Goal: Contribute content: Contribute content

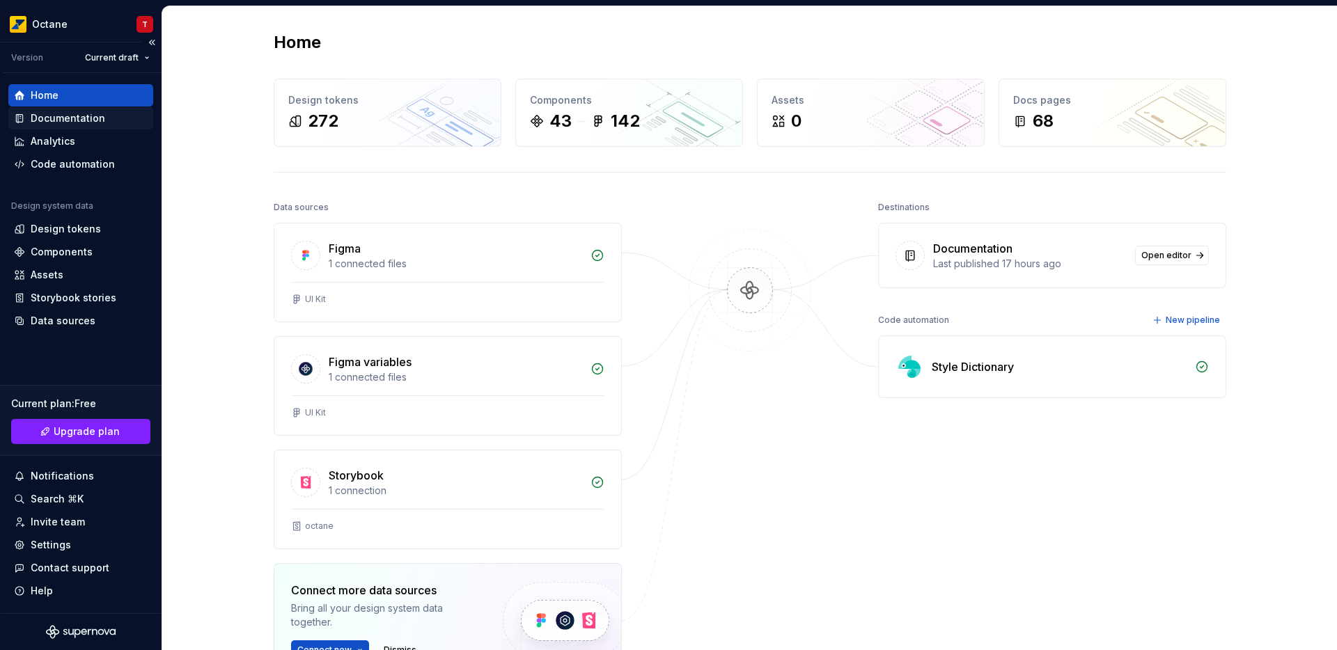
click at [47, 118] on div "Documentation" at bounding box center [68, 118] width 75 height 14
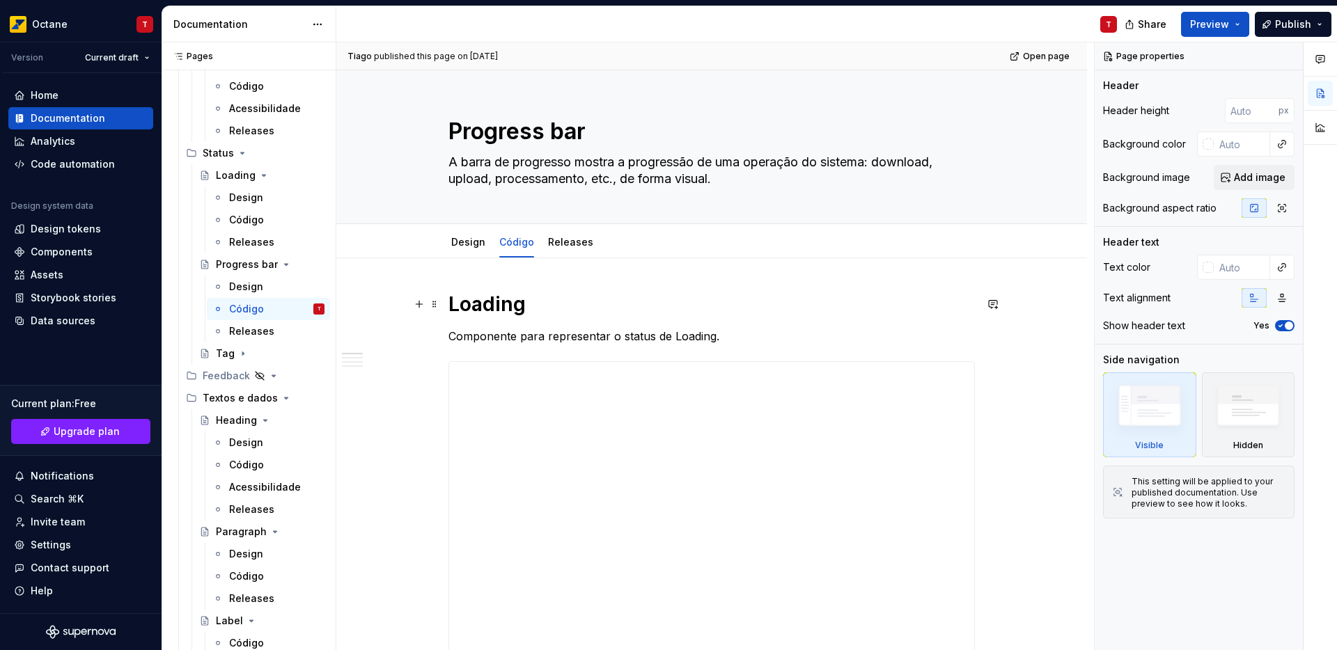
click at [487, 310] on h1 "Loading" at bounding box center [711, 304] width 526 height 25
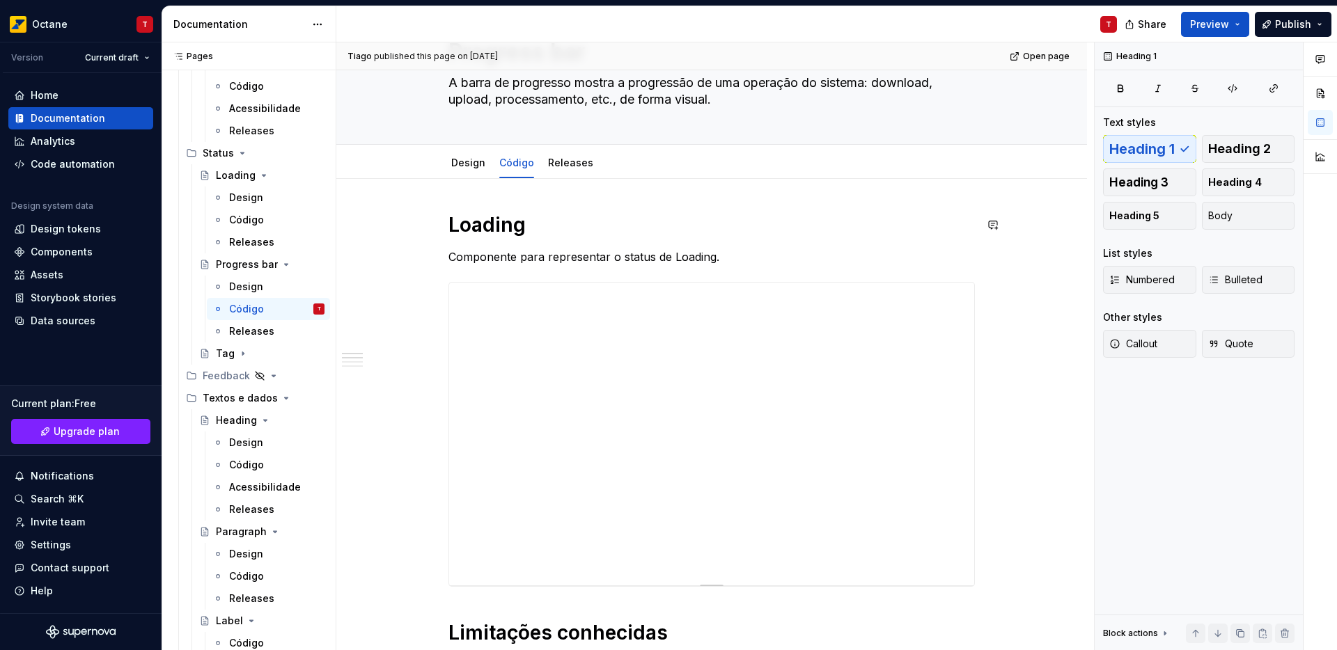
scroll to position [82, 0]
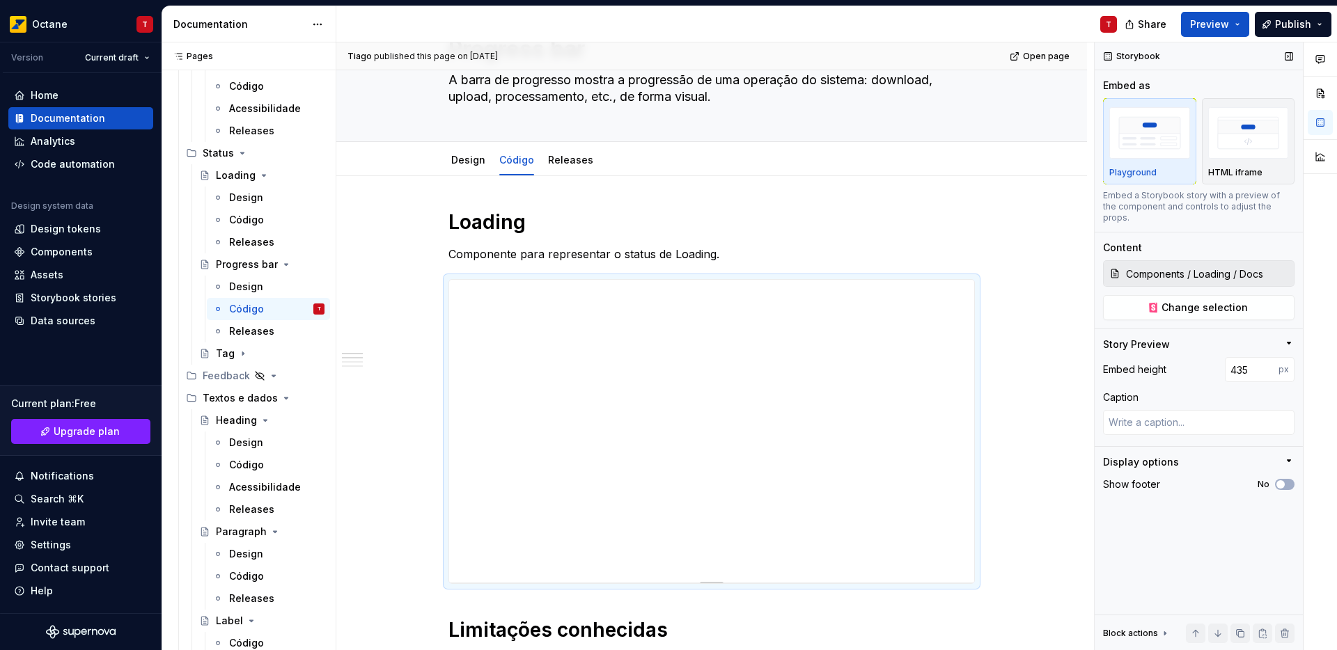
click at [1216, 262] on input "Components / Loading / Docs" at bounding box center [1206, 273] width 173 height 25
click at [1217, 295] on button "Change selection" at bounding box center [1198, 307] width 191 height 25
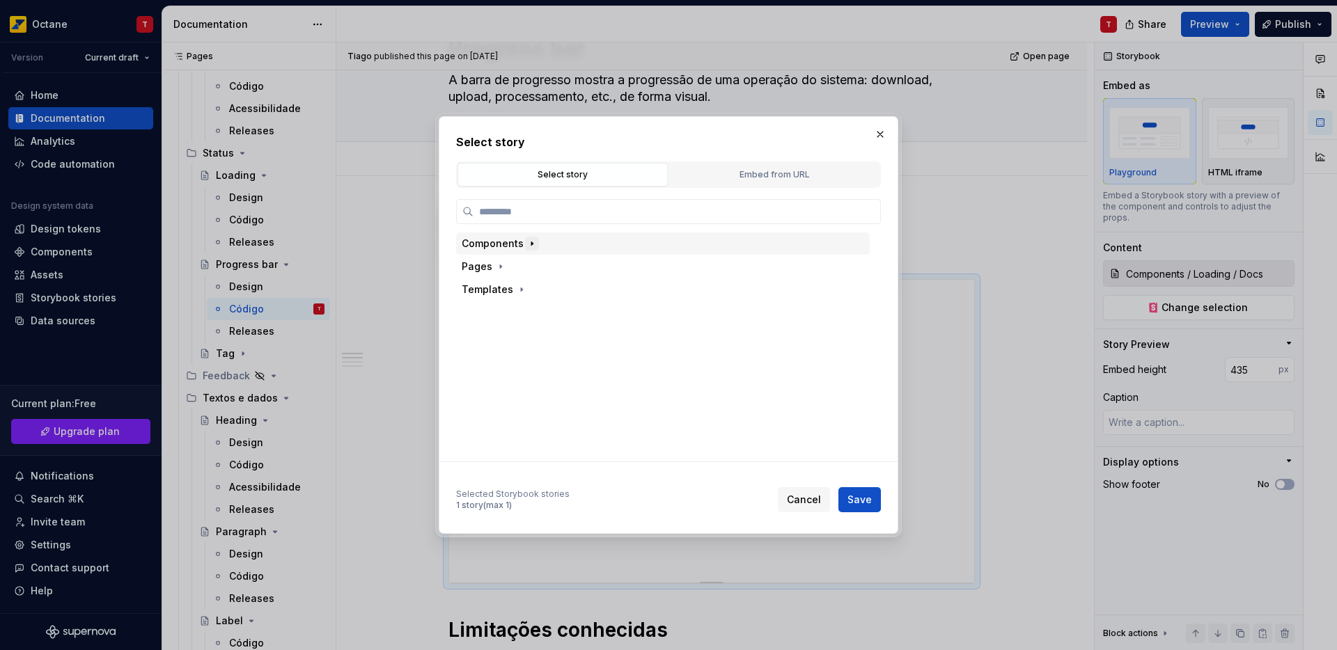
click at [528, 241] on icon "button" at bounding box center [531, 243] width 11 height 11
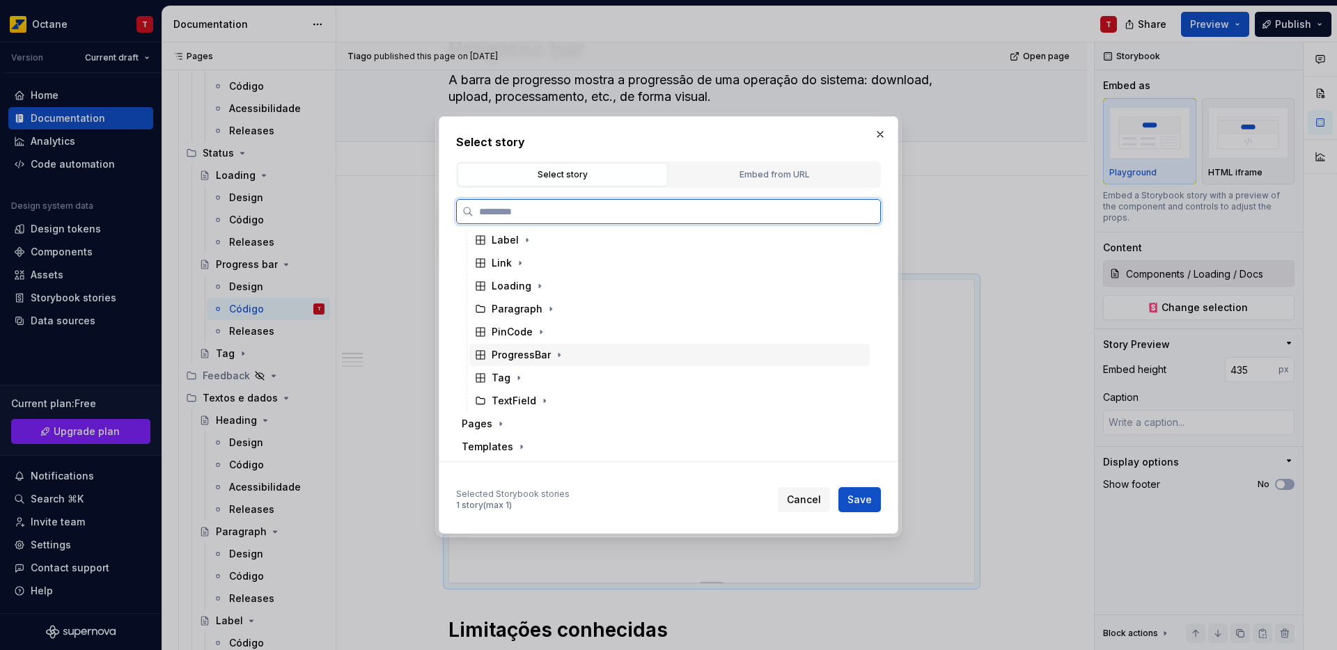
click at [541, 359] on div "ProgressBar" at bounding box center [521, 355] width 59 height 14
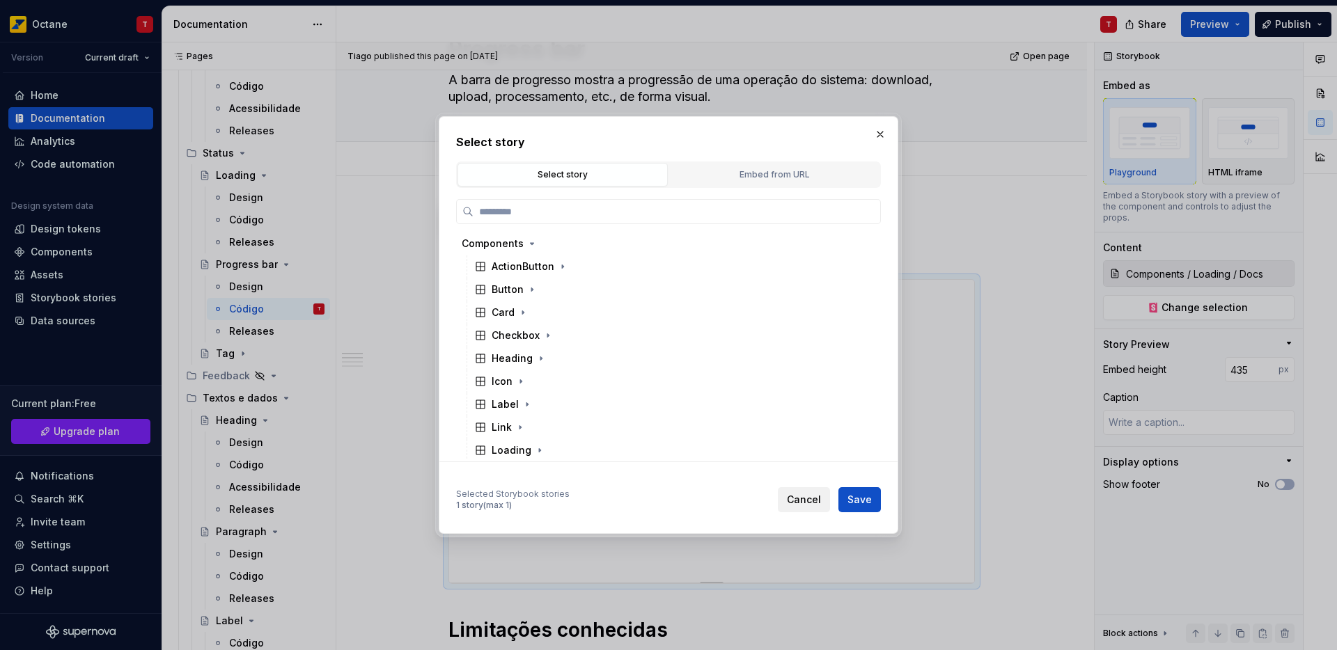
click at [805, 499] on span "Cancel" at bounding box center [804, 500] width 34 height 14
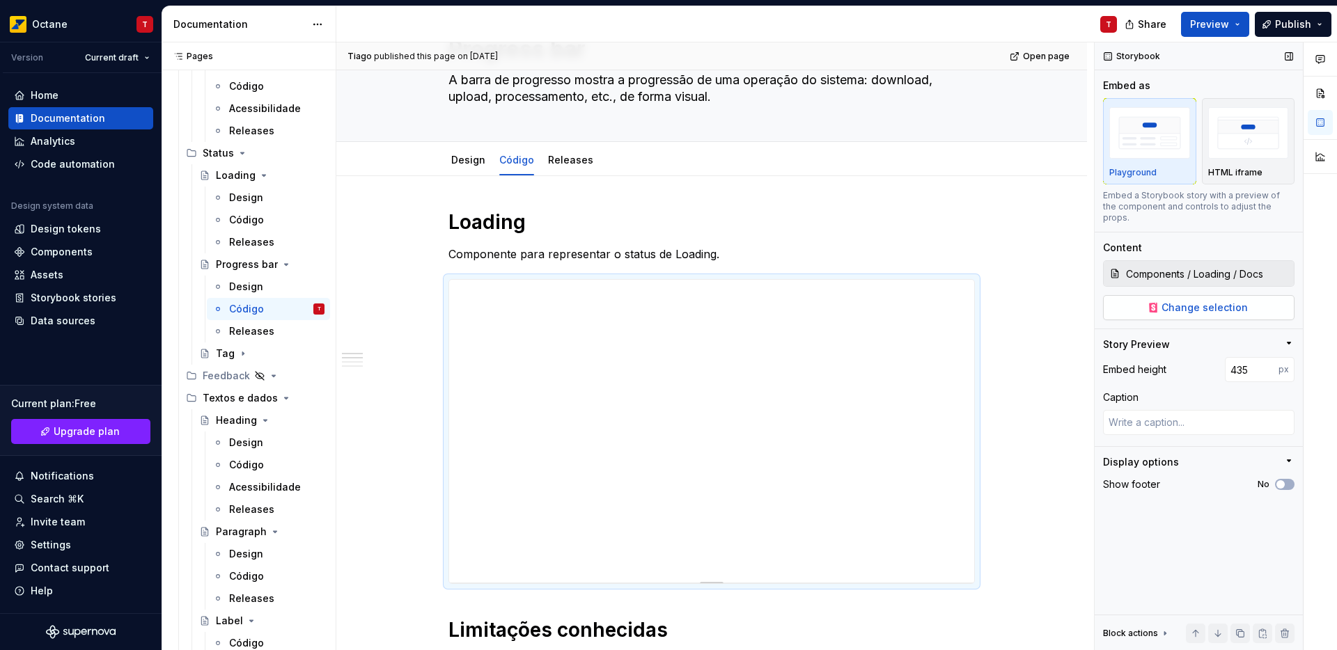
click at [1194, 303] on span "Change selection" at bounding box center [1204, 308] width 86 height 14
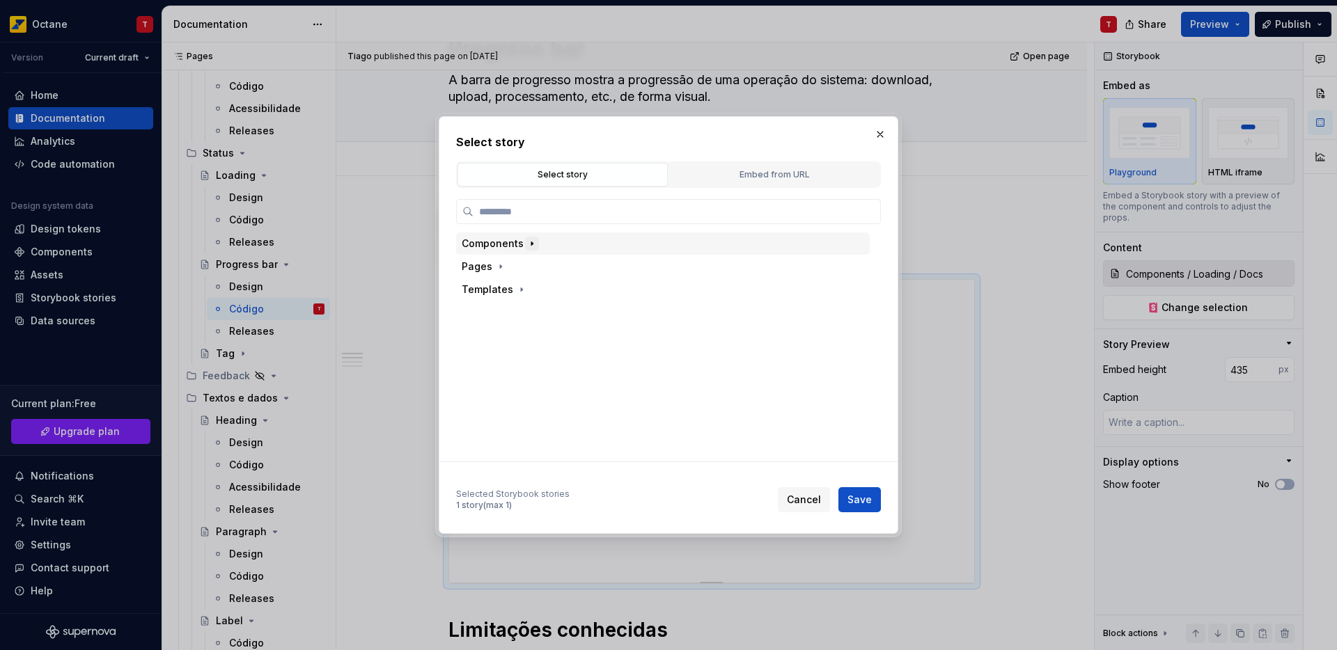
click at [531, 244] on icon "button" at bounding box center [531, 243] width 1 height 3
click at [561, 355] on icon "button" at bounding box center [559, 355] width 11 height 11
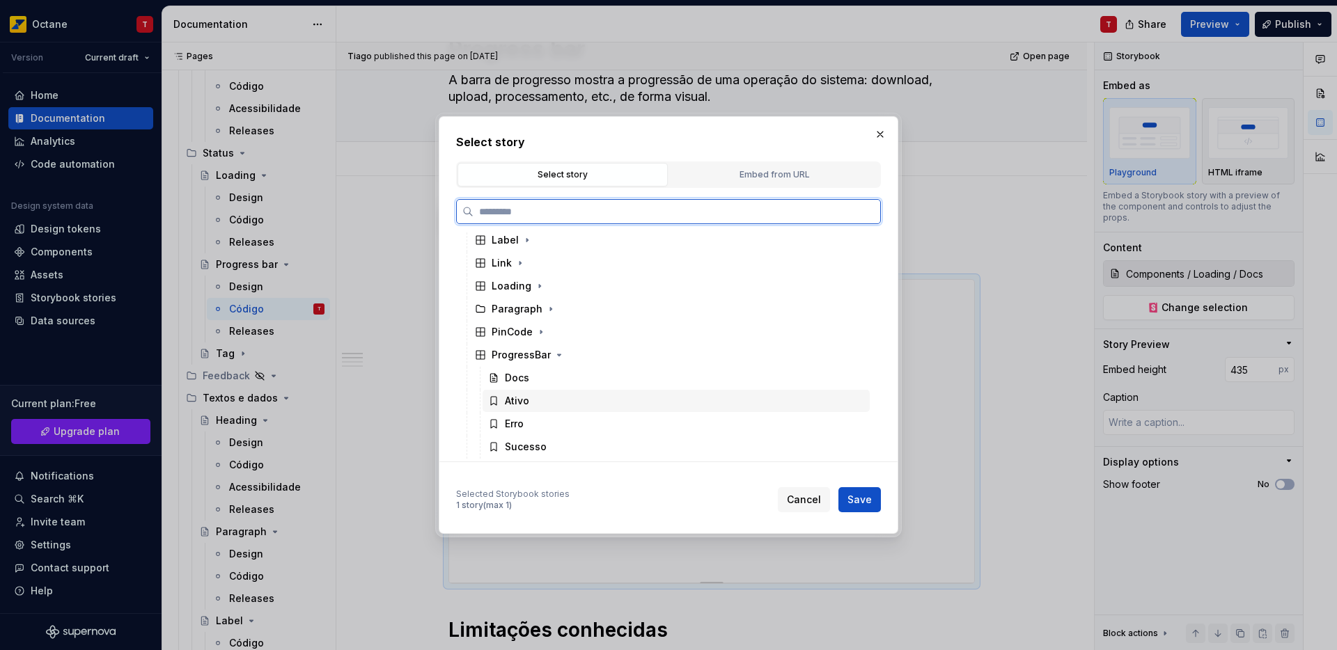
click at [535, 390] on div "Ativo" at bounding box center [676, 401] width 387 height 22
click at [530, 383] on div "Docs" at bounding box center [676, 378] width 387 height 22
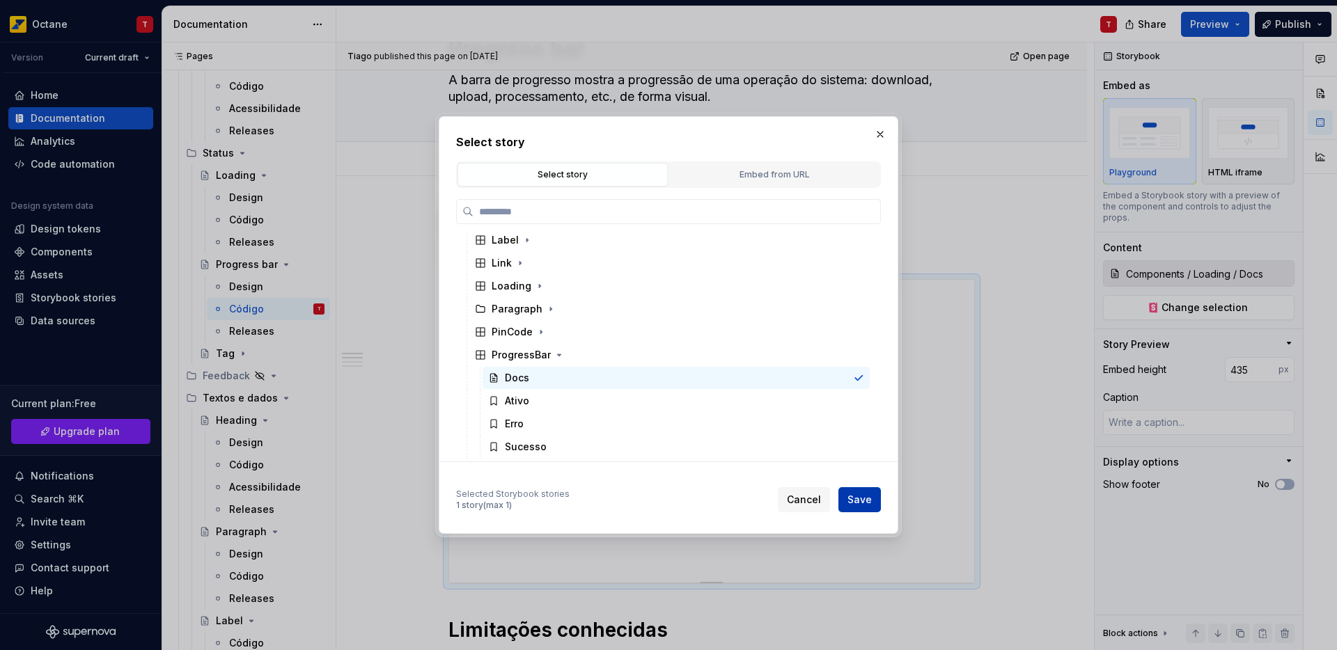
click at [850, 496] on span "Save" at bounding box center [859, 500] width 24 height 14
type textarea "*"
type input "Components / ProgressBar / Docs"
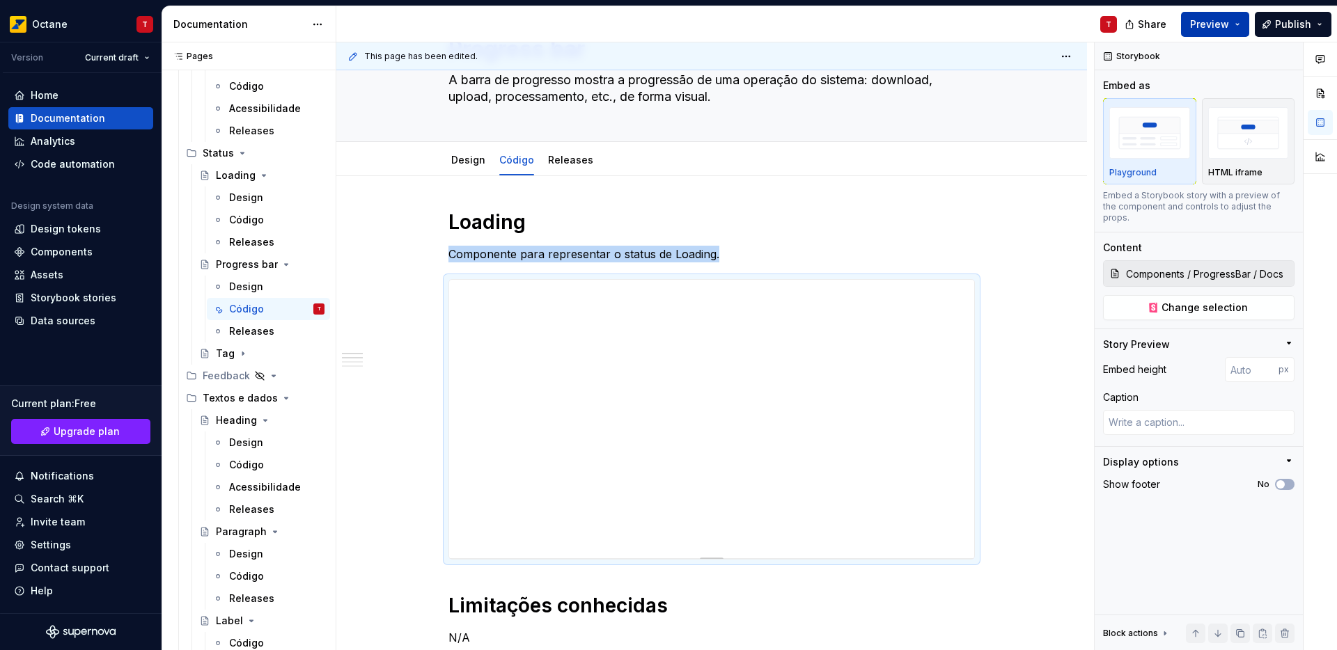
click at [1226, 16] on button "Preview" at bounding box center [1215, 24] width 68 height 25
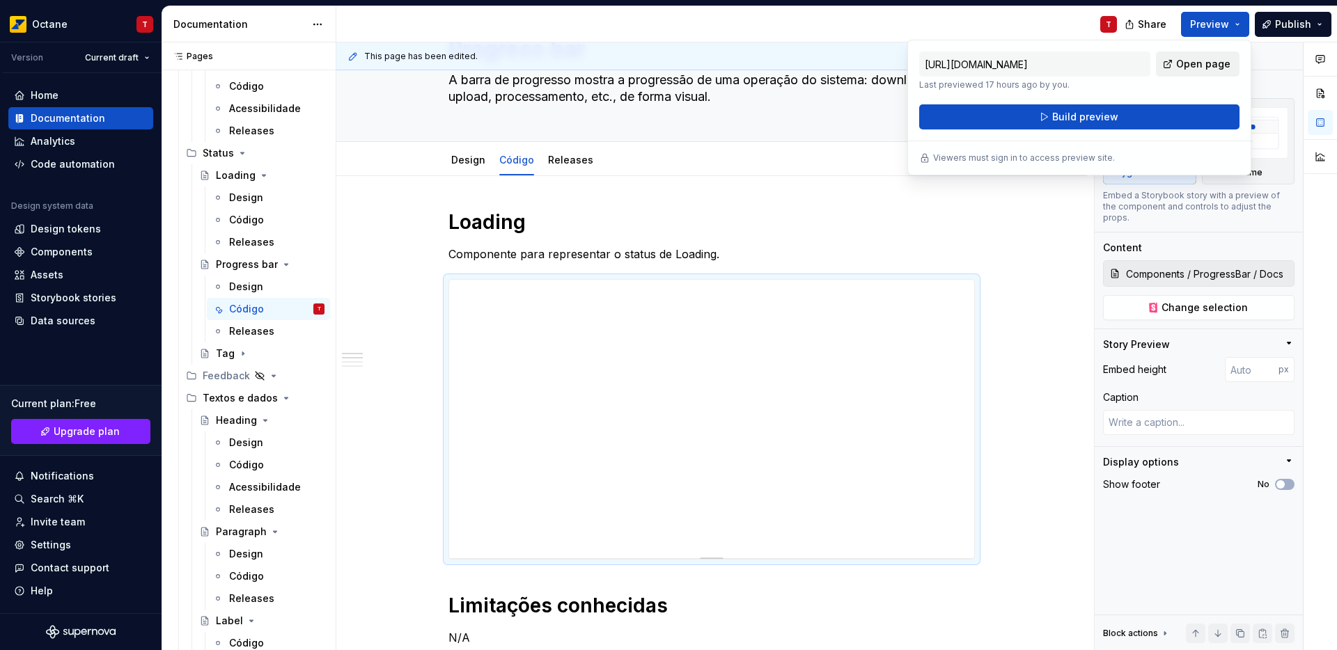
click at [1181, 69] on span "Open page" at bounding box center [1203, 64] width 54 height 14
click at [1203, 31] on span "Preview" at bounding box center [1209, 24] width 39 height 14
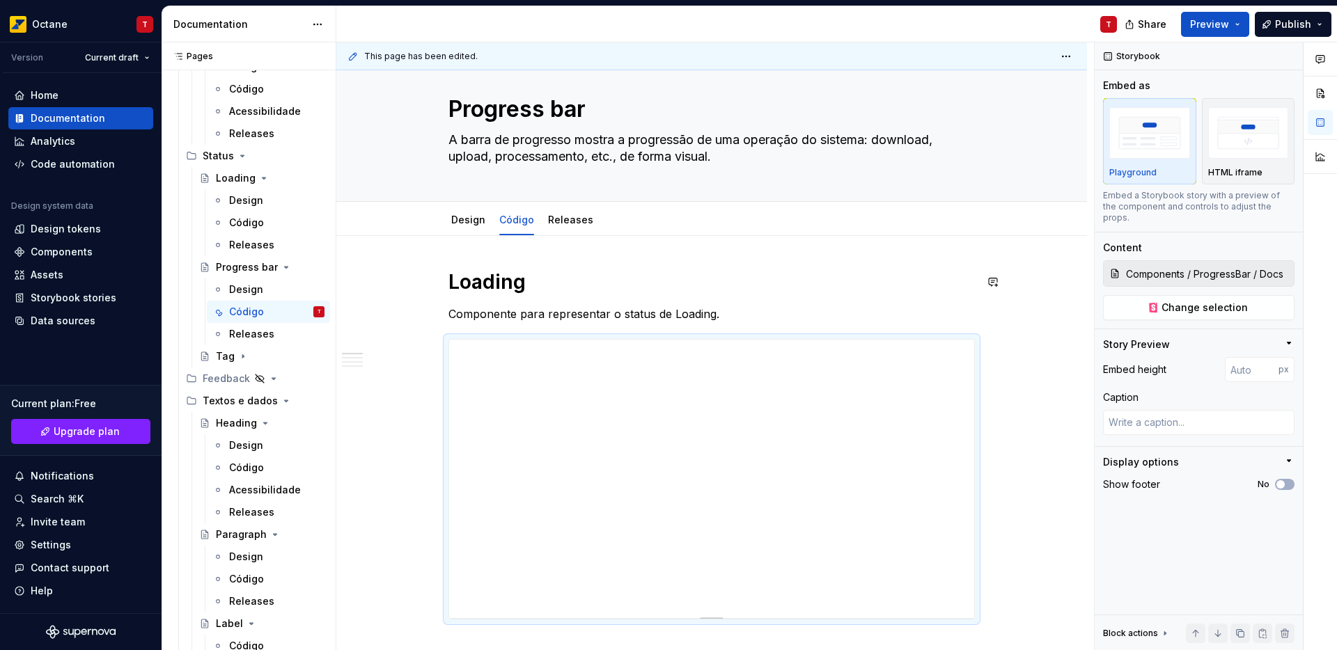
scroll to position [23, 0]
click at [508, 286] on h1 "Loading" at bounding box center [711, 281] width 526 height 25
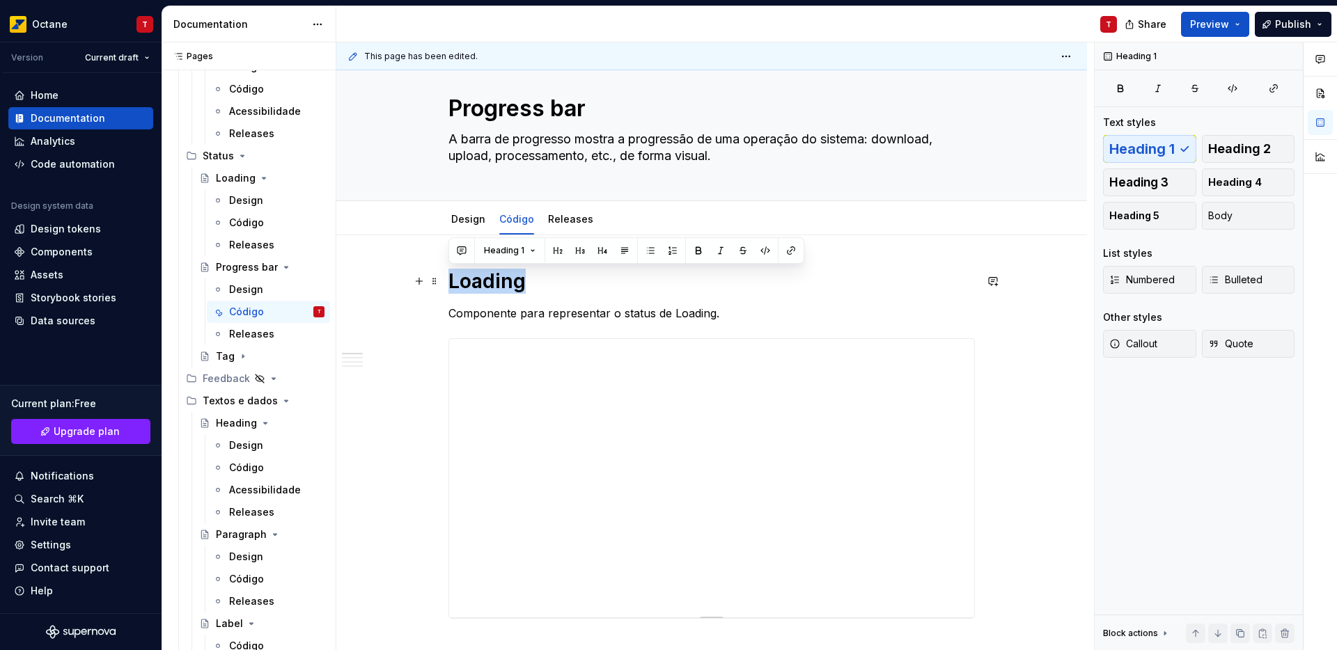
click at [508, 286] on h1 "Loading" at bounding box center [711, 281] width 526 height 25
type textarea "*"
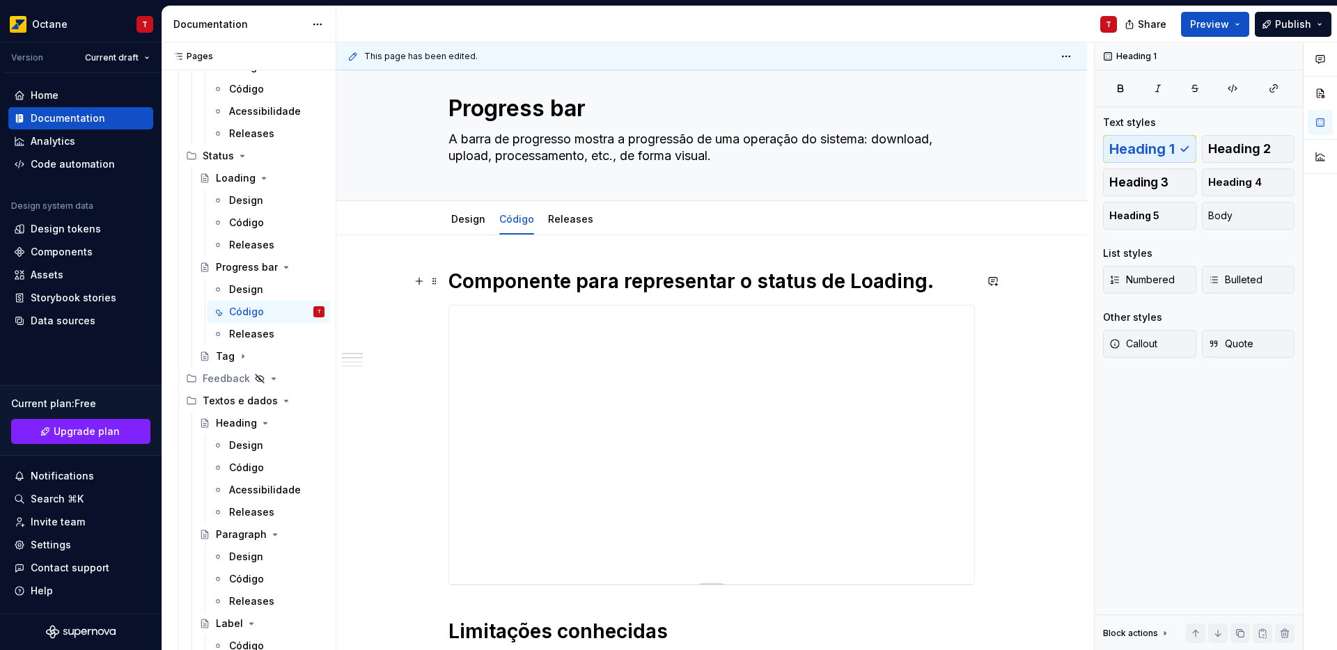
click at [476, 282] on h1 "Componente para representar o status de Loading." at bounding box center [711, 281] width 526 height 25
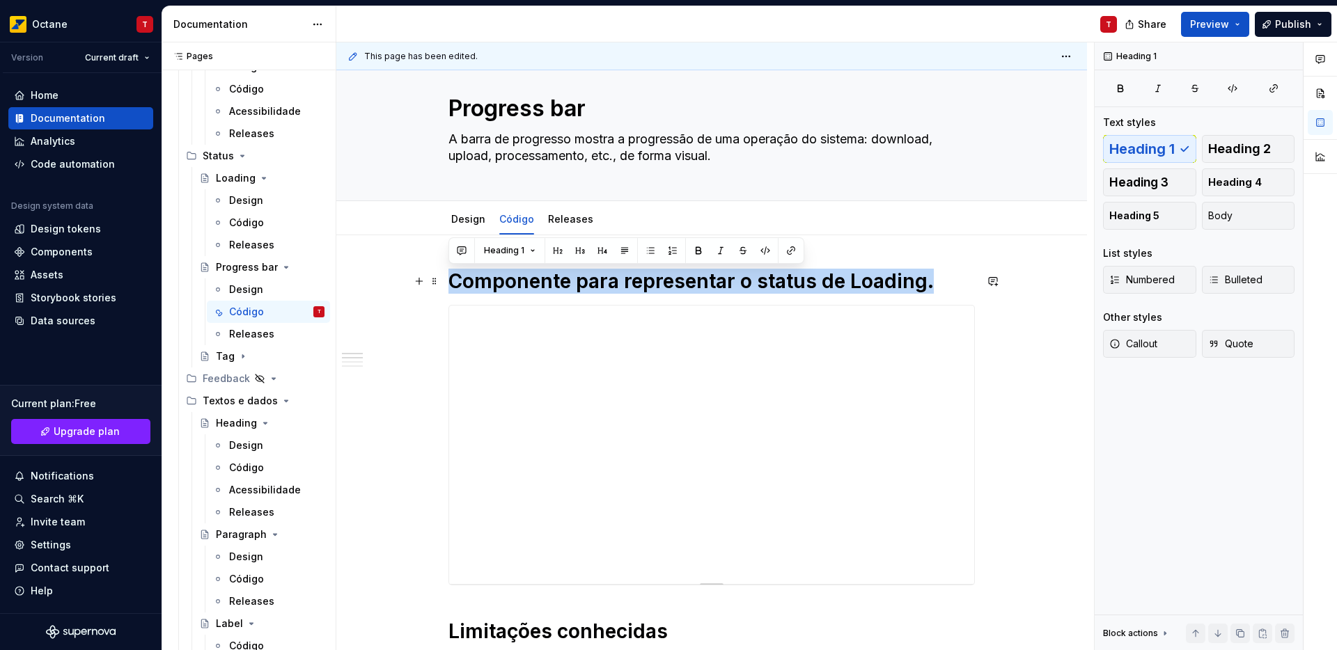
click at [476, 282] on h1 "Componente para representar o status de Loading." at bounding box center [711, 281] width 526 height 25
click at [525, 244] on button "Heading 1" at bounding box center [510, 250] width 64 height 19
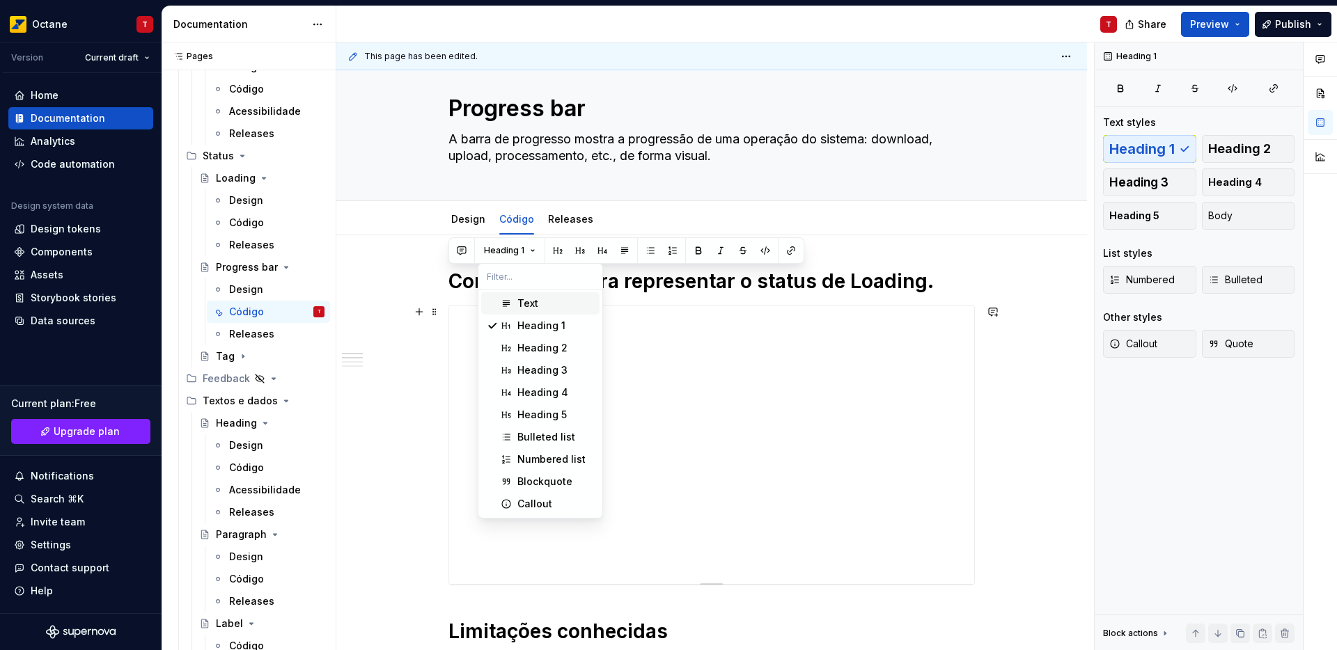
click at [529, 308] on div "Text" at bounding box center [527, 304] width 21 height 14
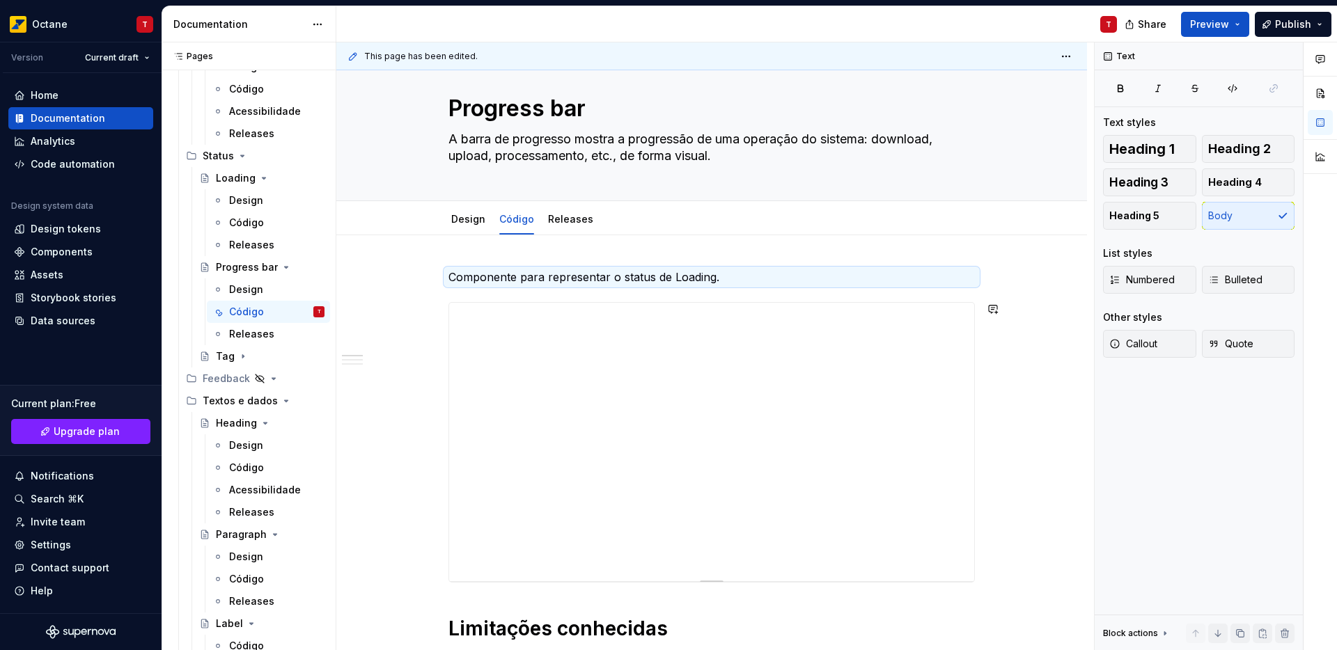
click at [767, 289] on div "Componente para representar o status de Loading. Limitações conhecidas N/A Bugs…" at bounding box center [711, 580] width 526 height 623
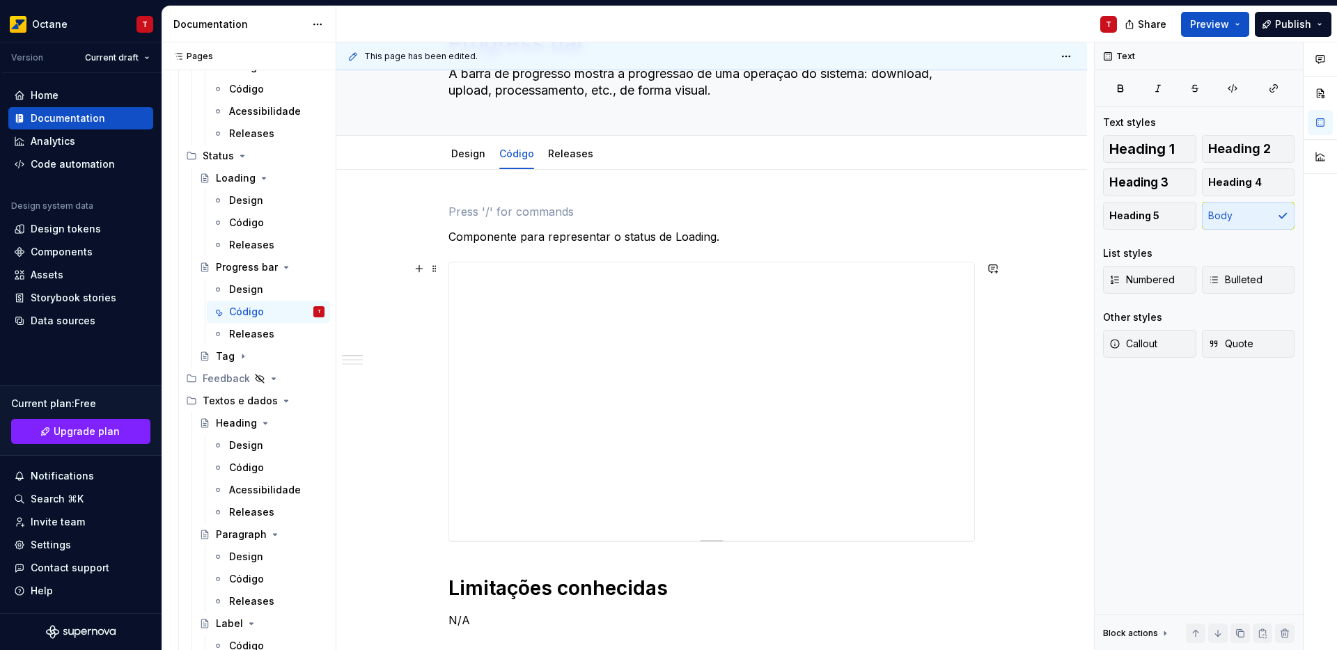
scroll to position [91, 0]
click at [418, 401] on div "Componente para representar o status de Loading. Limitações conhecidas N/A Bugs…" at bounding box center [711, 613] width 751 height 893
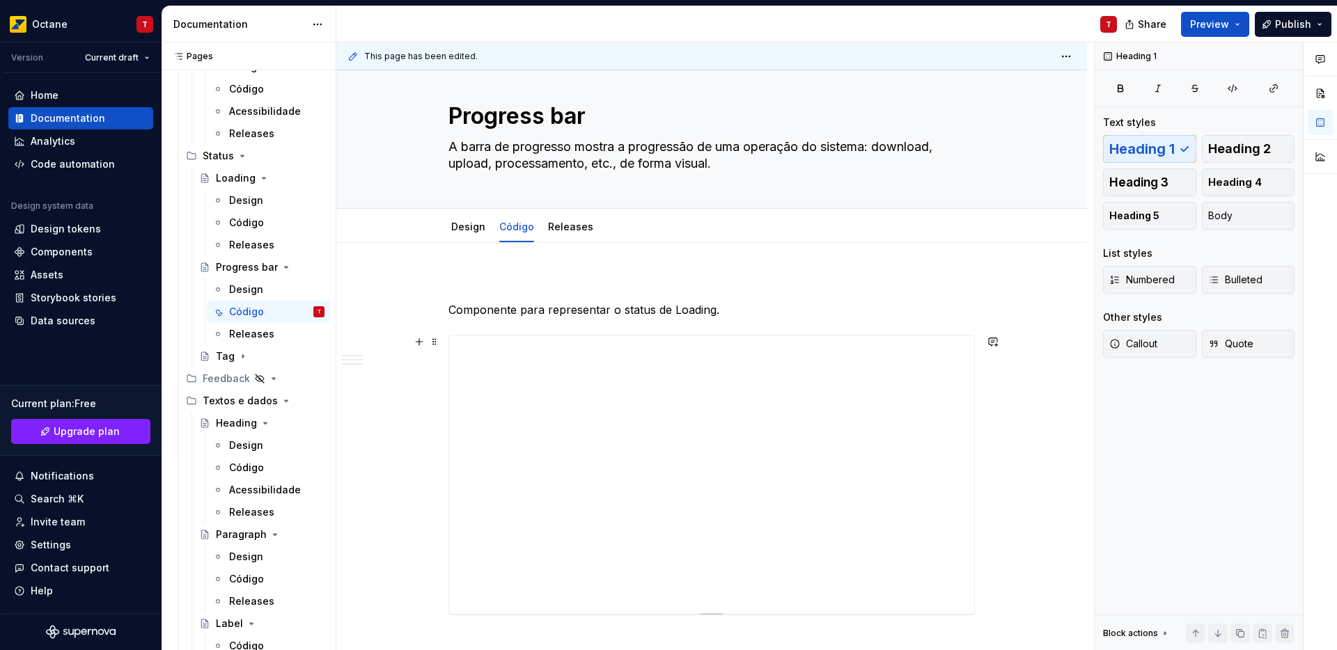
scroll to position [0, 0]
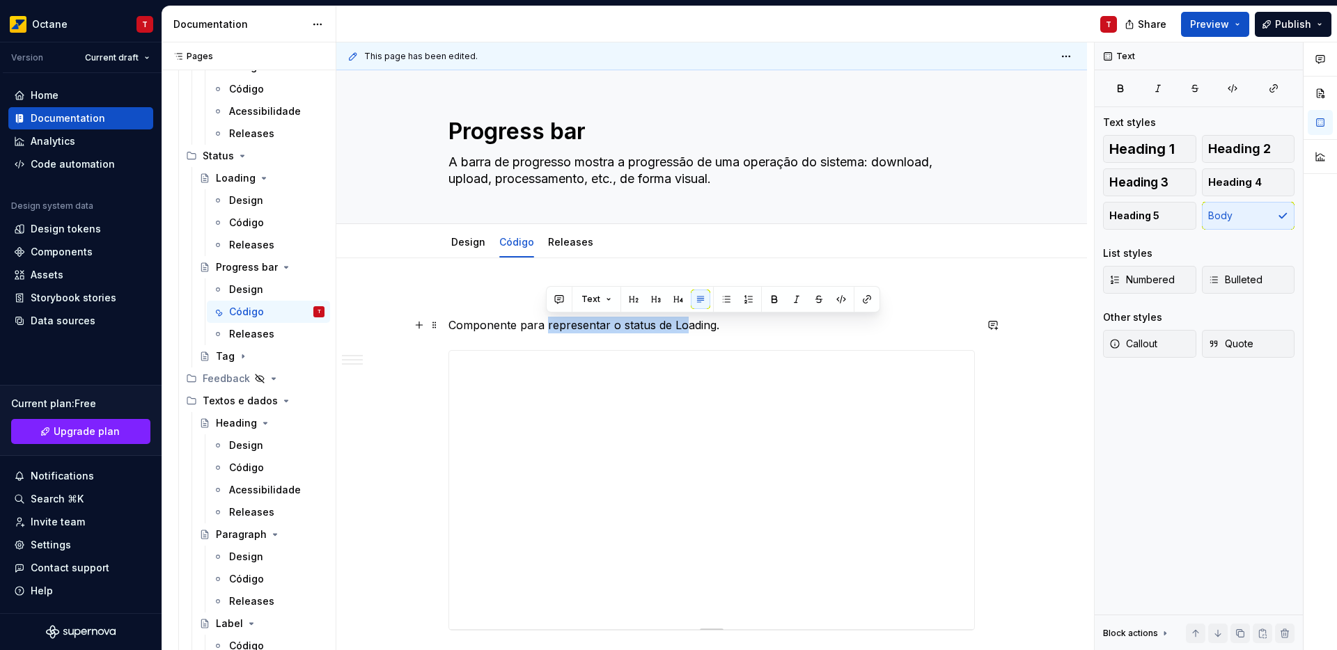
drag, startPoint x: 546, startPoint y: 326, endPoint x: 684, endPoint y: 323, distance: 138.6
click at [684, 323] on p "Componente para representar o status de Loading." at bounding box center [711, 325] width 526 height 17
click at [634, 331] on p "Componente para representar o status de Loading." at bounding box center [711, 325] width 526 height 17
drag, startPoint x: 665, startPoint y: 324, endPoint x: 746, endPoint y: 321, distance: 80.8
click at [746, 321] on p "Componente para representar o status de Loading." at bounding box center [711, 325] width 526 height 17
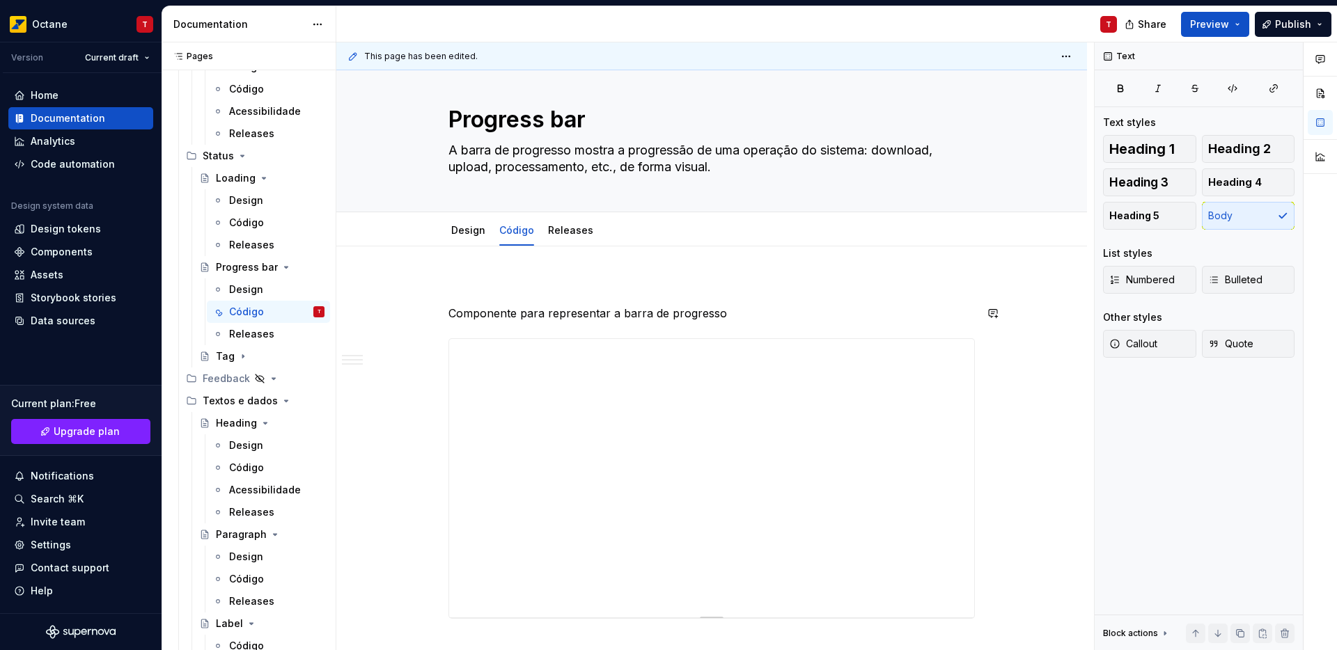
scroll to position [13, 0]
click at [448, 310] on p "Componente para representar a barra de progresso" at bounding box center [711, 312] width 526 height 17
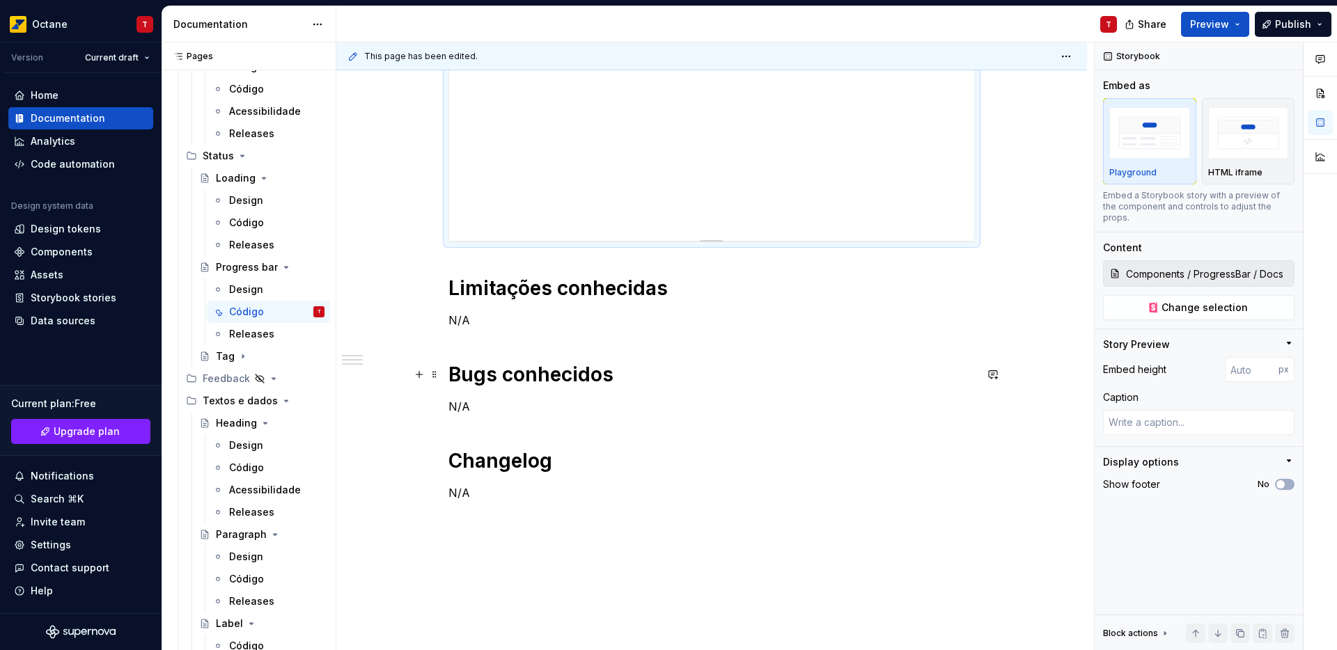
scroll to position [366, 0]
click at [450, 284] on h1 "Limitações conhecidas" at bounding box center [711, 286] width 526 height 25
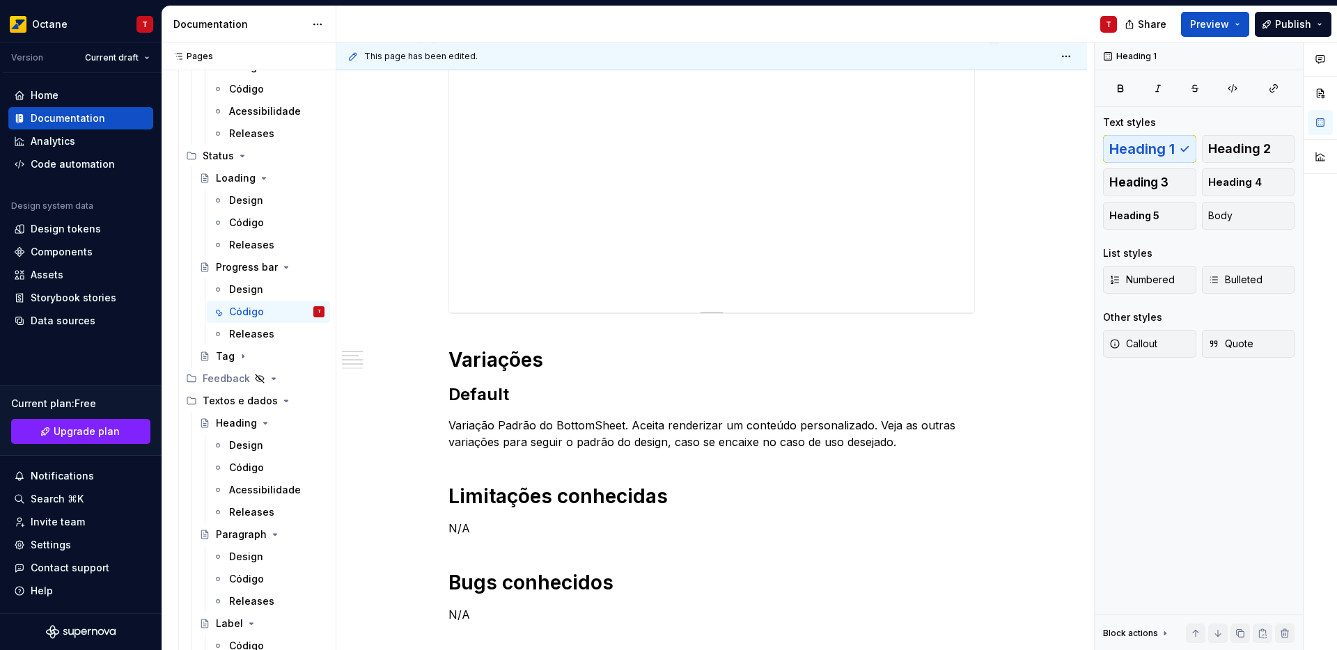
scroll to position [263, 0]
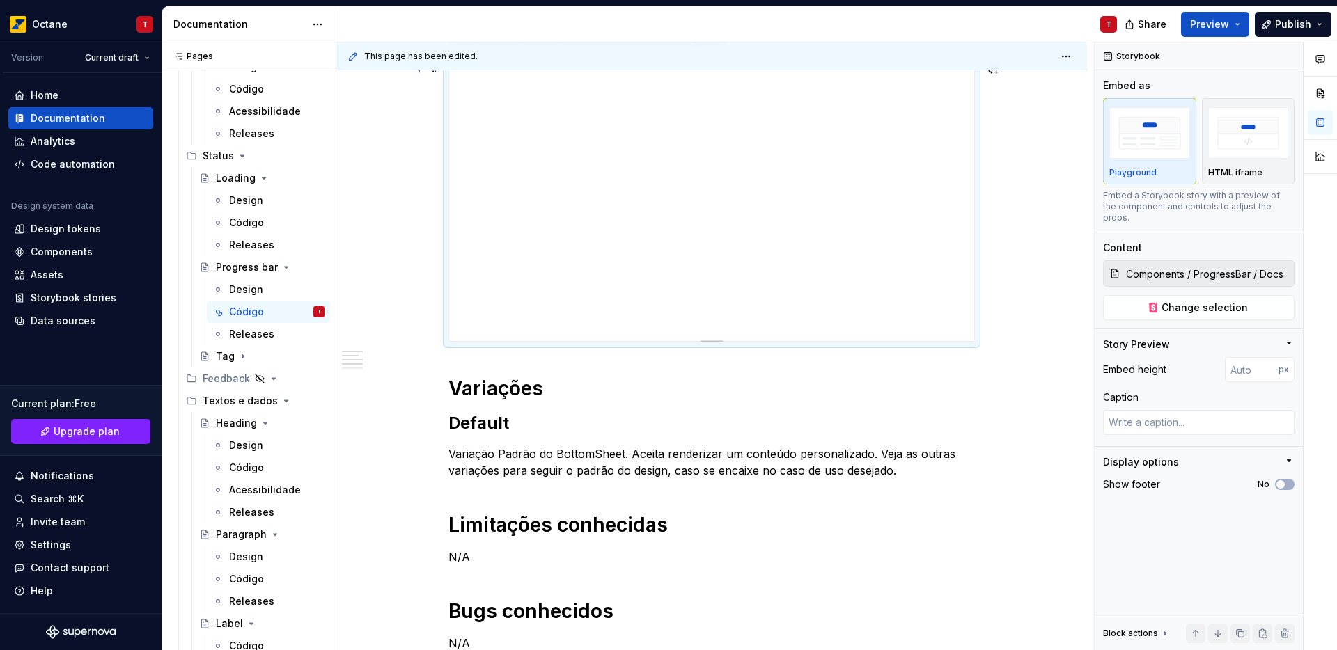
copy p "Componente para representar a barra de progresso"
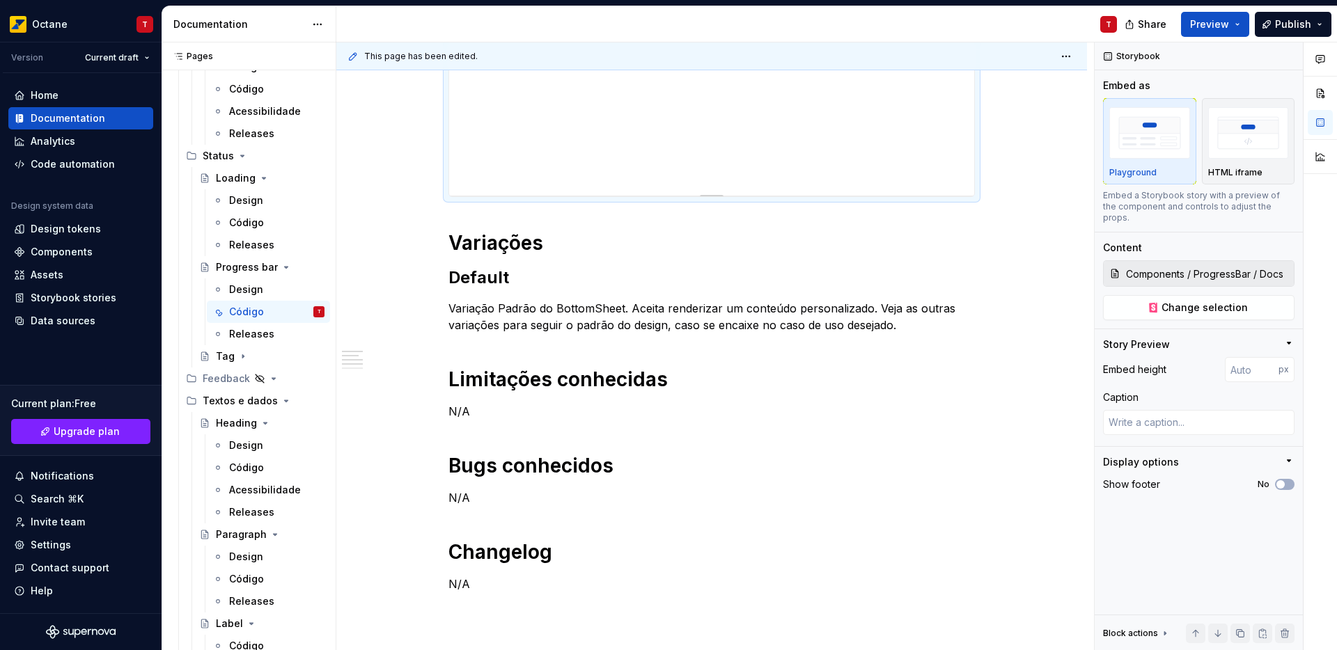
scroll to position [471, 0]
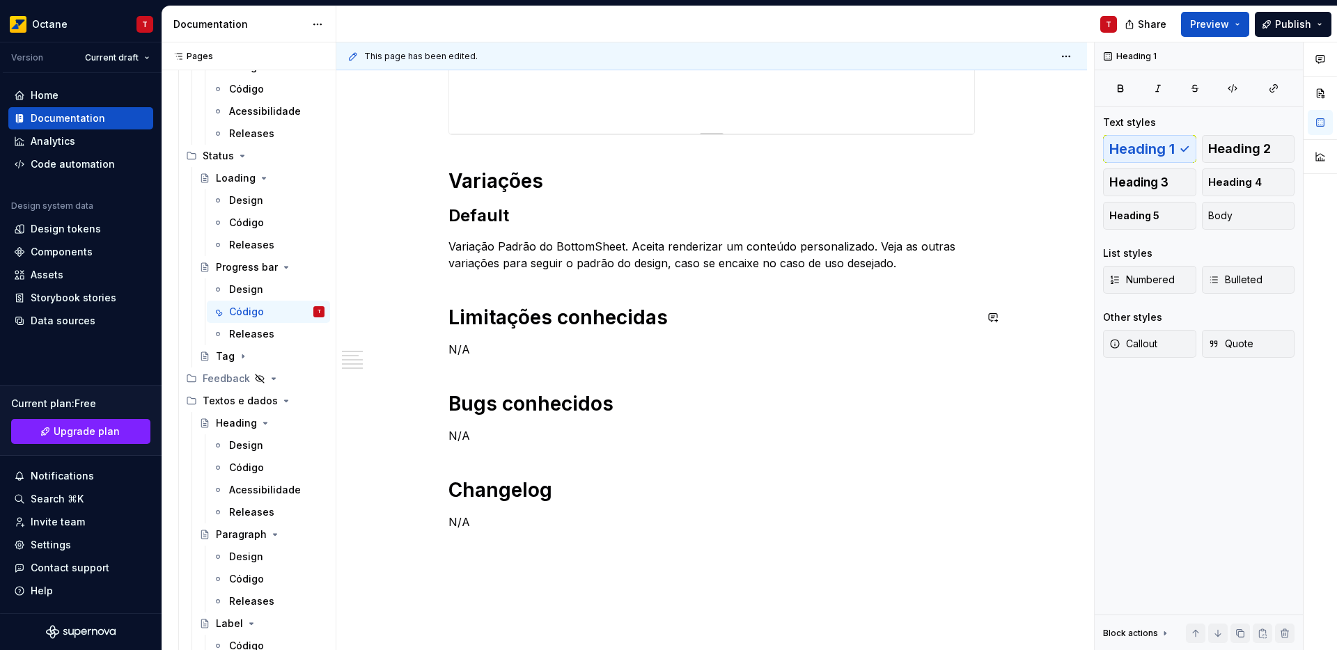
click at [546, 283] on div "Componente para representar a barra de progresso Variações Default Variação Pad…" at bounding box center [711, 201] width 526 height 760
click at [928, 252] on p "Variação Padrão do BottomSheet. Aceita renderizar um conteúdo personalizado. Ve…" at bounding box center [711, 254] width 526 height 33
click at [910, 267] on p "Variação Padrão do BottomSheet. Aceita renderizar um conteúdo personalizado. Ve…" at bounding box center [711, 254] width 526 height 33
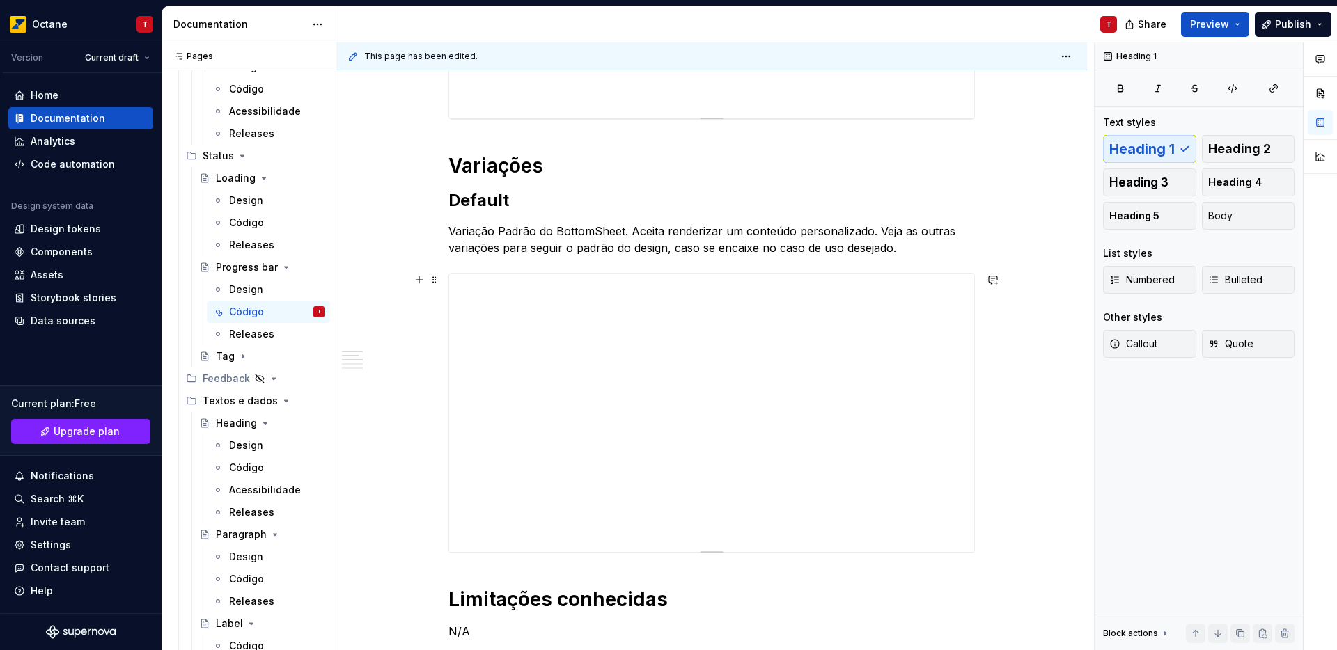
scroll to position [491, 0]
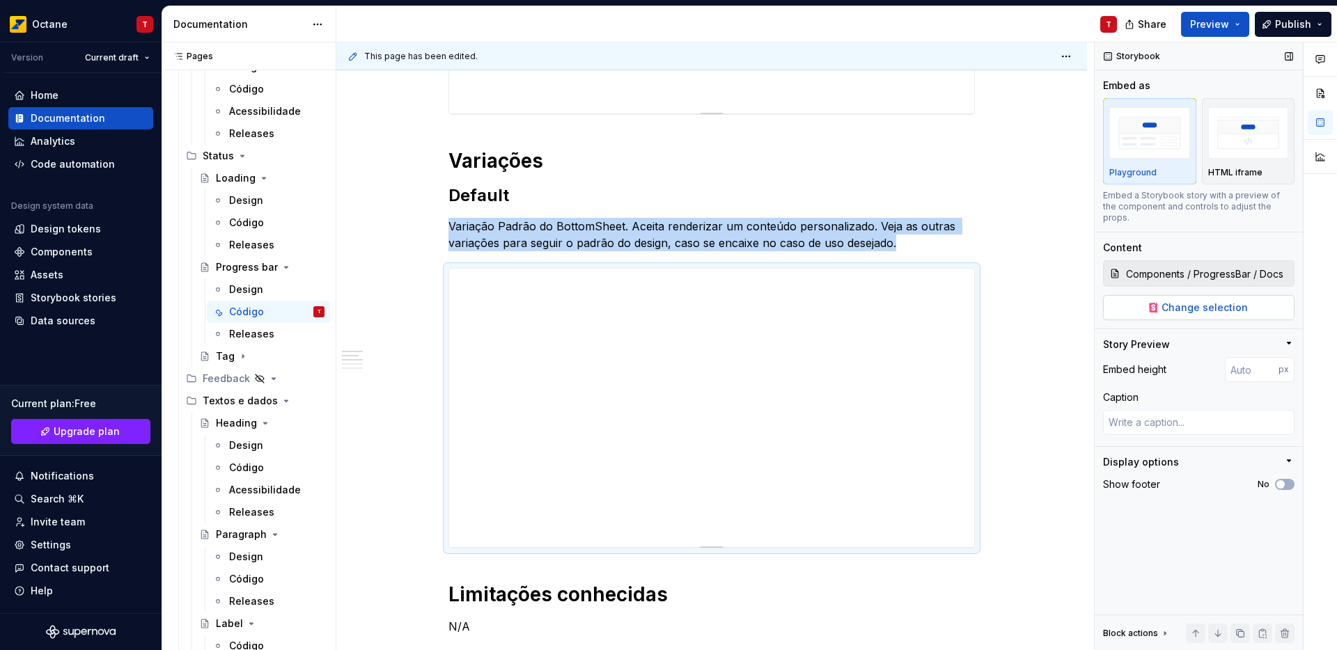
click at [1234, 295] on button "Change selection" at bounding box center [1198, 307] width 191 height 25
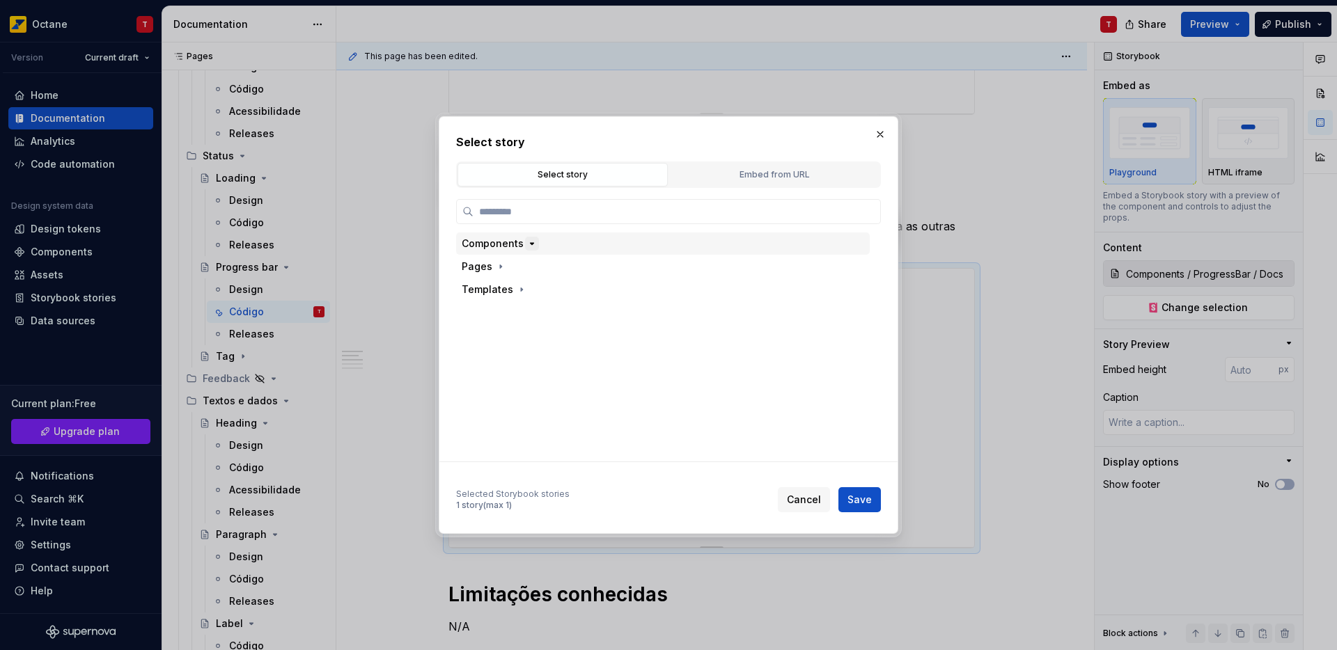
click at [526, 243] on icon "button" at bounding box center [531, 243] width 11 height 11
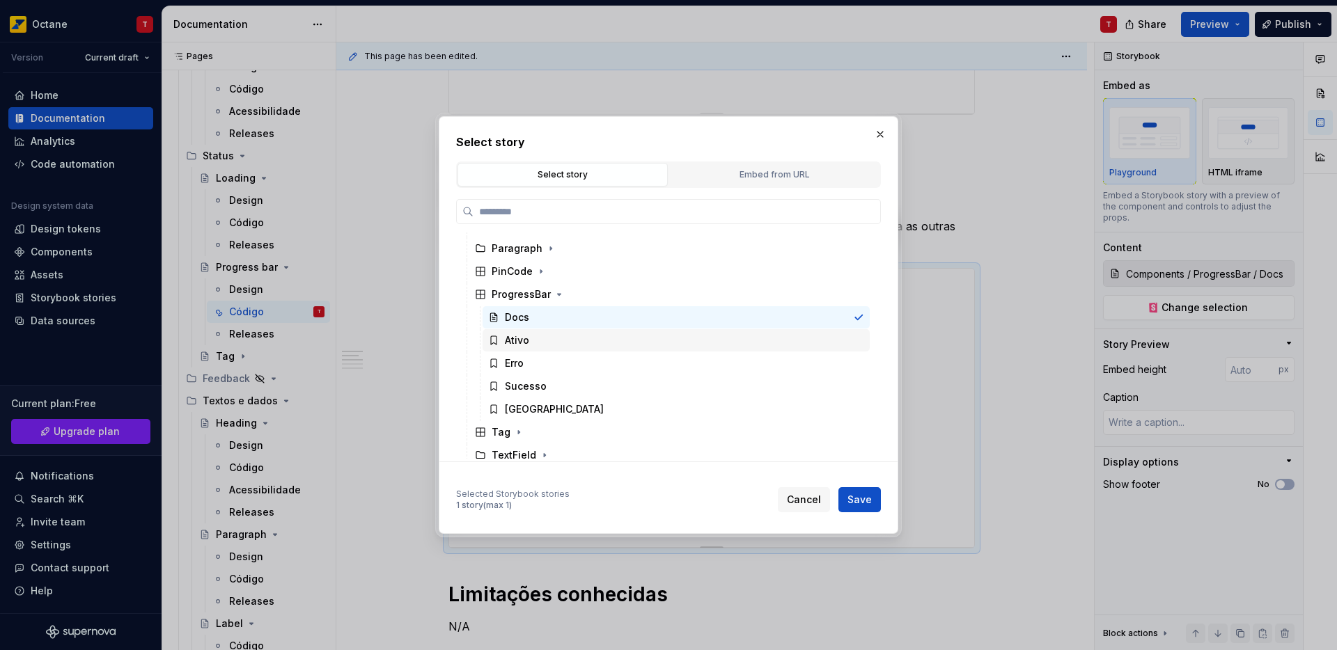
scroll to position [228, 0]
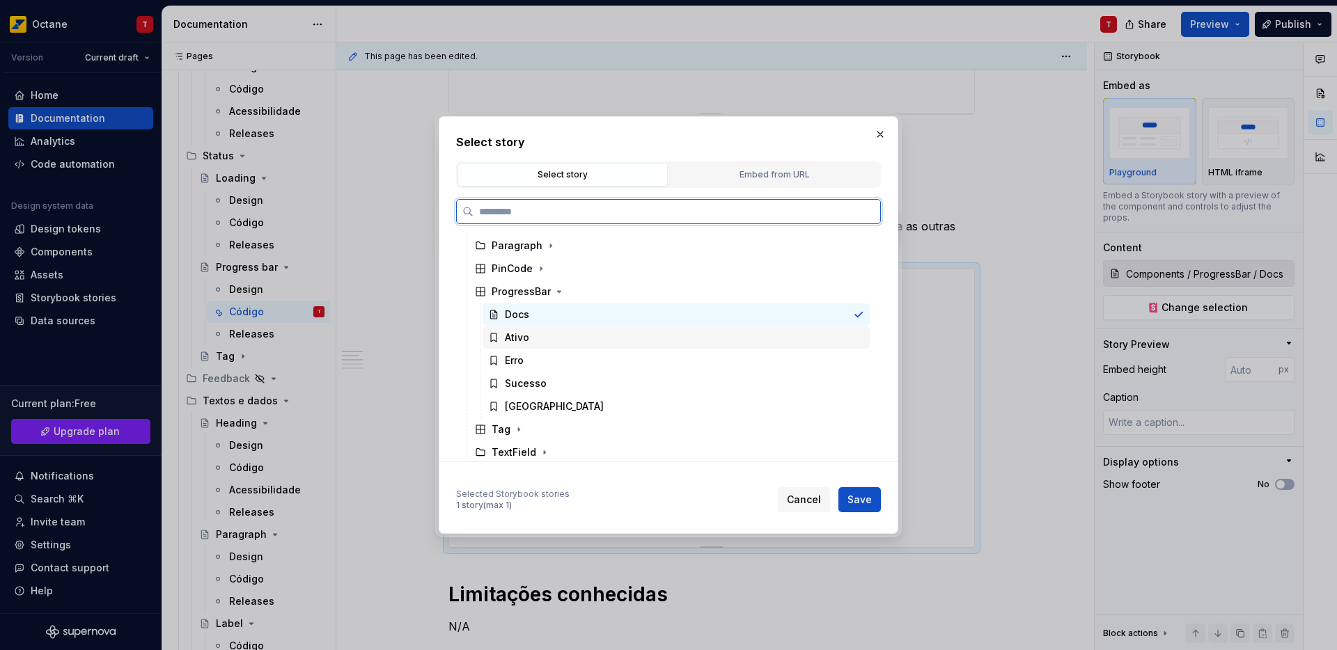
click at [545, 343] on div "Ativo" at bounding box center [676, 338] width 387 height 22
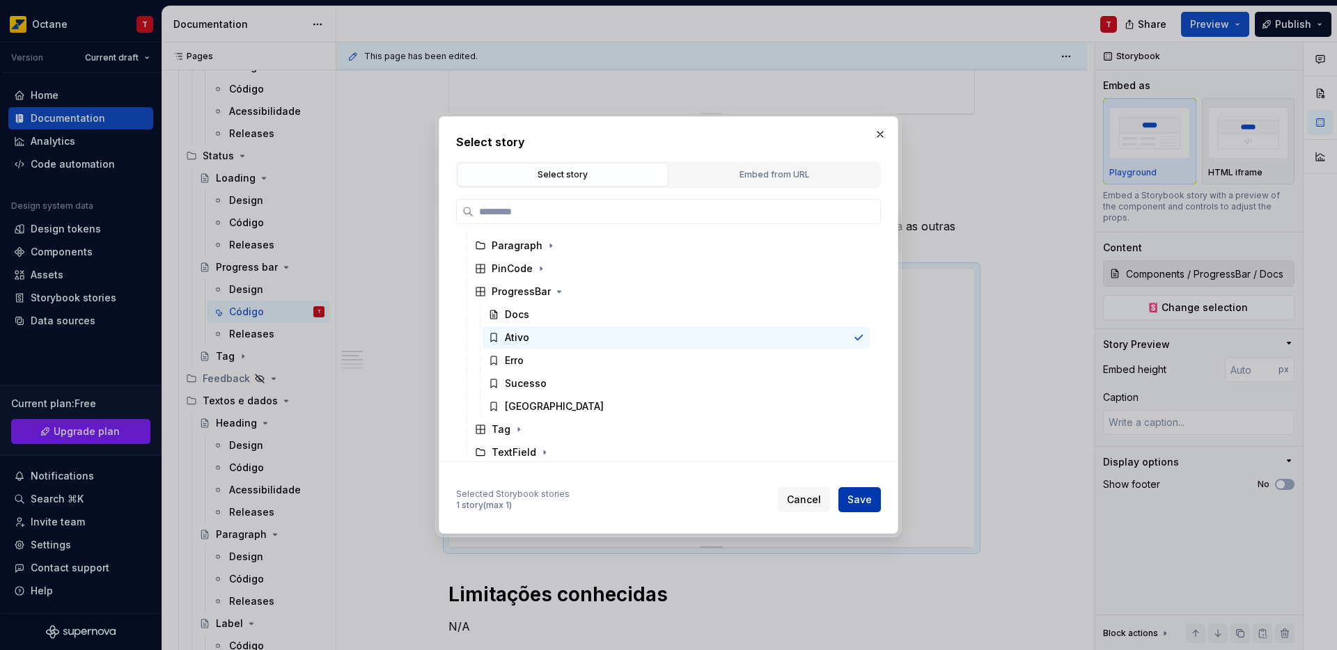
click at [870, 501] on span "Save" at bounding box center [859, 500] width 24 height 14
type textarea "*"
type input "Components / ProgressBar / Ativo"
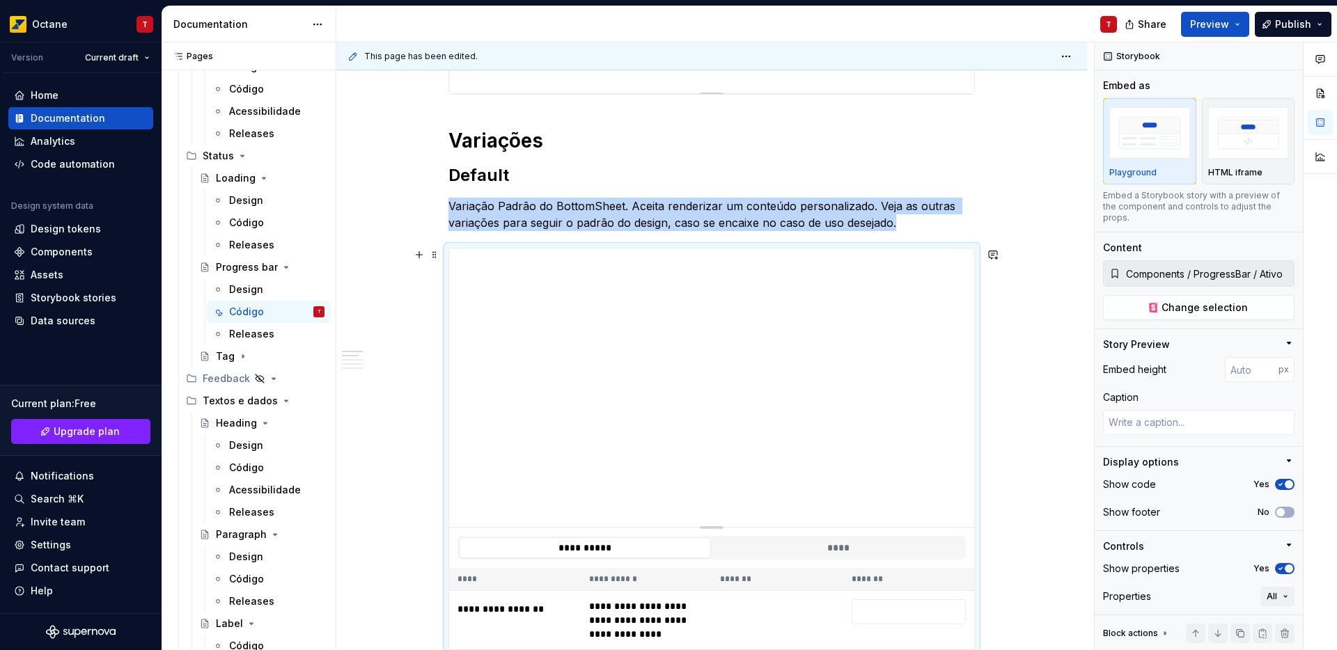
scroll to position [509, 0]
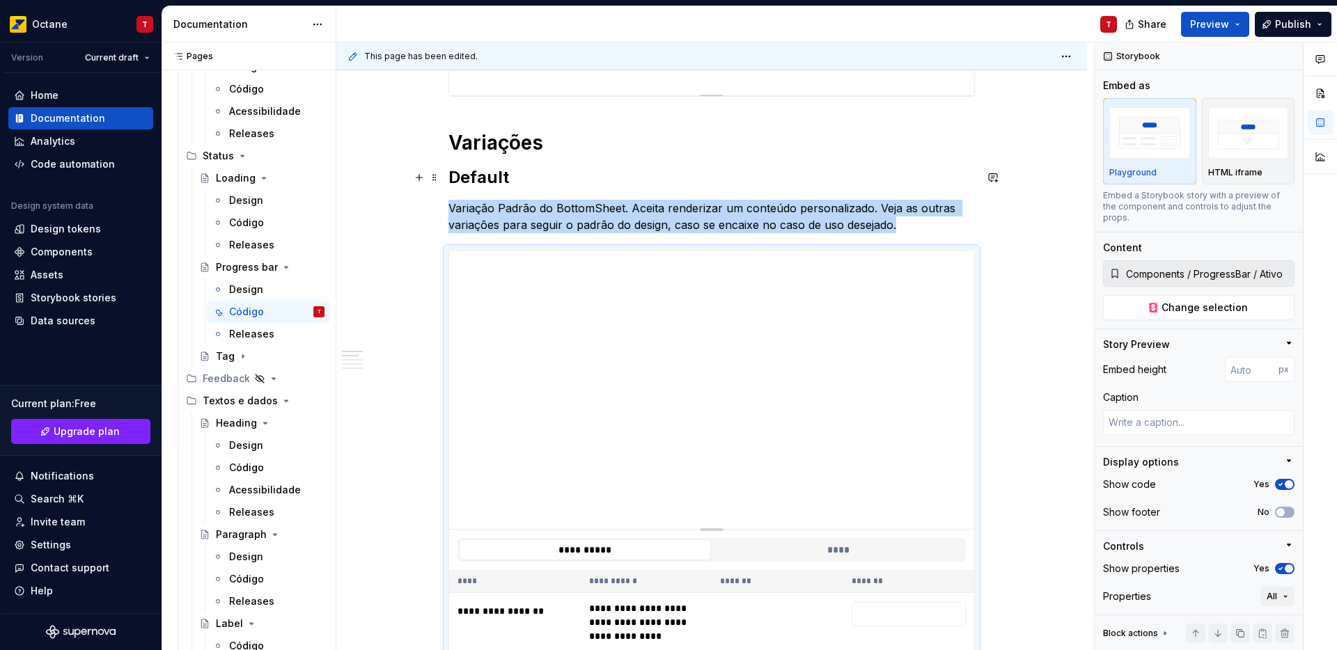
click at [448, 182] on strong "Default" at bounding box center [478, 177] width 61 height 20
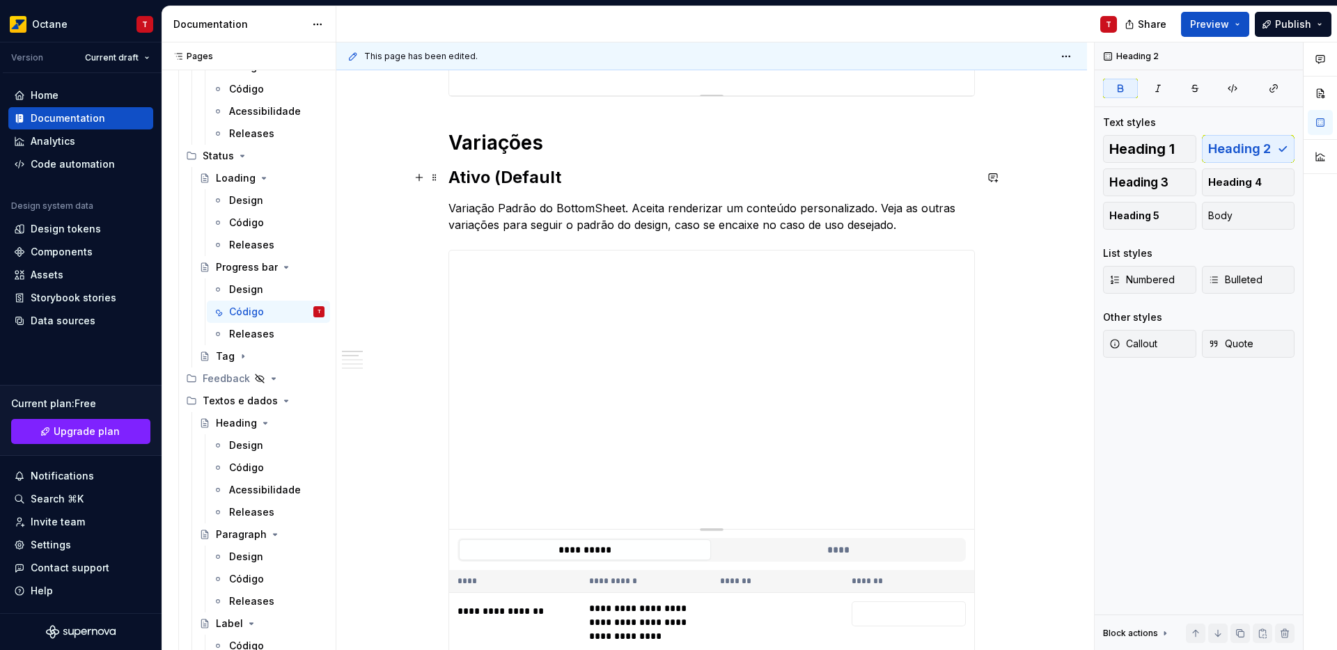
click at [572, 184] on h2 "Ativo (Default" at bounding box center [711, 177] width 526 height 22
click at [522, 179] on strong "Ativo (Default)" at bounding box center [507, 177] width 119 height 20
click at [618, 181] on h2 "Ativo (Padrão)" at bounding box center [711, 177] width 526 height 22
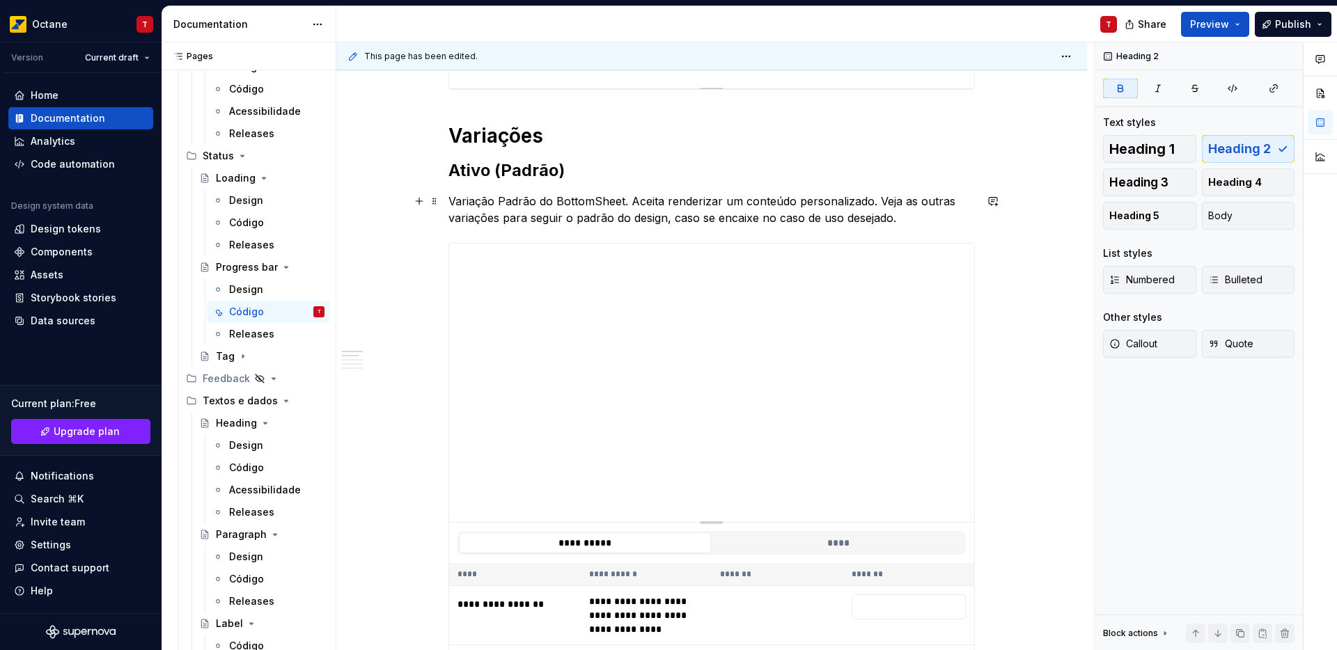
scroll to position [529, 0]
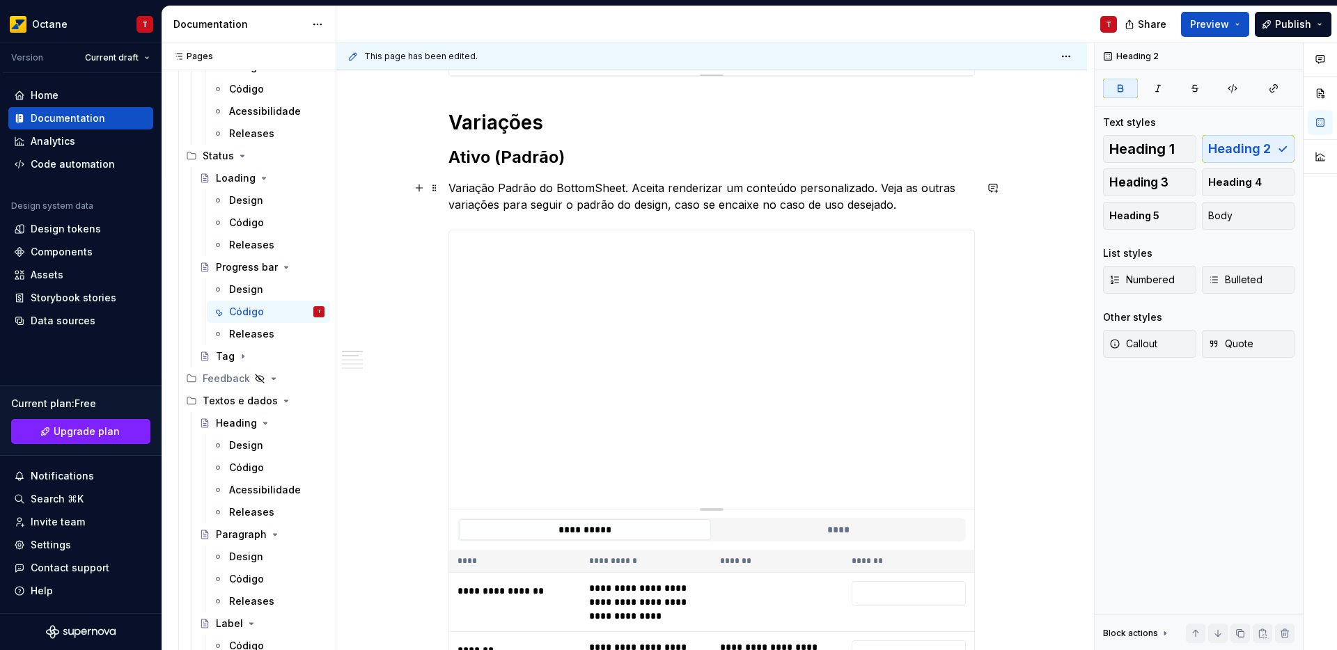
click at [576, 187] on p "Variação Padrão do BottomSheet. Aceita renderizar um conteúdo personalizado. Ve…" at bounding box center [711, 196] width 526 height 33
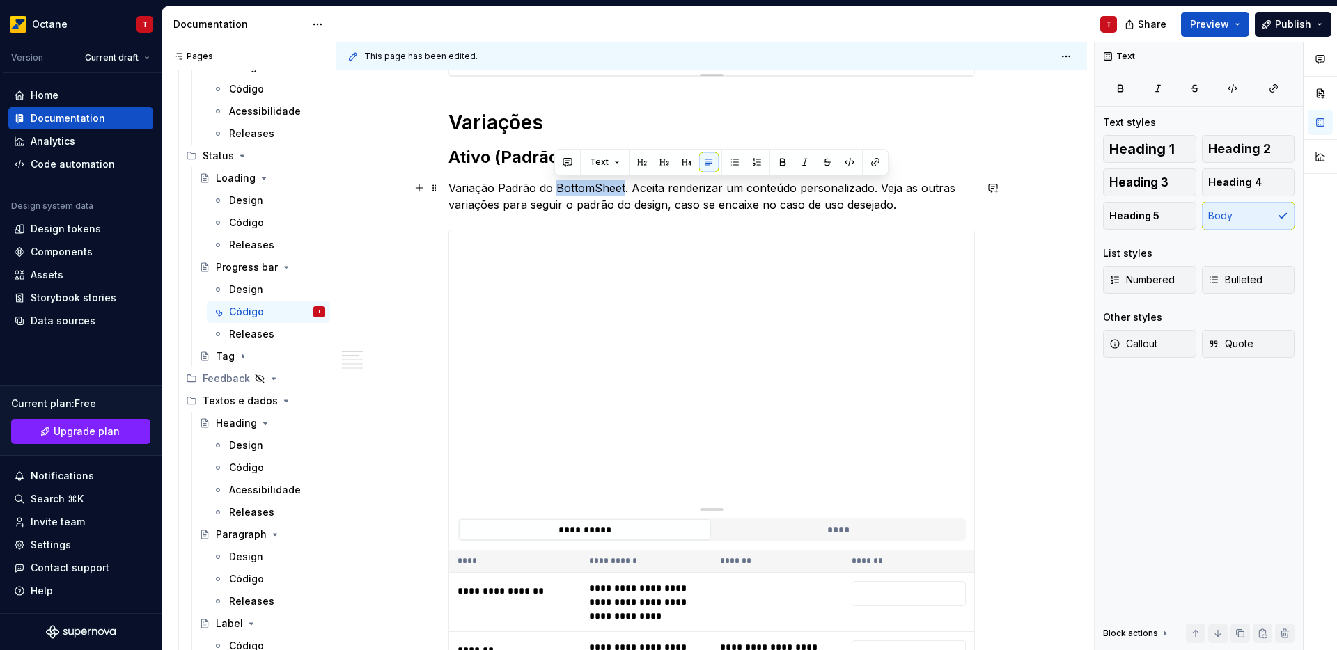
click at [576, 187] on p "Variação Padrão do BottomSheet. Aceita renderizar um conteúdo personalizado. Ve…" at bounding box center [711, 196] width 526 height 33
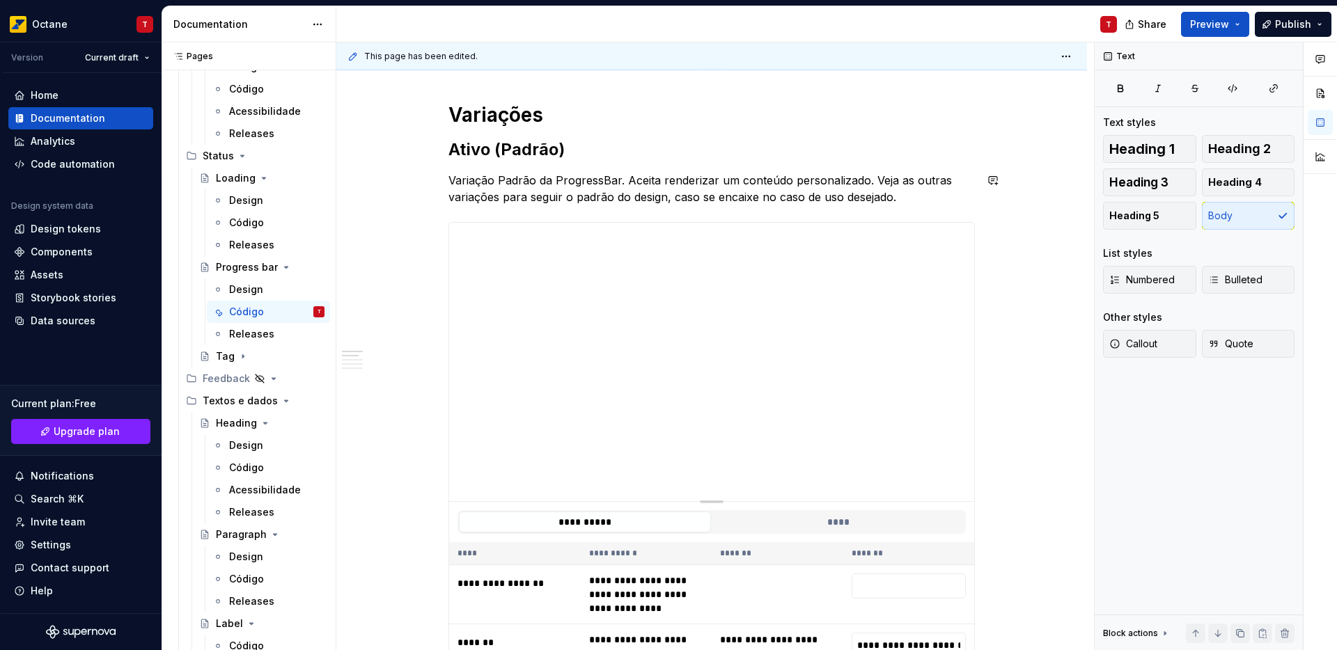
scroll to position [538, 0]
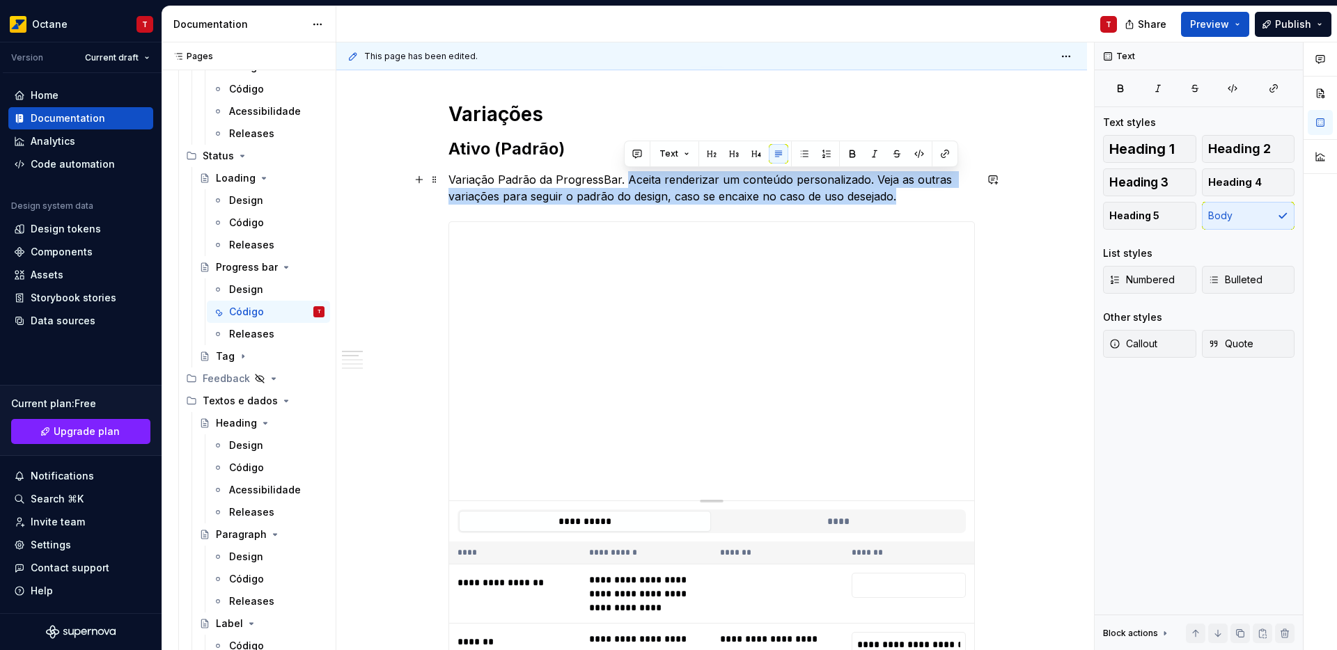
drag, startPoint x: 625, startPoint y: 180, endPoint x: 897, endPoint y: 193, distance: 271.9
click at [897, 193] on p "Variação Padrão da ProgressBar. Aceita renderizar um conteúdo personalizado. Ve…" at bounding box center [711, 187] width 526 height 33
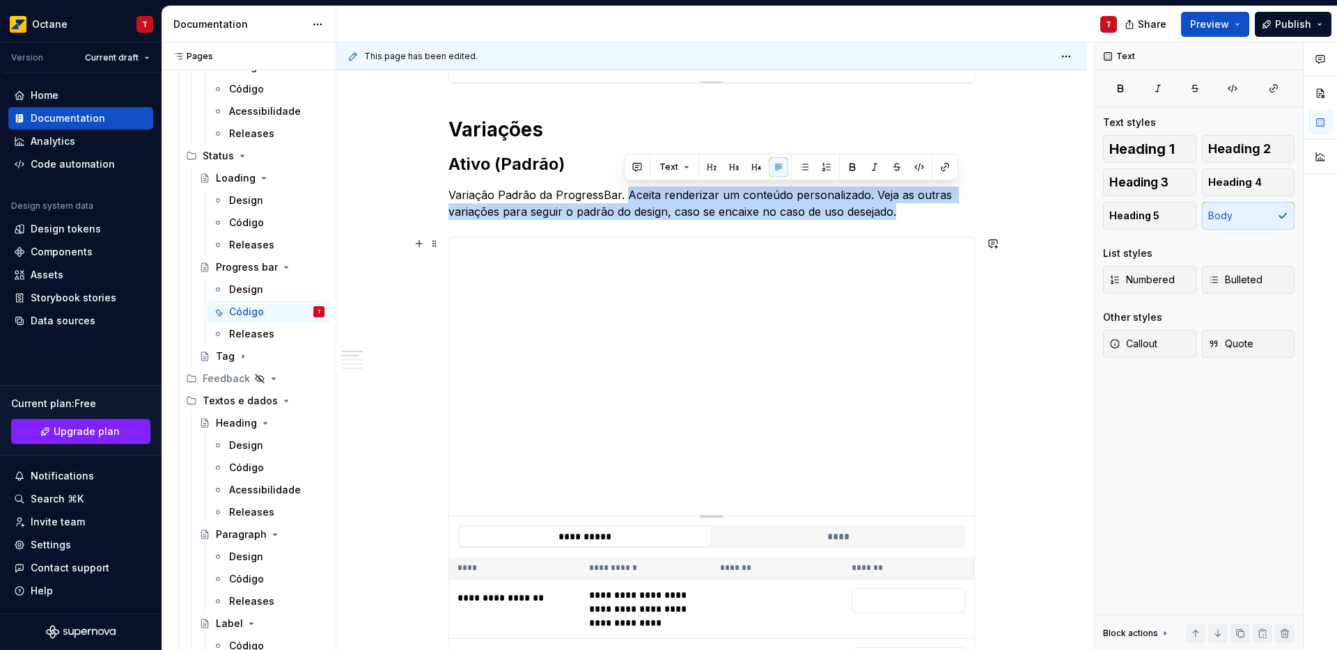
scroll to position [525, 0]
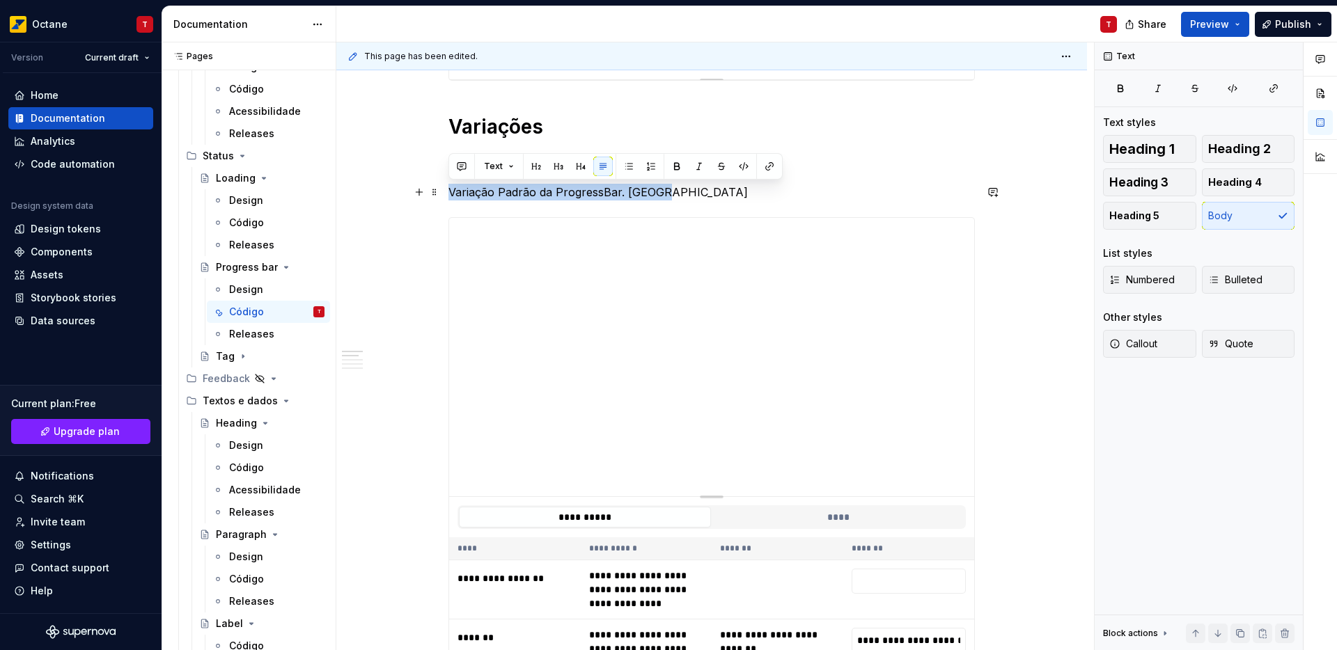
drag, startPoint x: 664, startPoint y: 191, endPoint x: 450, endPoint y: 192, distance: 214.5
click at [450, 192] on p "Variação Padrão da ProgressBar. [GEOGRAPHIC_DATA]" at bounding box center [711, 192] width 526 height 17
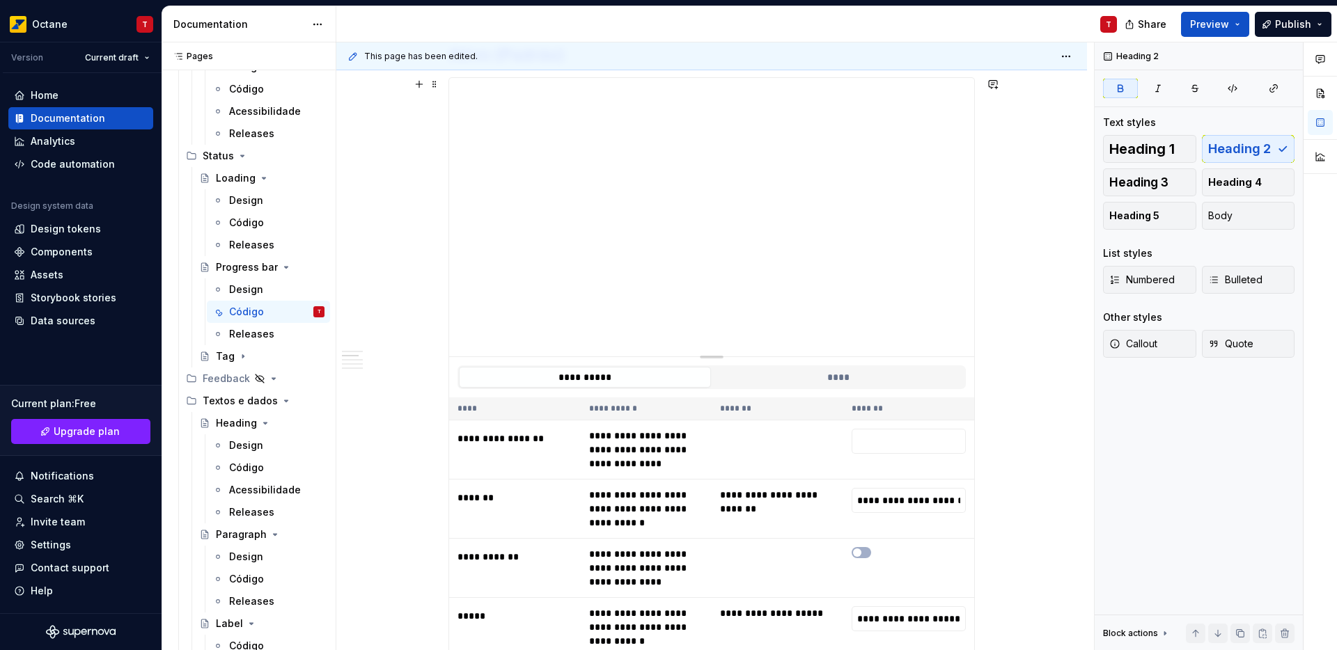
click at [1027, 338] on div "**********" at bounding box center [711, 476] width 751 height 1698
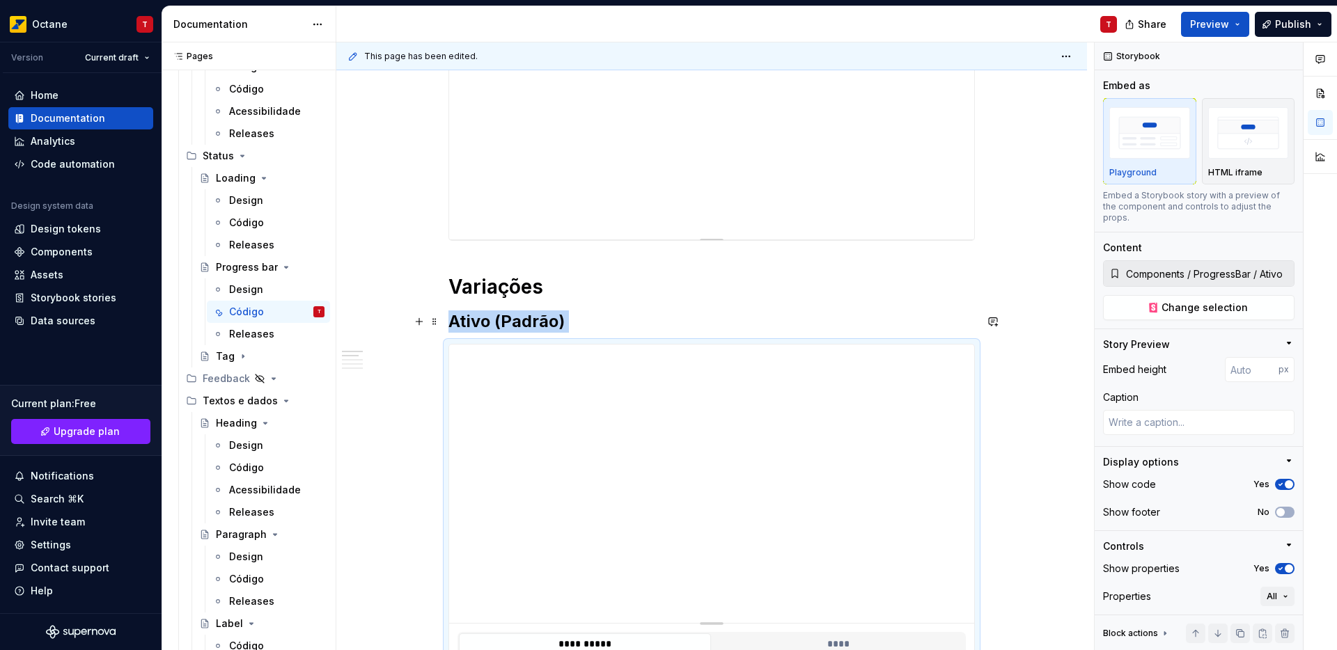
scroll to position [360, 0]
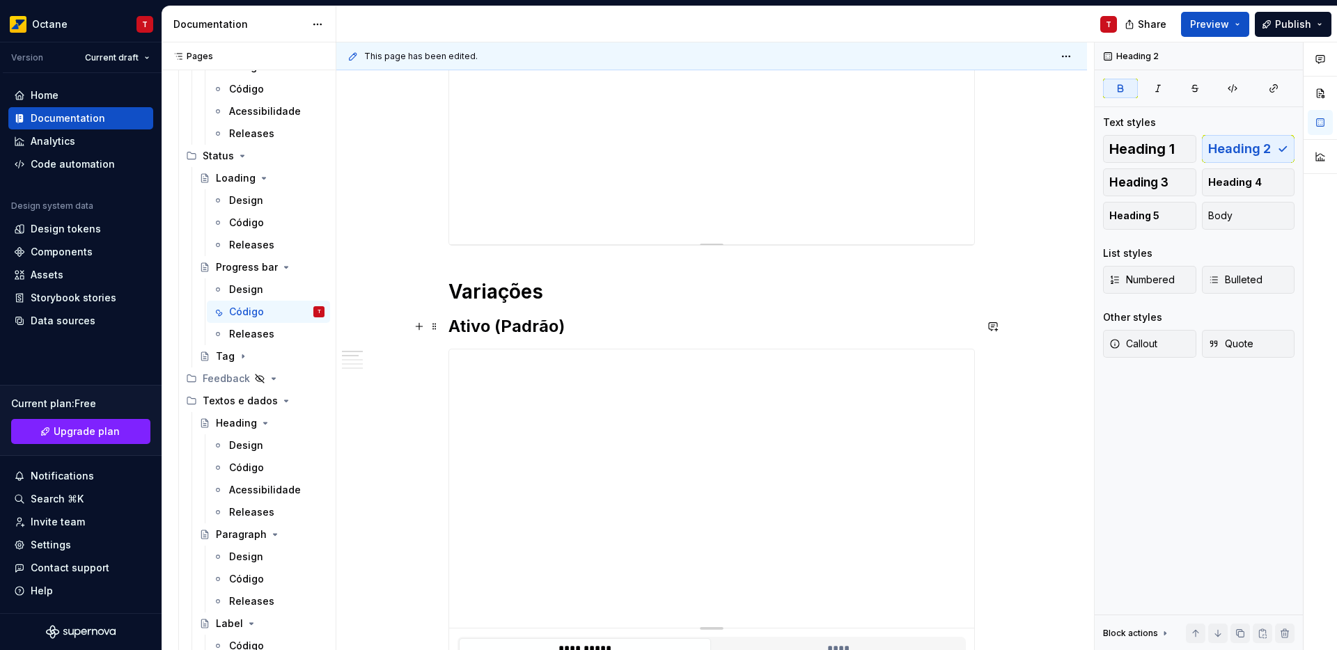
click at [453, 326] on strong "Ativo (Padrão)" at bounding box center [506, 326] width 116 height 20
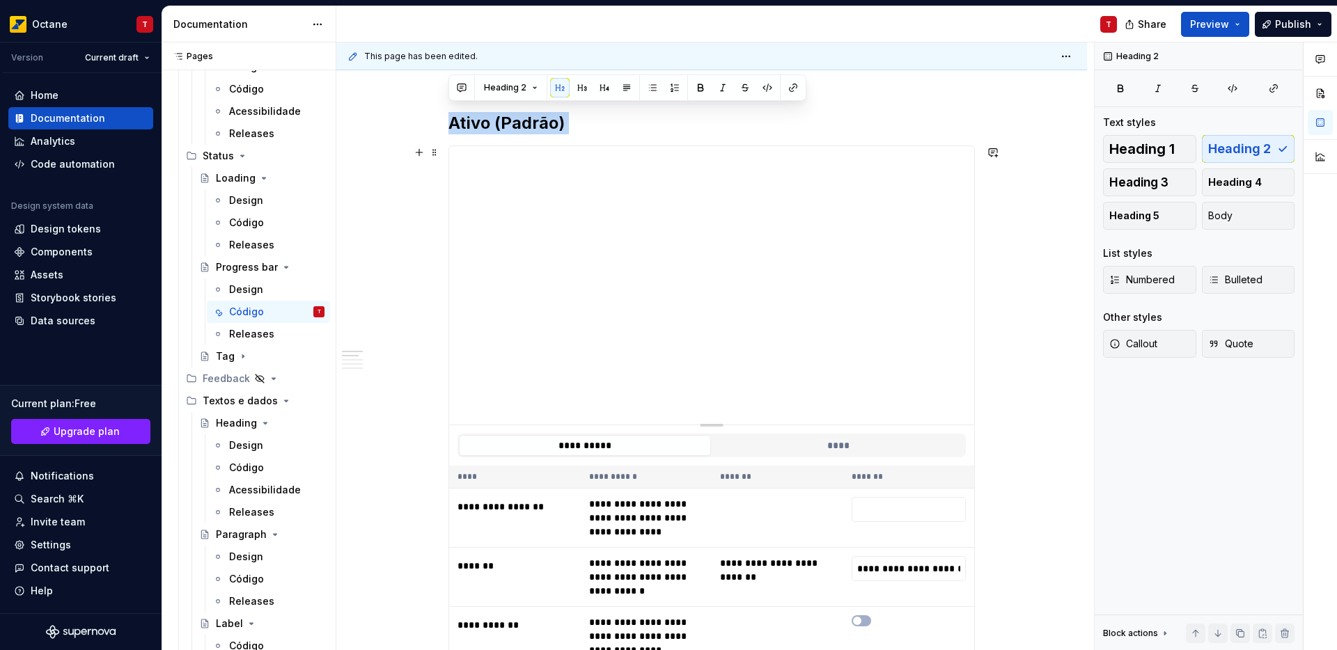
scroll to position [570, 0]
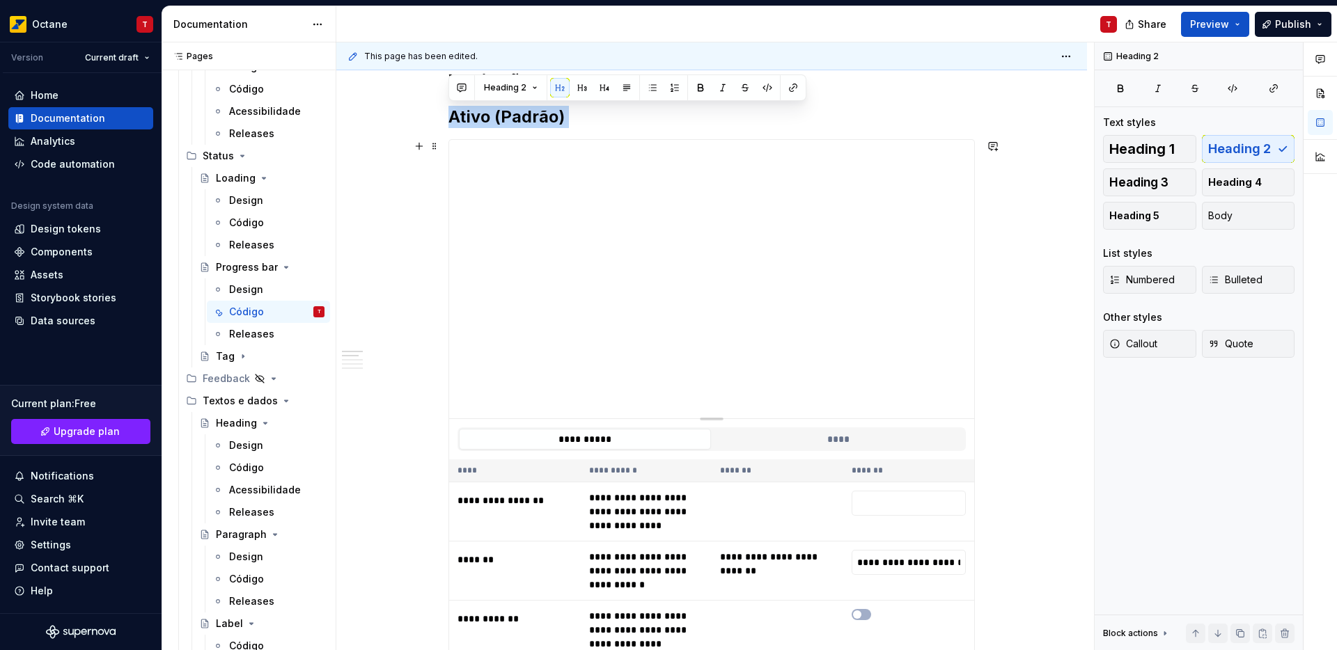
drag, startPoint x: 450, startPoint y: 326, endPoint x: 806, endPoint y: 447, distance: 375.2
click at [806, 447] on div "**********" at bounding box center [711, 448] width 526 height 1453
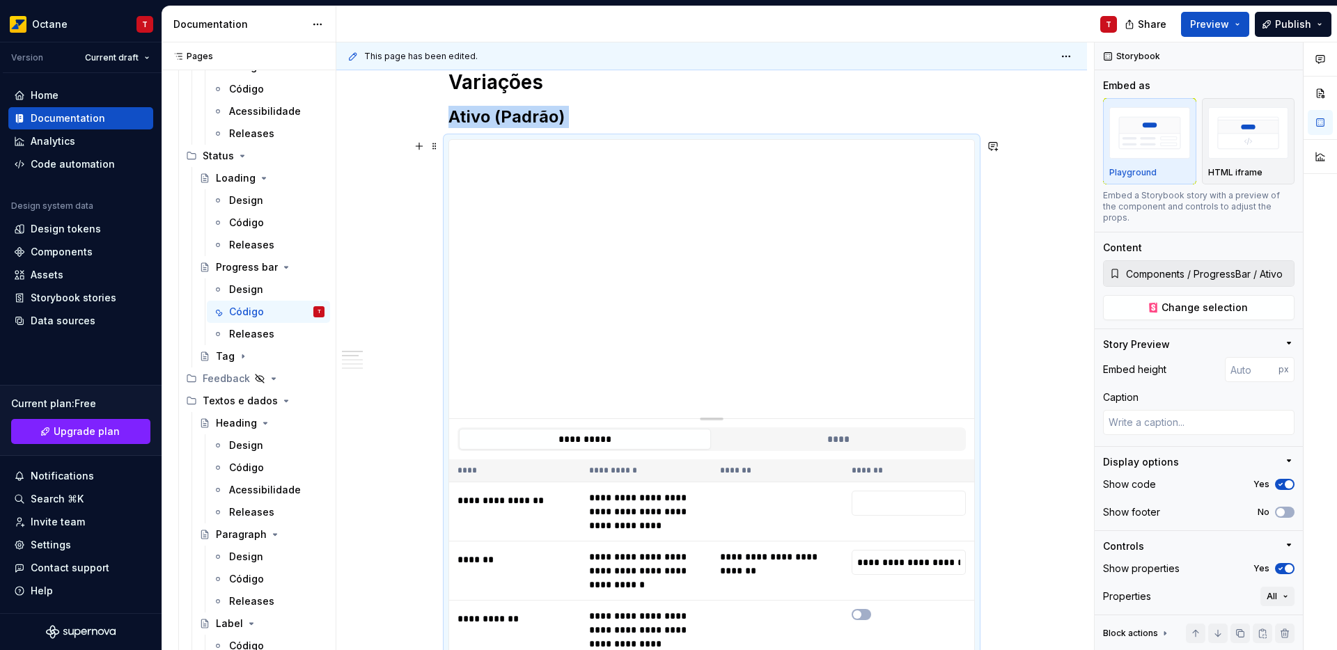
copy h2 "Ativo (Padrão)"
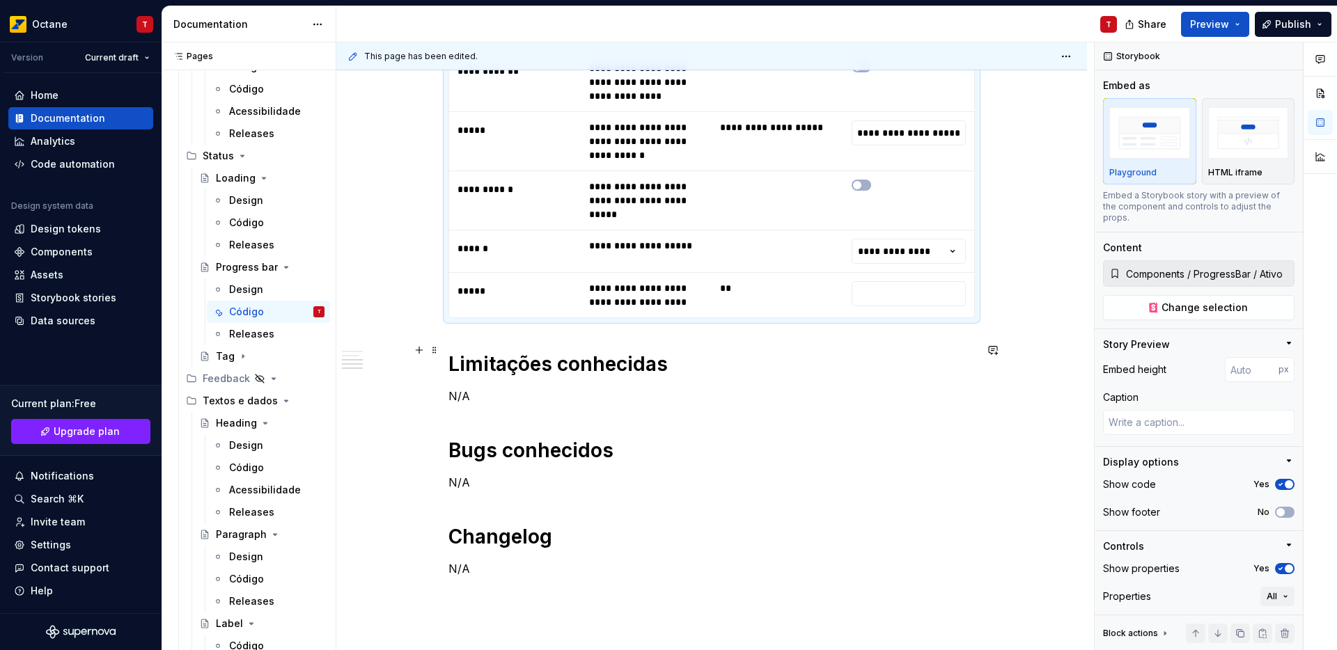
scroll to position [1182, 0]
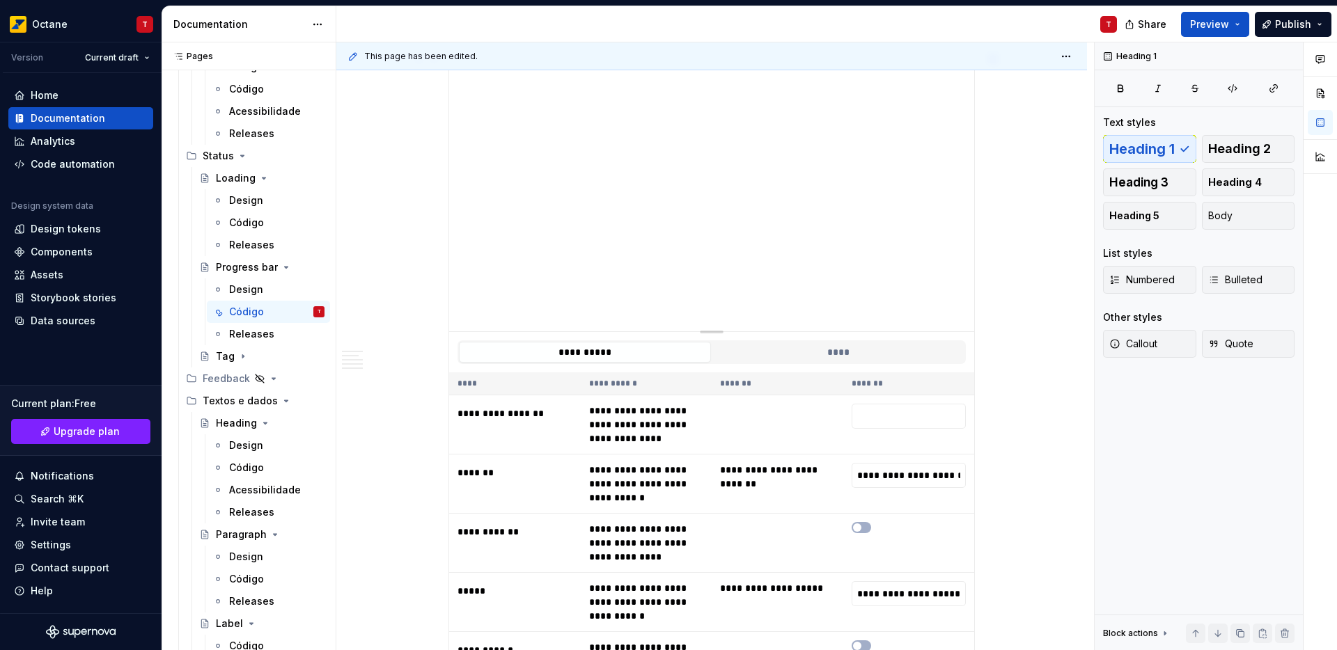
scroll to position [462, 0]
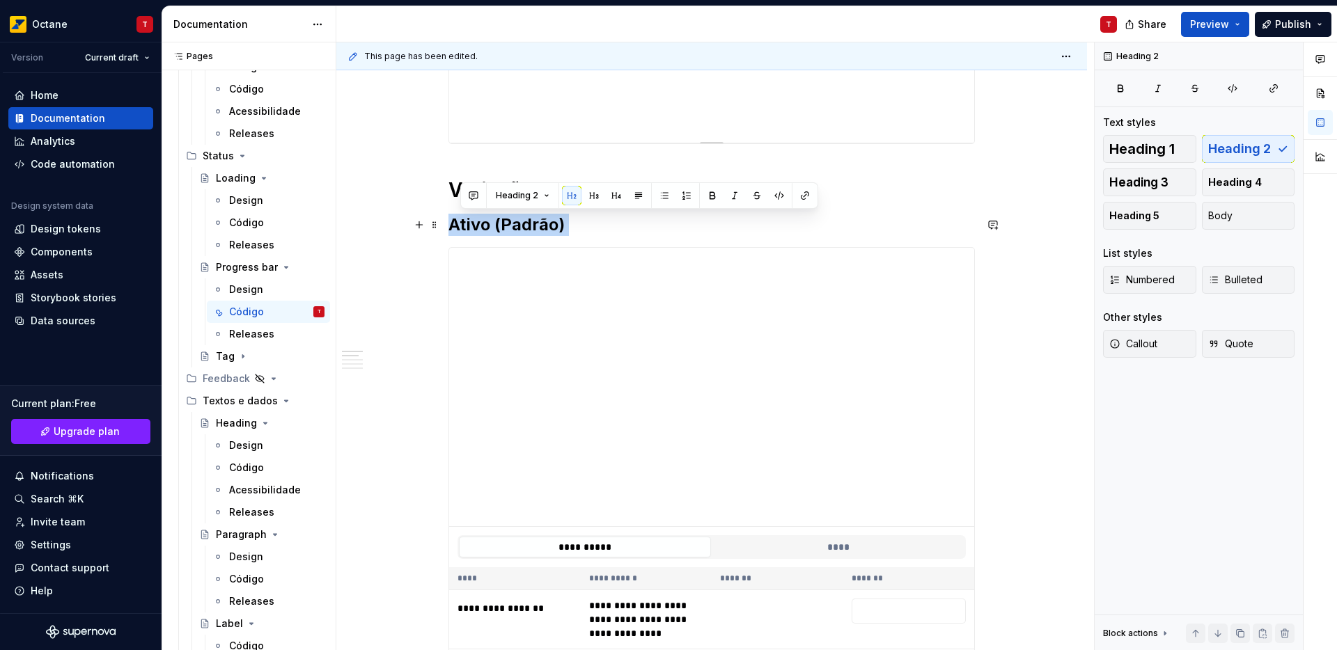
drag, startPoint x: 567, startPoint y: 226, endPoint x: 450, endPoint y: 225, distance: 117.0
click at [450, 225] on h2 "Ativo (Padrão)" at bounding box center [711, 225] width 526 height 22
copy h2 "Ativo (Padrão)"
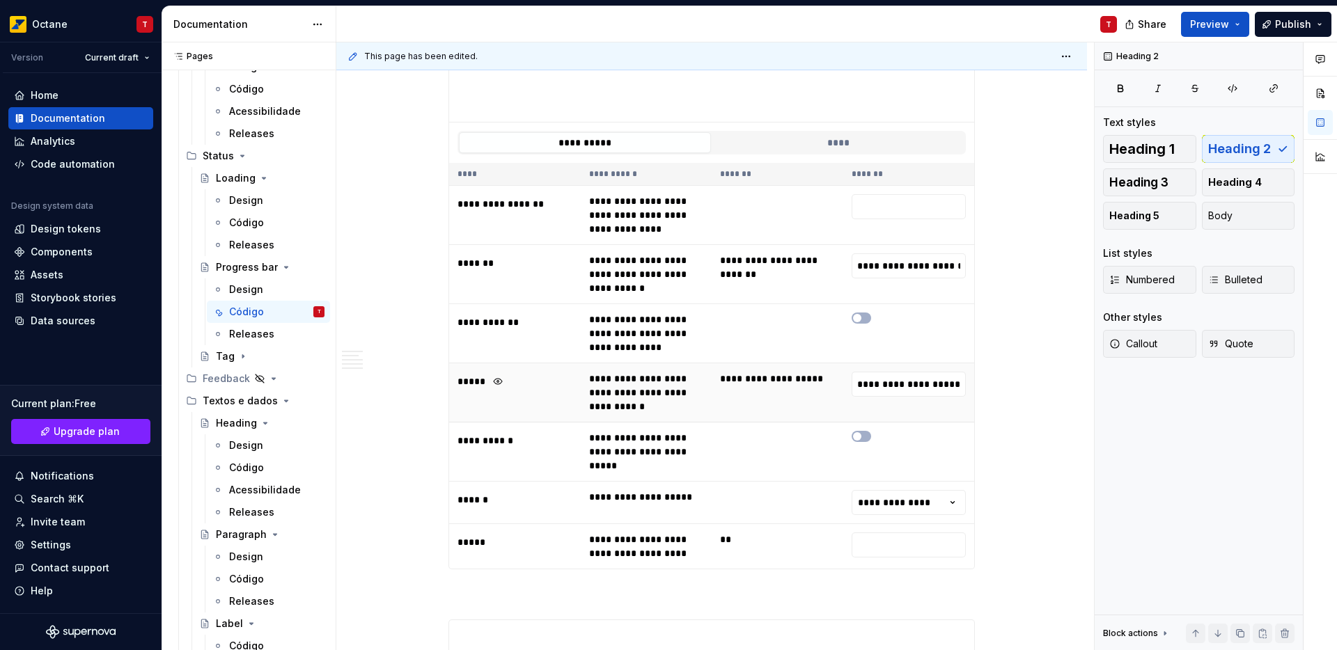
scroll to position [1248, 0]
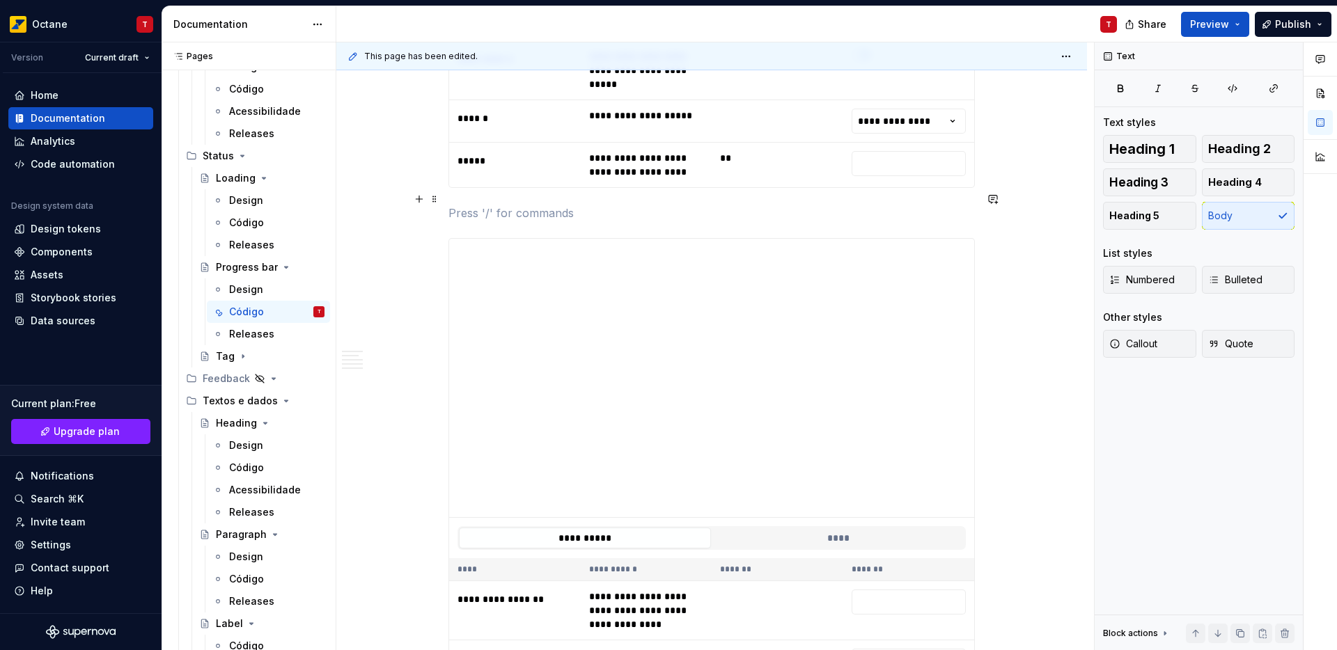
click at [459, 205] on p at bounding box center [711, 213] width 526 height 17
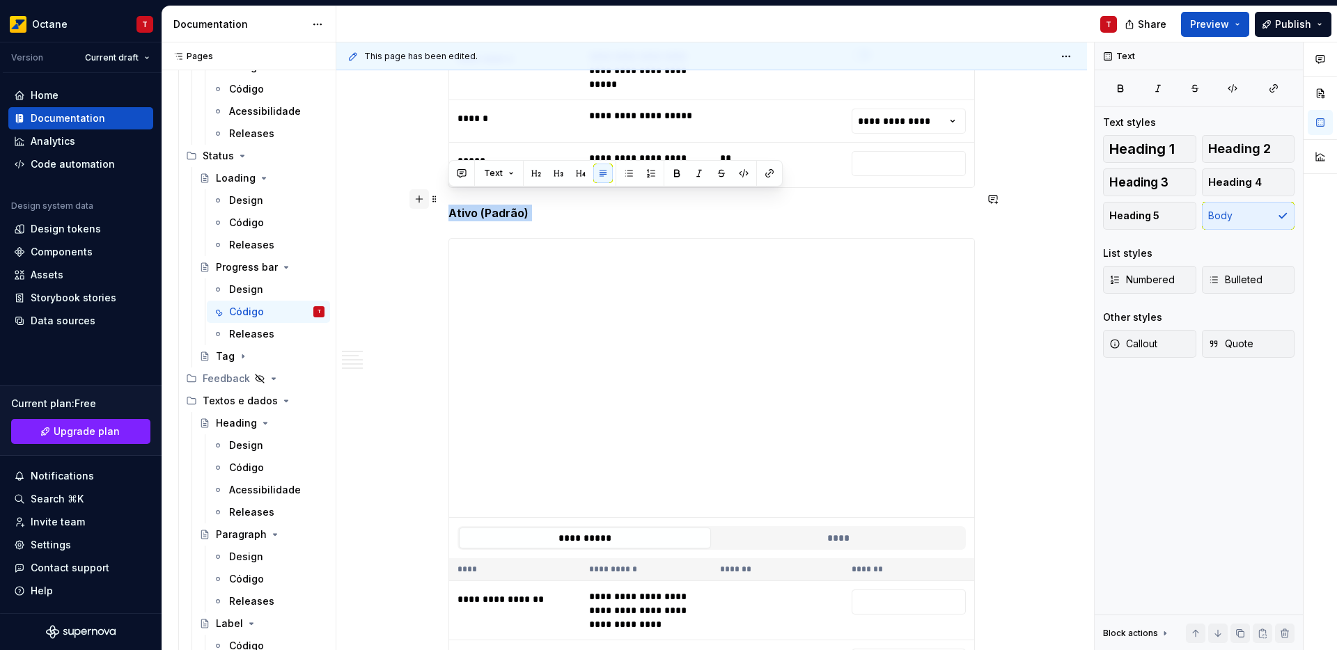
drag, startPoint x: 499, startPoint y: 198, endPoint x: 418, endPoint y: 203, distance: 80.2
click at [448, 203] on div "**********" at bounding box center [711, 167] width 526 height 2247
click at [542, 173] on button "button" at bounding box center [535, 173] width 19 height 19
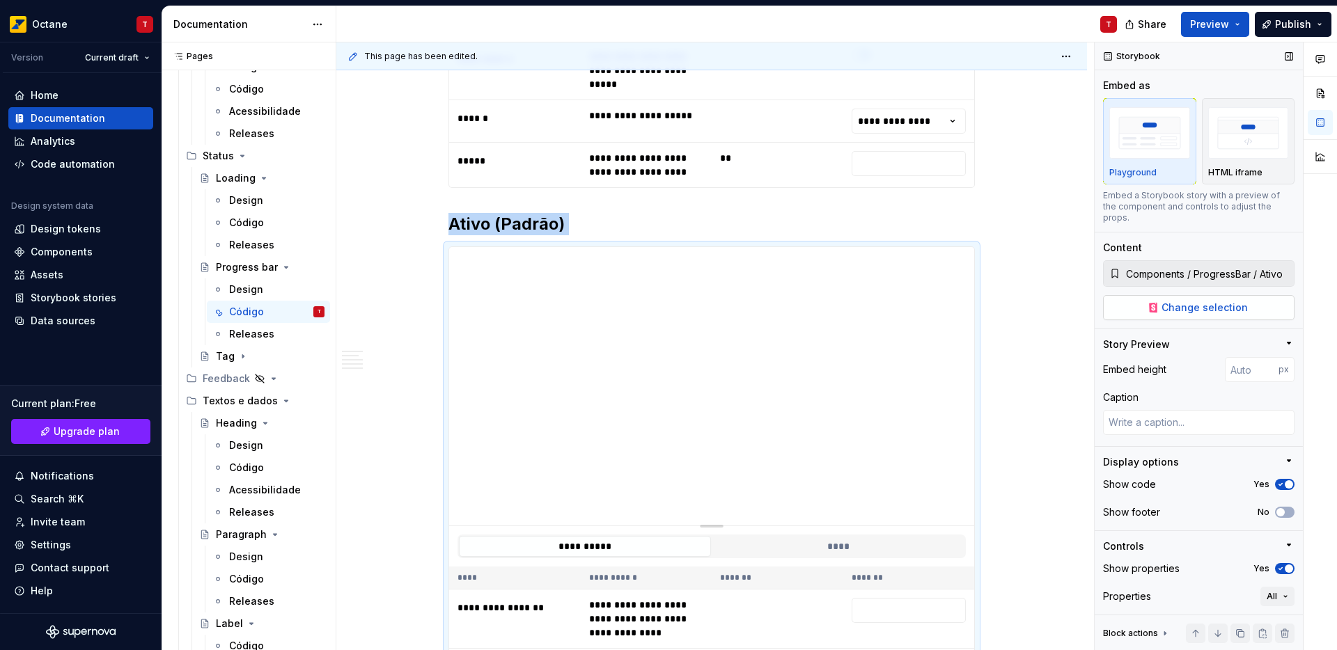
click at [1221, 305] on span "Change selection" at bounding box center [1204, 308] width 86 height 14
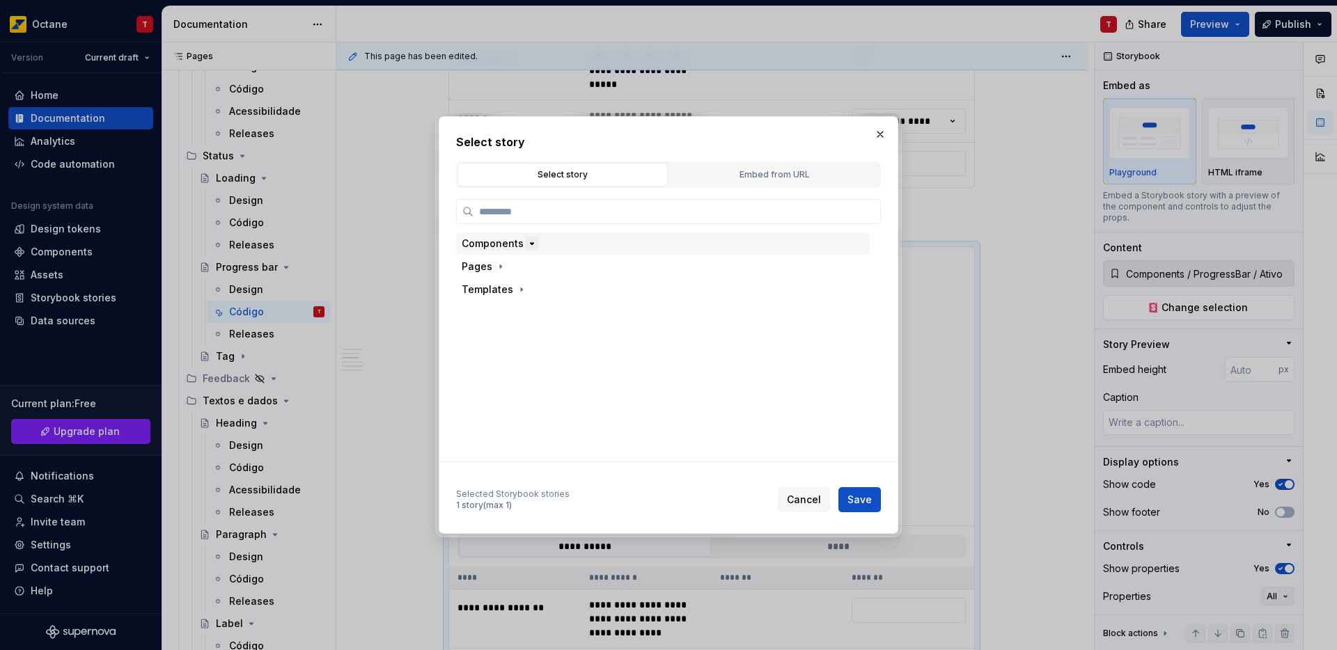
click at [527, 237] on button "button" at bounding box center [532, 244] width 14 height 14
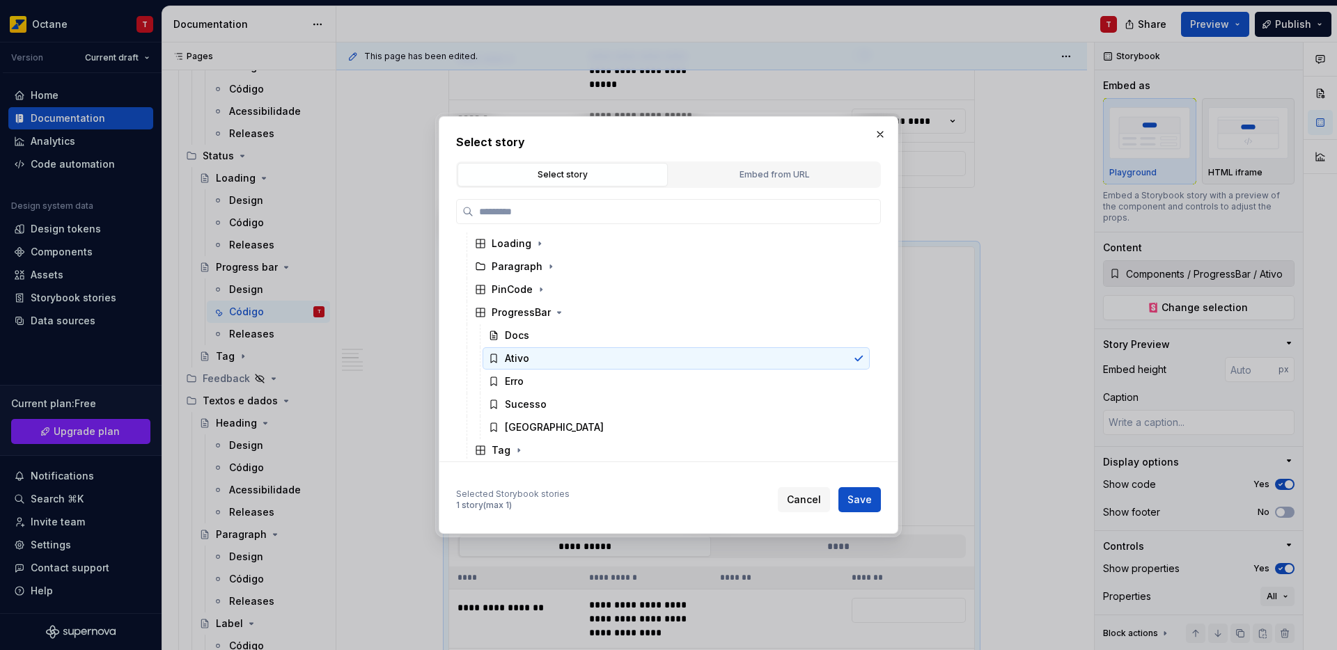
scroll to position [210, 0]
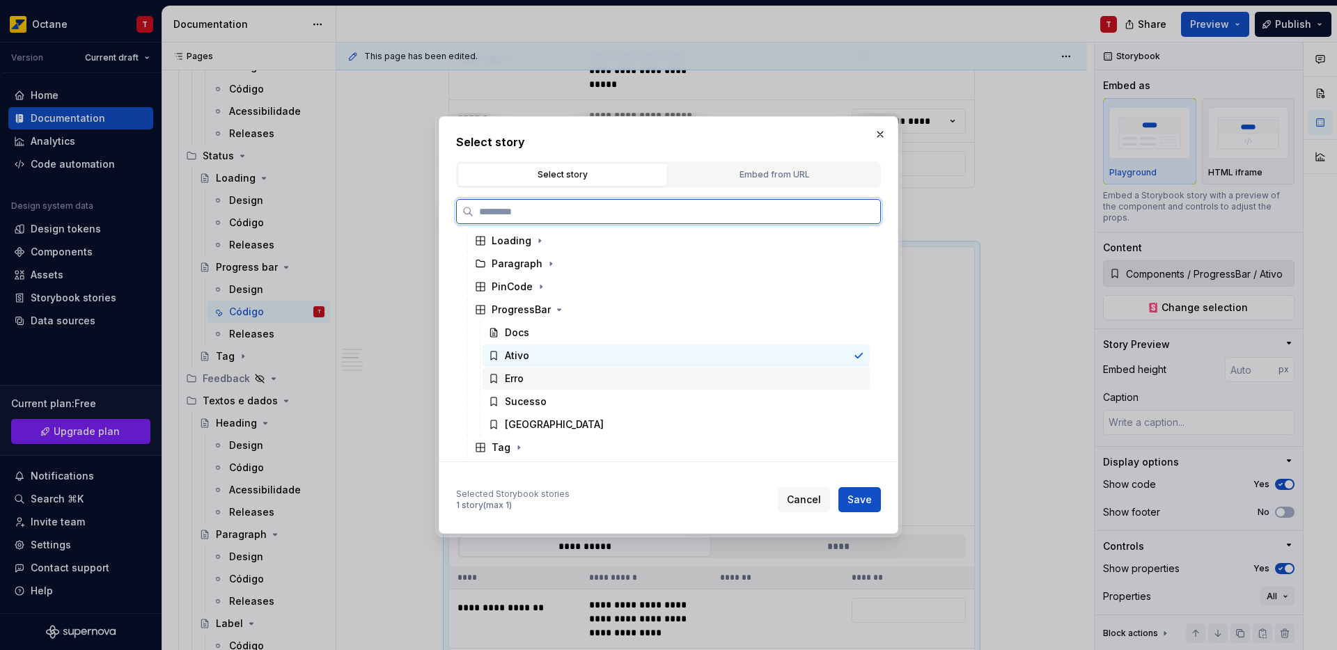
click at [530, 371] on div "Erro" at bounding box center [676, 379] width 387 height 22
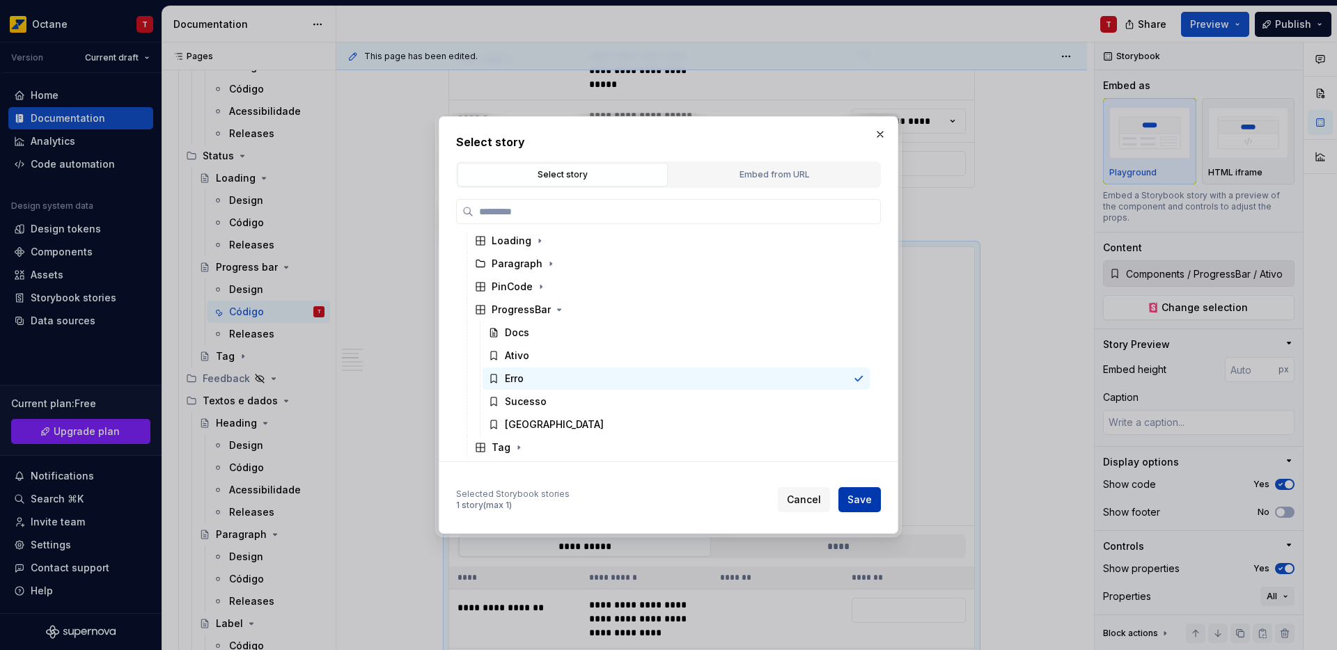
click at [861, 495] on span "Save" at bounding box center [859, 500] width 24 height 14
type textarea "*"
type input "Components / ProgressBar / Erro"
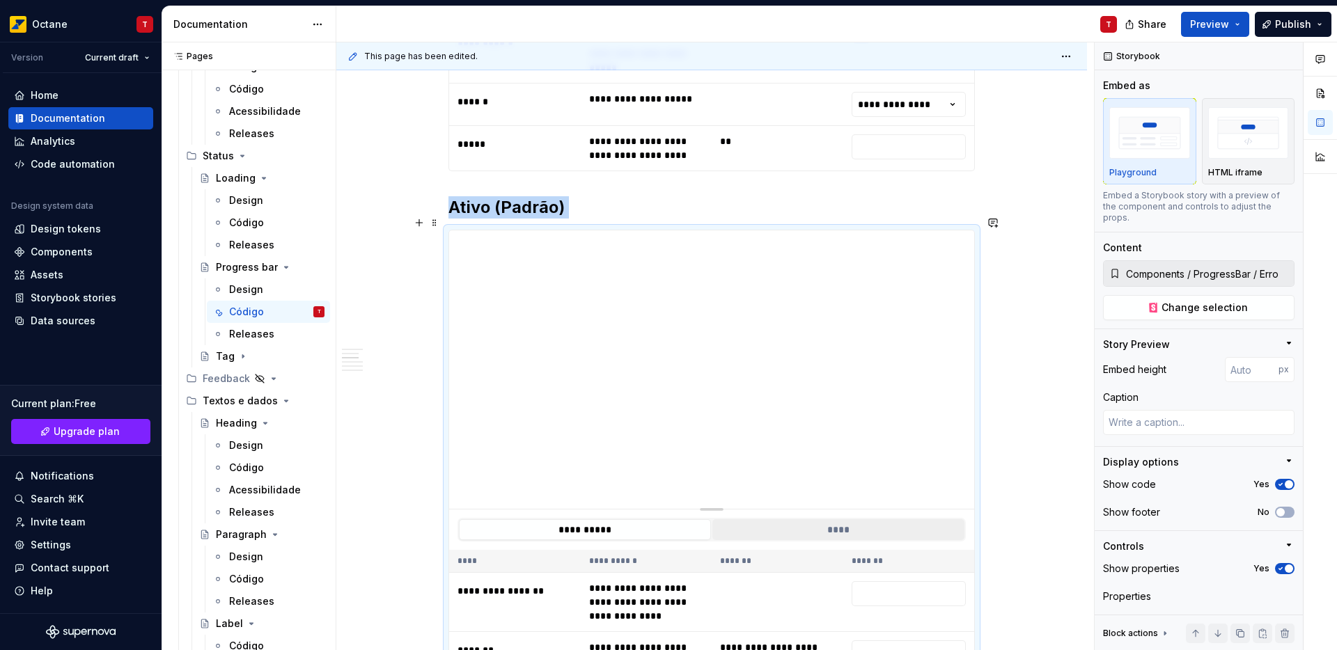
scroll to position [1213, 0]
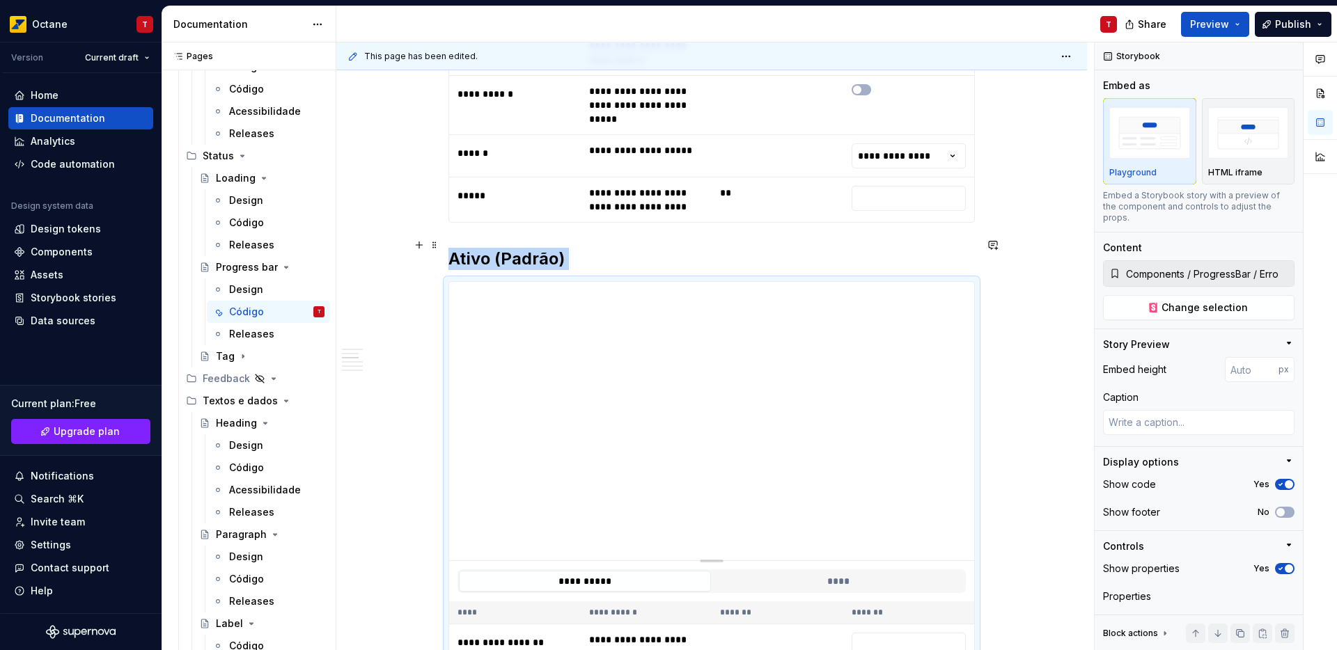
click at [468, 249] on strong "Ativo (Padrão)" at bounding box center [506, 259] width 116 height 20
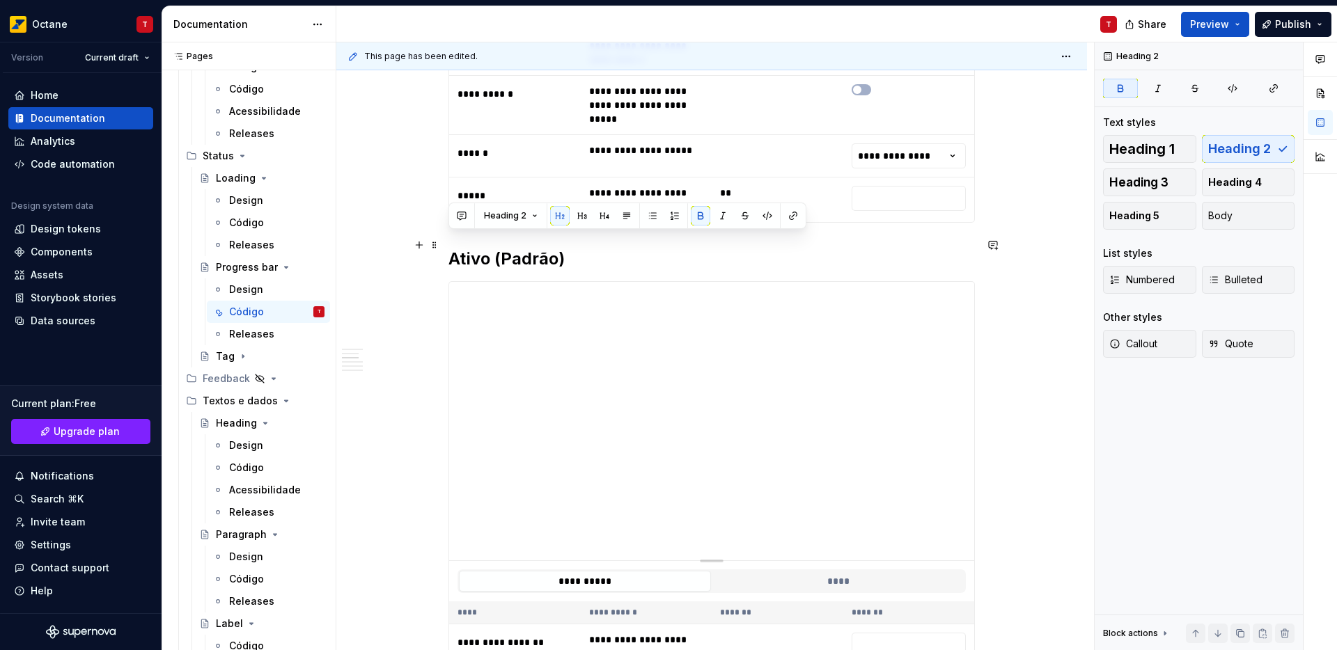
click at [468, 249] on strong "Ativo (Padrão)" at bounding box center [506, 259] width 116 height 20
drag, startPoint x: 556, startPoint y: 242, endPoint x: 488, endPoint y: 243, distance: 67.5
click at [488, 248] on h2 "Erro (Padrão)" at bounding box center [711, 259] width 526 height 22
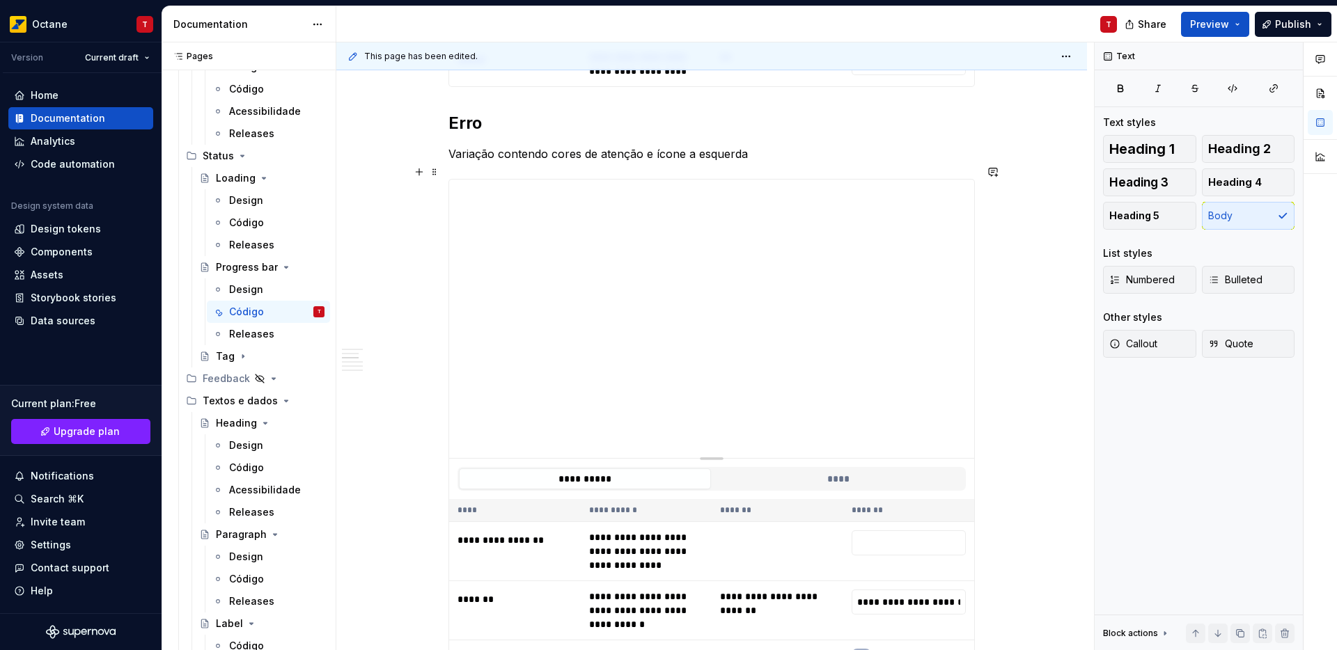
scroll to position [1351, 0]
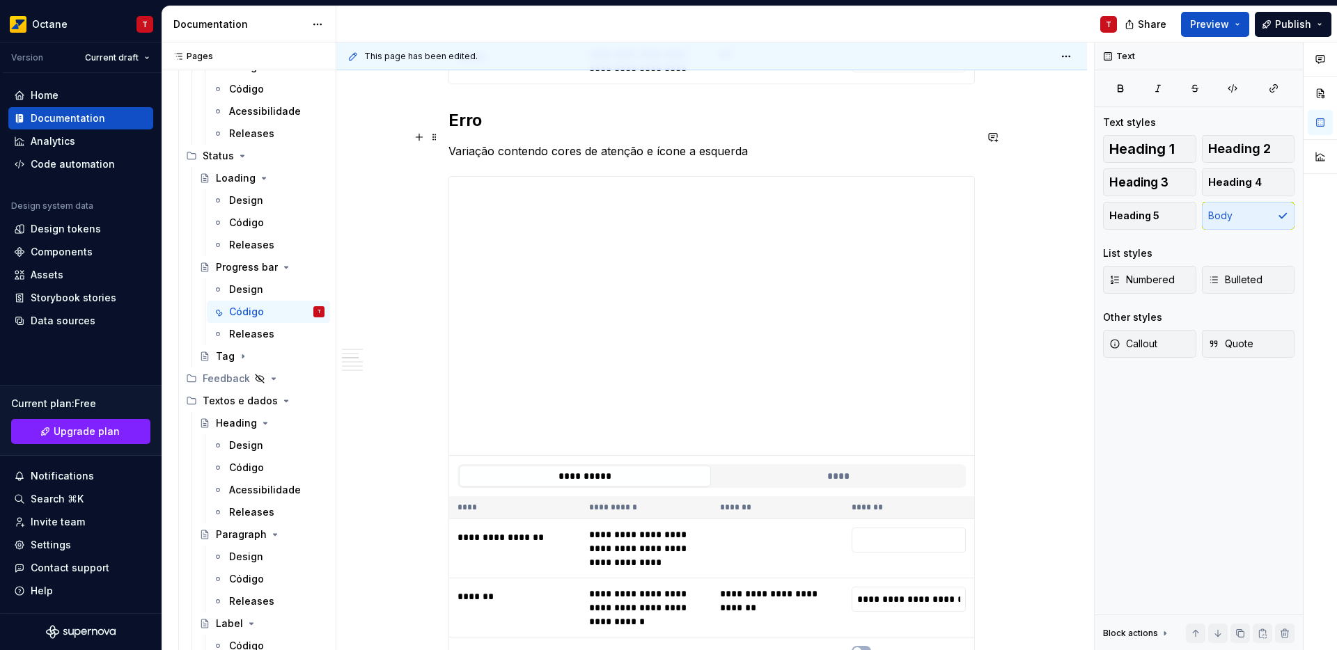
click at [716, 117] on h2 "Erro" at bounding box center [711, 120] width 526 height 22
click at [716, 143] on p "Variação contendo cores de atenção e ícone a esquerda" at bounding box center [711, 151] width 526 height 17
click at [995, 258] on div "**********" at bounding box center [711, 165] width 751 height 2517
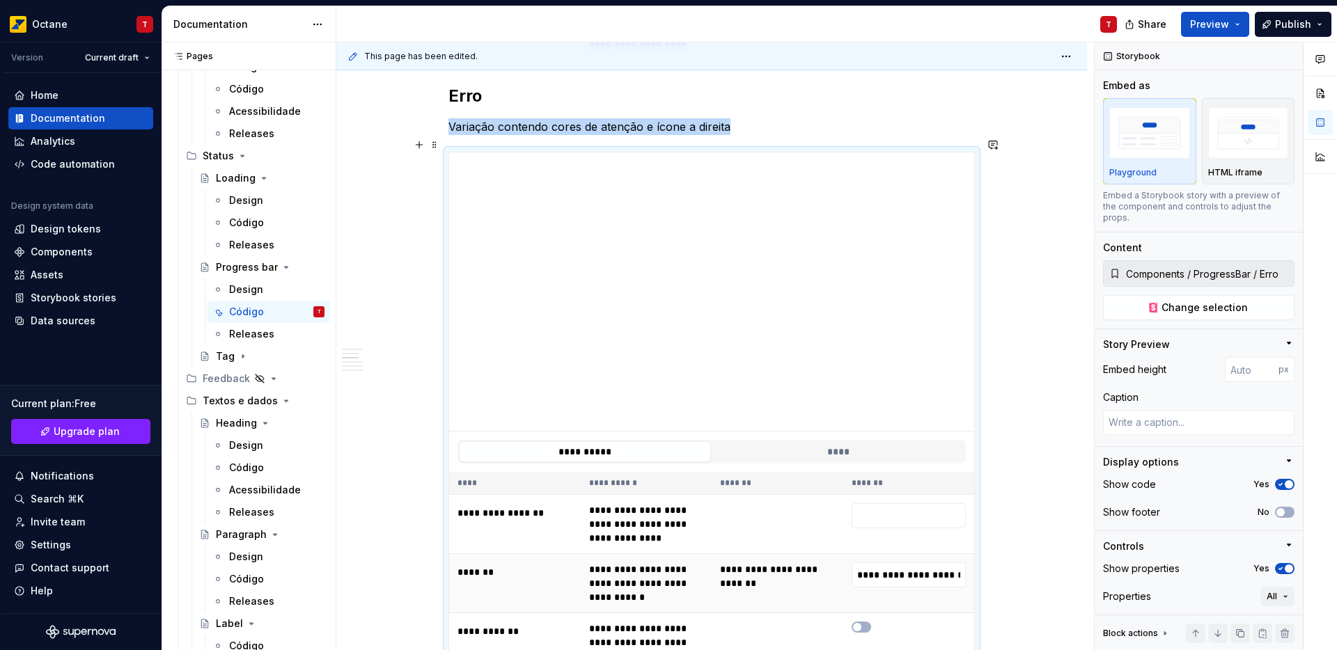
scroll to position [1318, 0]
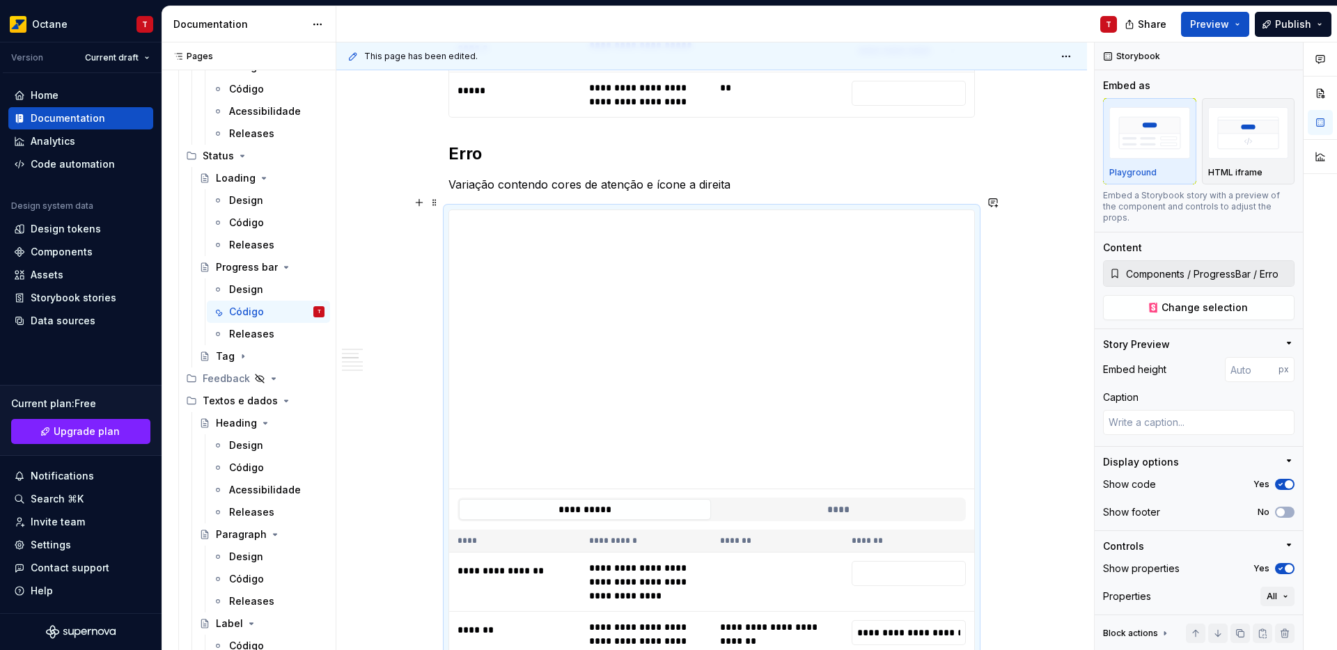
click at [590, 176] on p "Variação contendo cores de atenção e ícone a direita" at bounding box center [711, 184] width 526 height 17
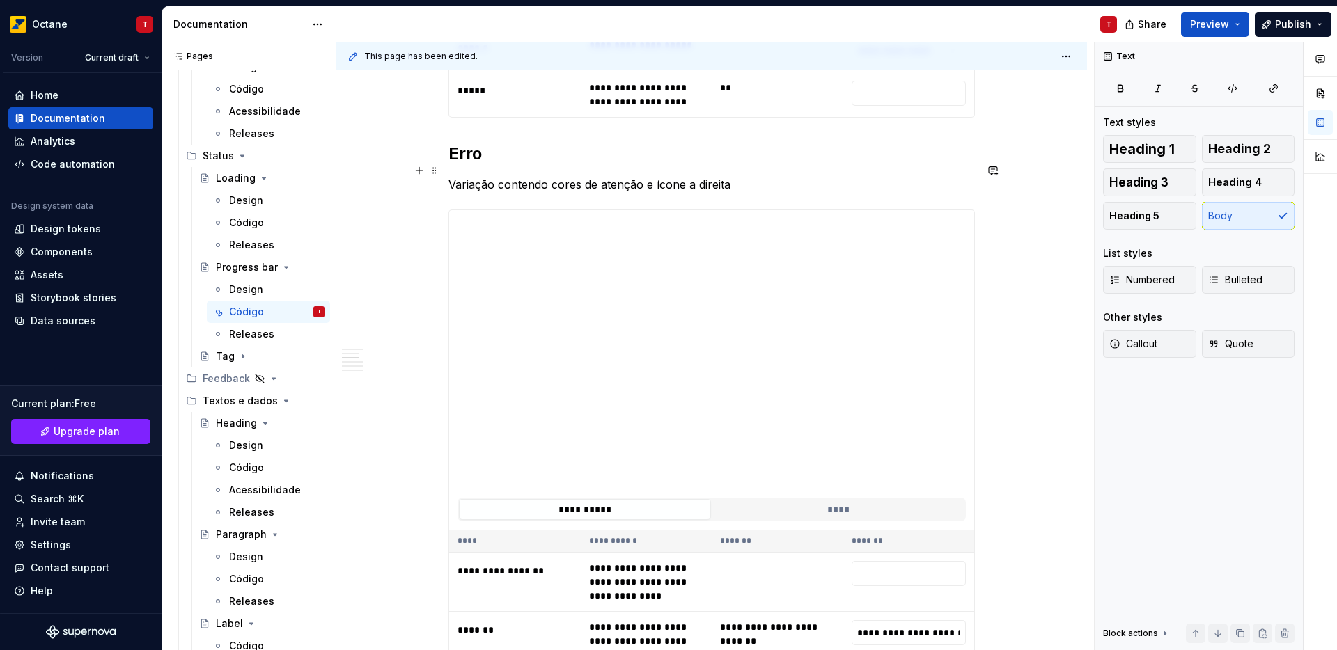
click at [732, 176] on p "Variação contendo cores de atenção e ícone a direita" at bounding box center [711, 184] width 526 height 17
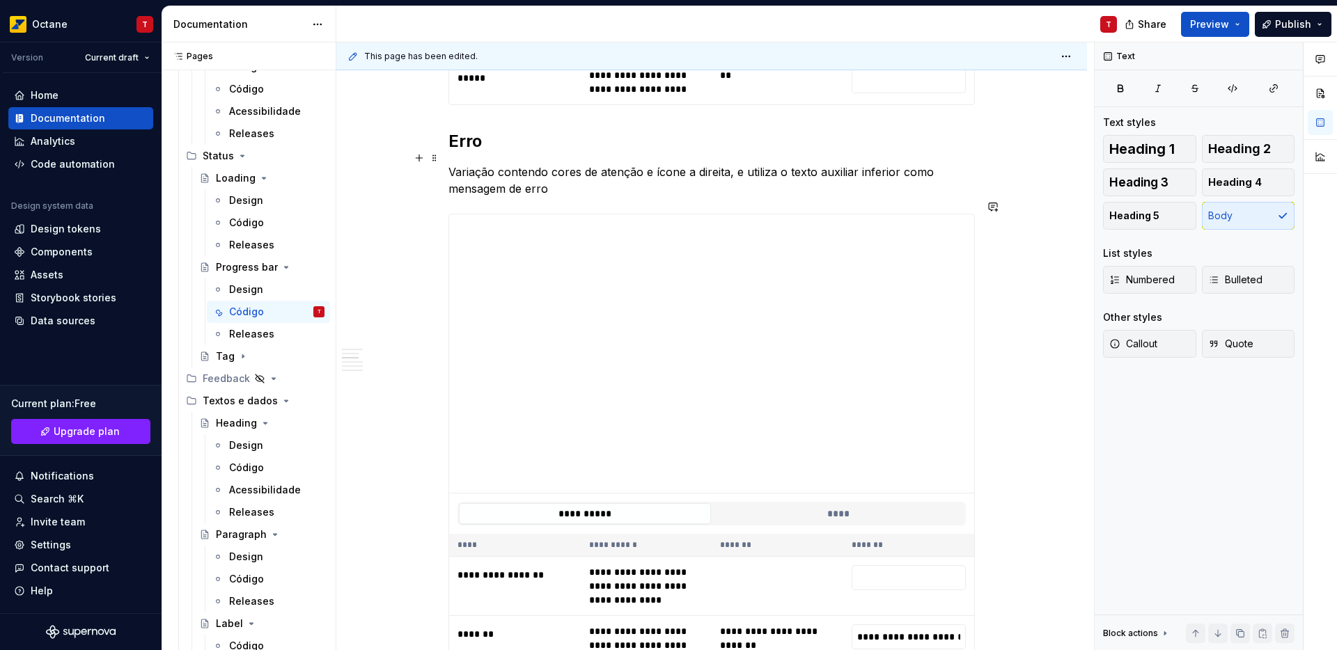
scroll to position [1321, 0]
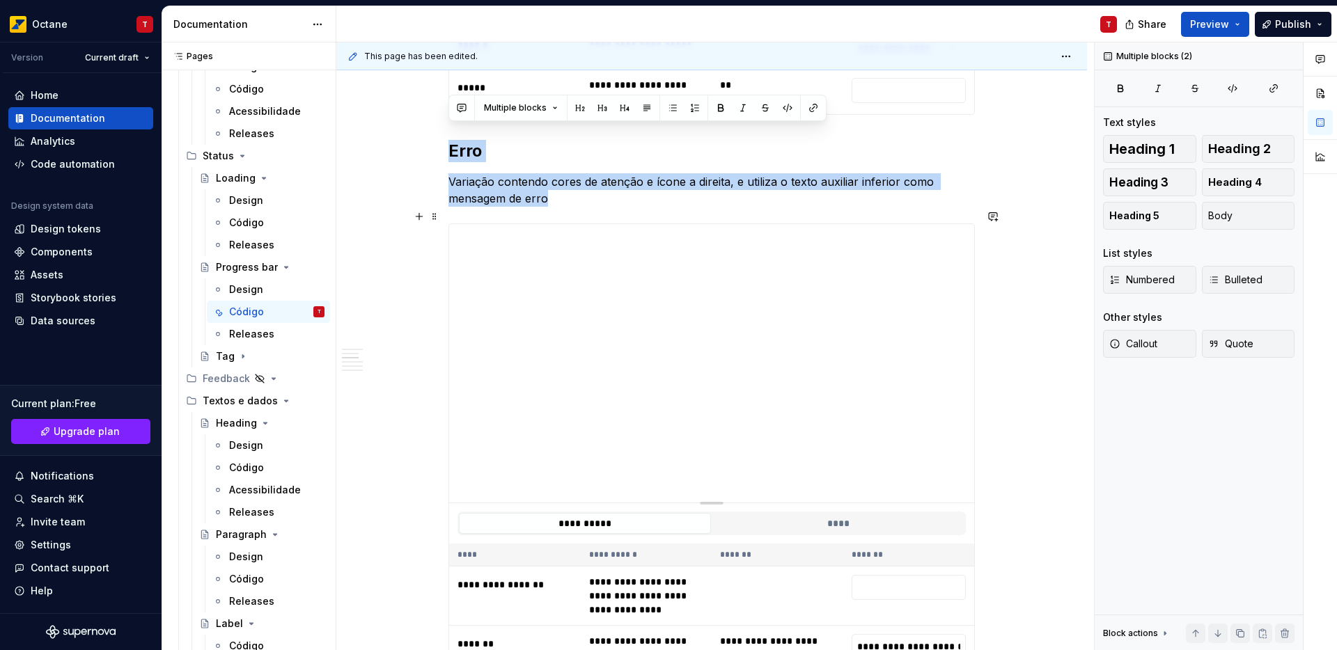
drag, startPoint x: 452, startPoint y: 136, endPoint x: 620, endPoint y: 252, distance: 204.7
click at [620, 252] on div "**********" at bounding box center [711, 115] width 526 height 2289
copy div "[PERSON_NAME] contendo cores de atenção e ícone a direita, e utiliza o texto au…"
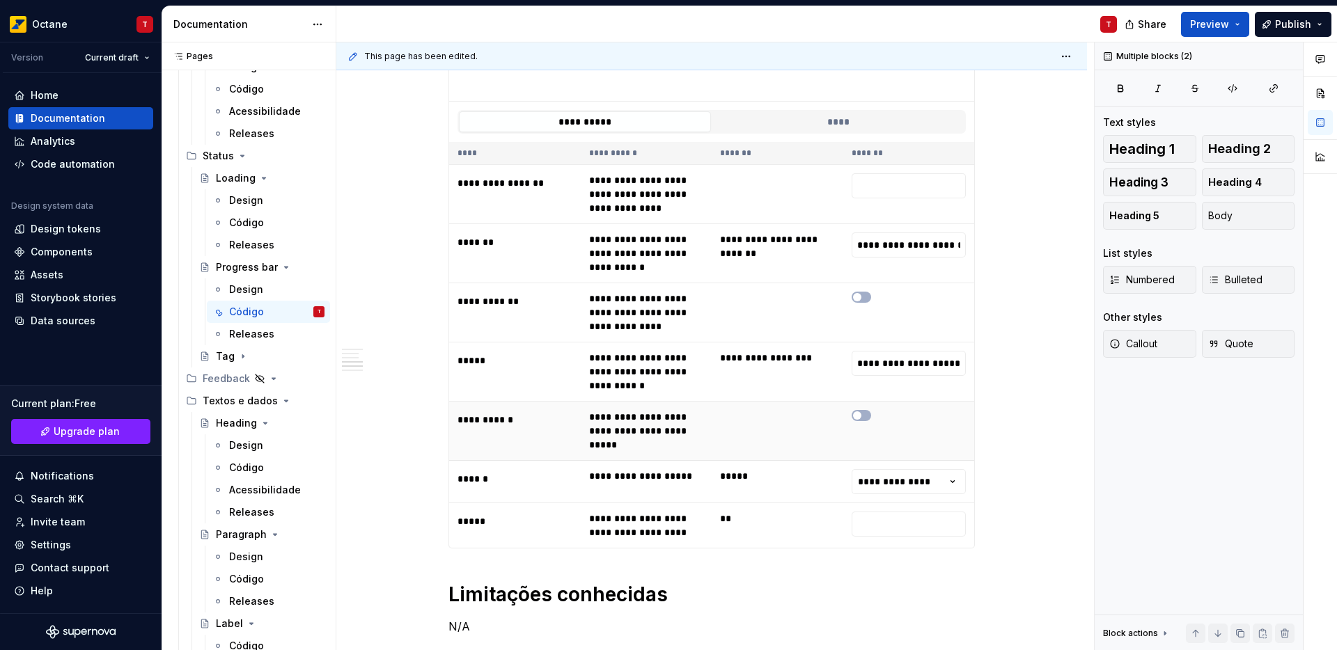
scroll to position [1845, 0]
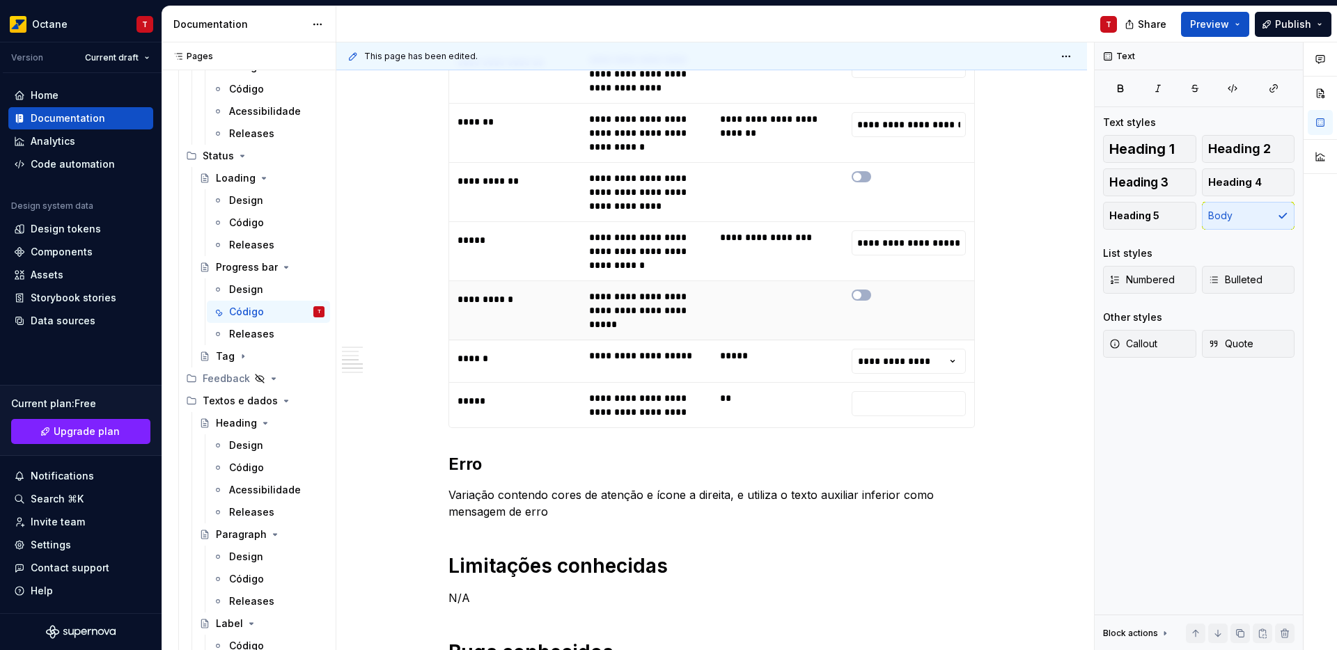
scroll to position [1849, 0]
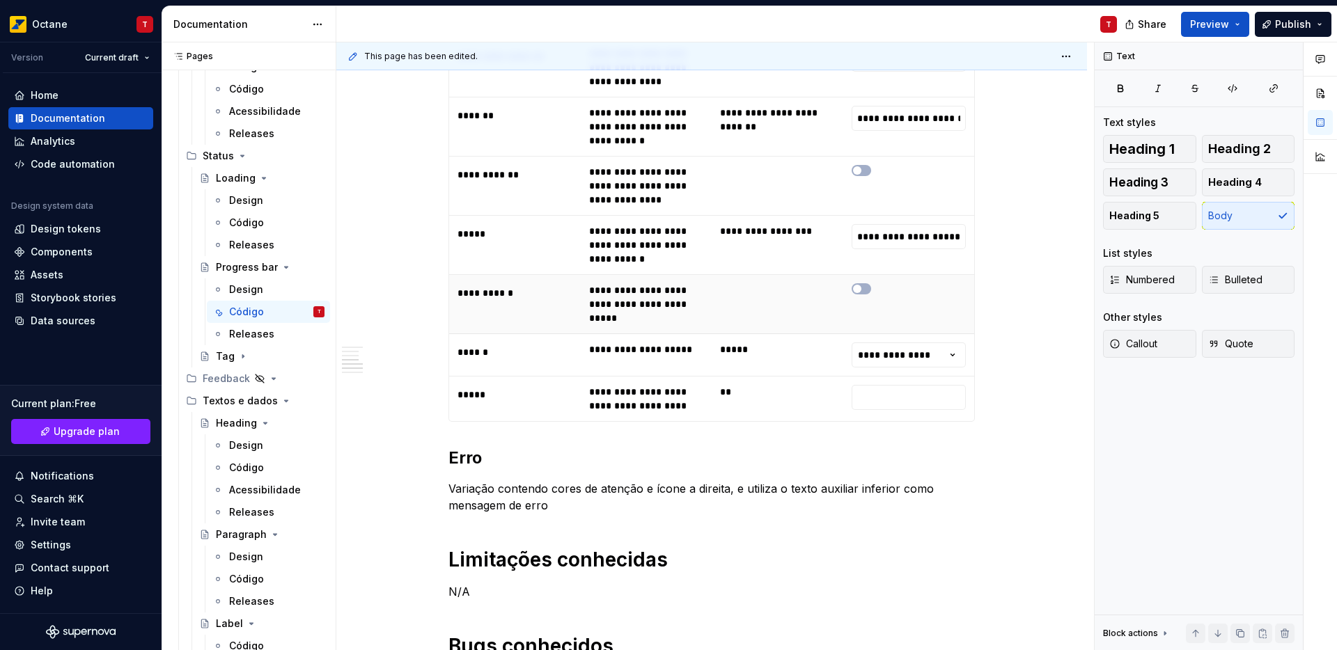
click at [608, 288] on td "**********" at bounding box center [647, 304] width 132 height 59
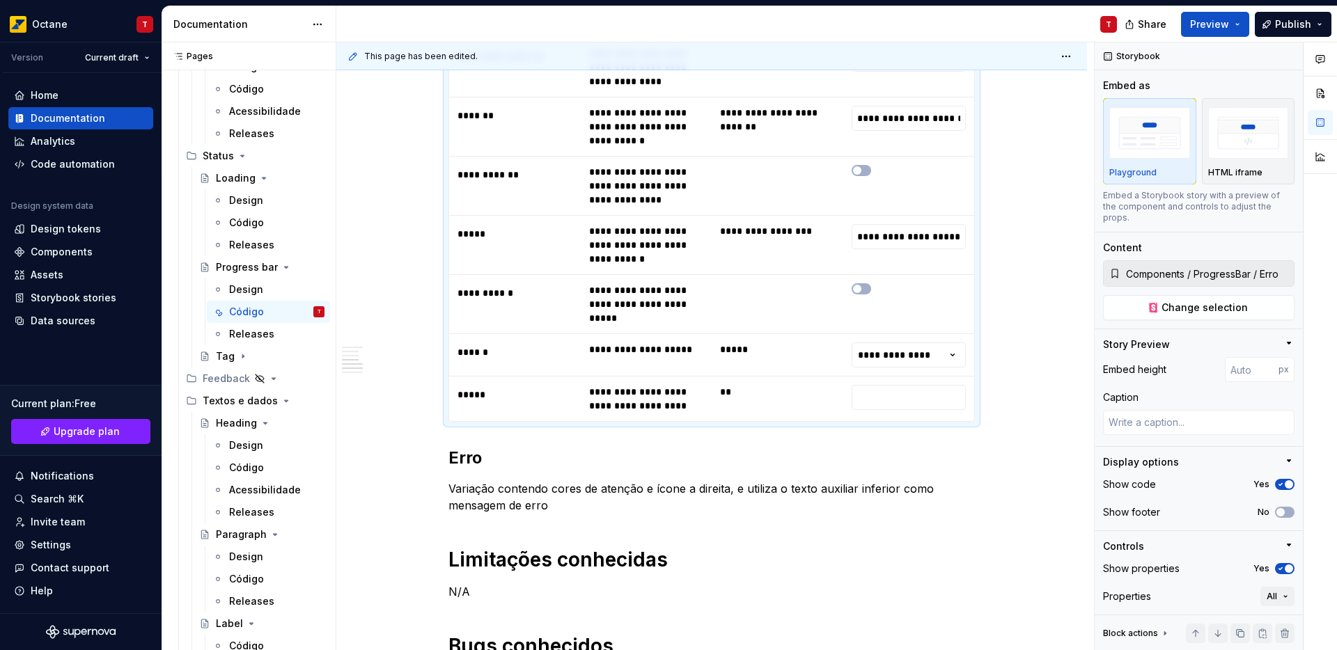
scroll to position [1964, 0]
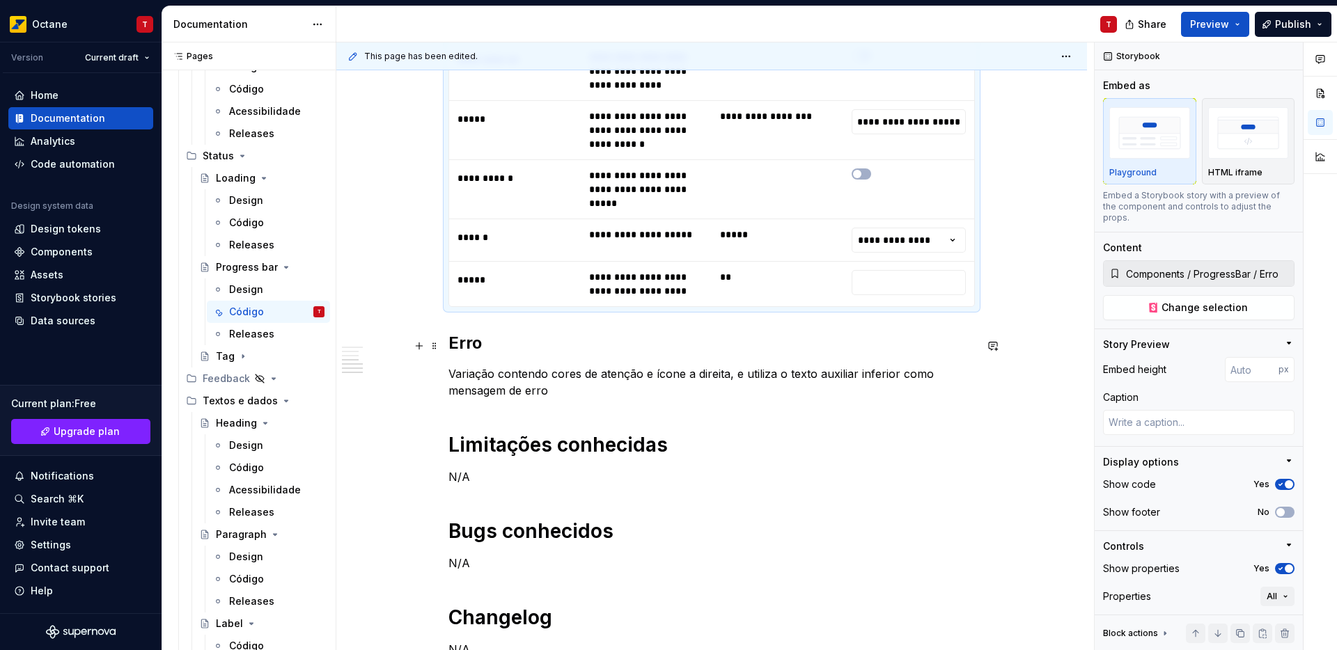
click at [555, 368] on p "Variação contendo cores de atenção e ícone a direita, e utiliza o texto auxilia…" at bounding box center [711, 382] width 526 height 33
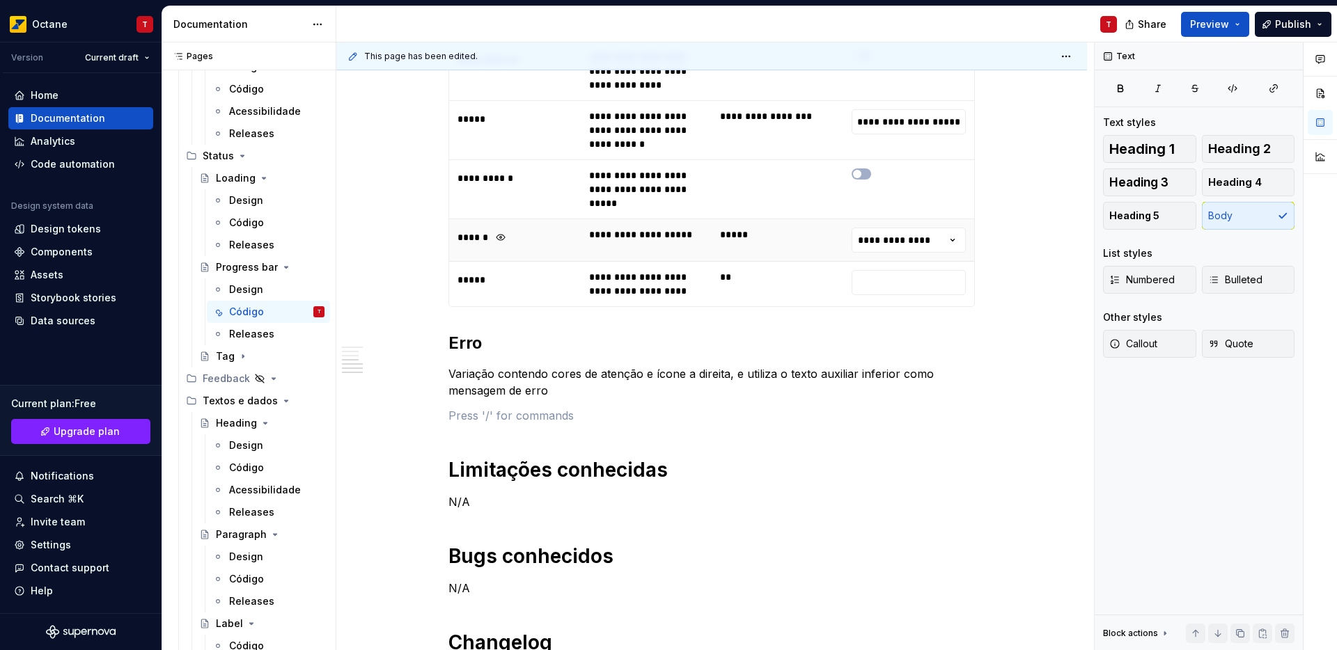
click at [575, 219] on td "******" at bounding box center [515, 240] width 132 height 42
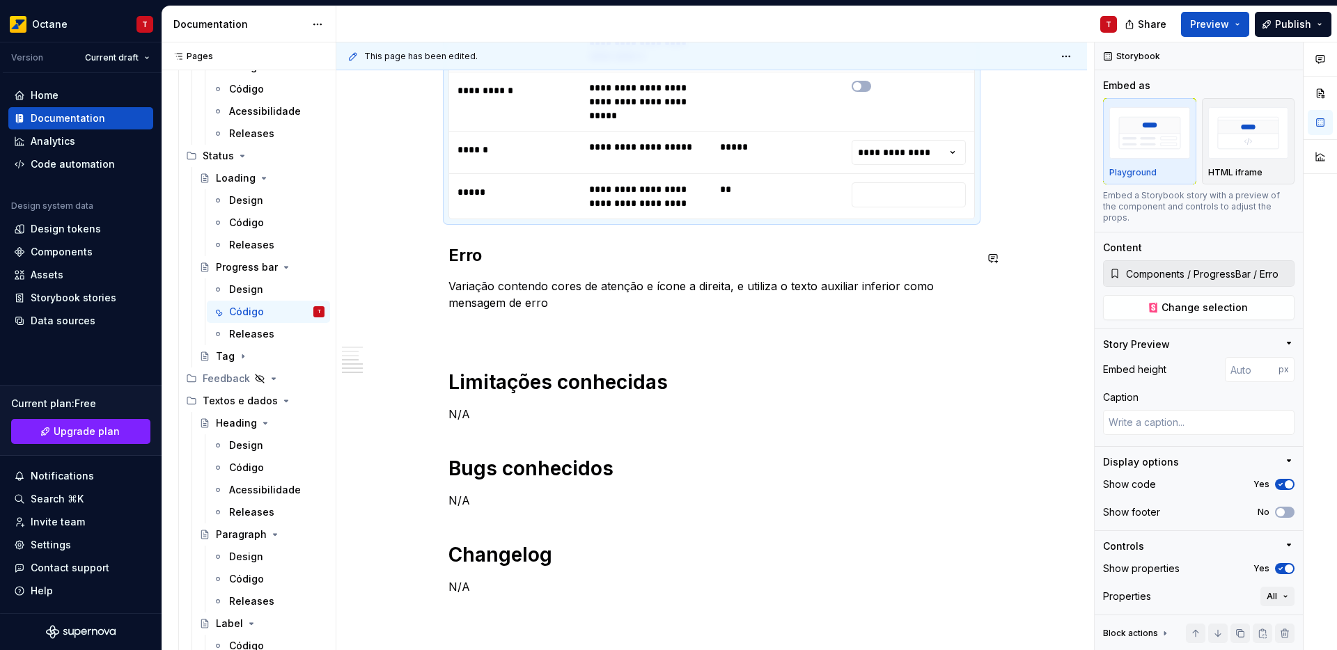
scroll to position [2197, 0]
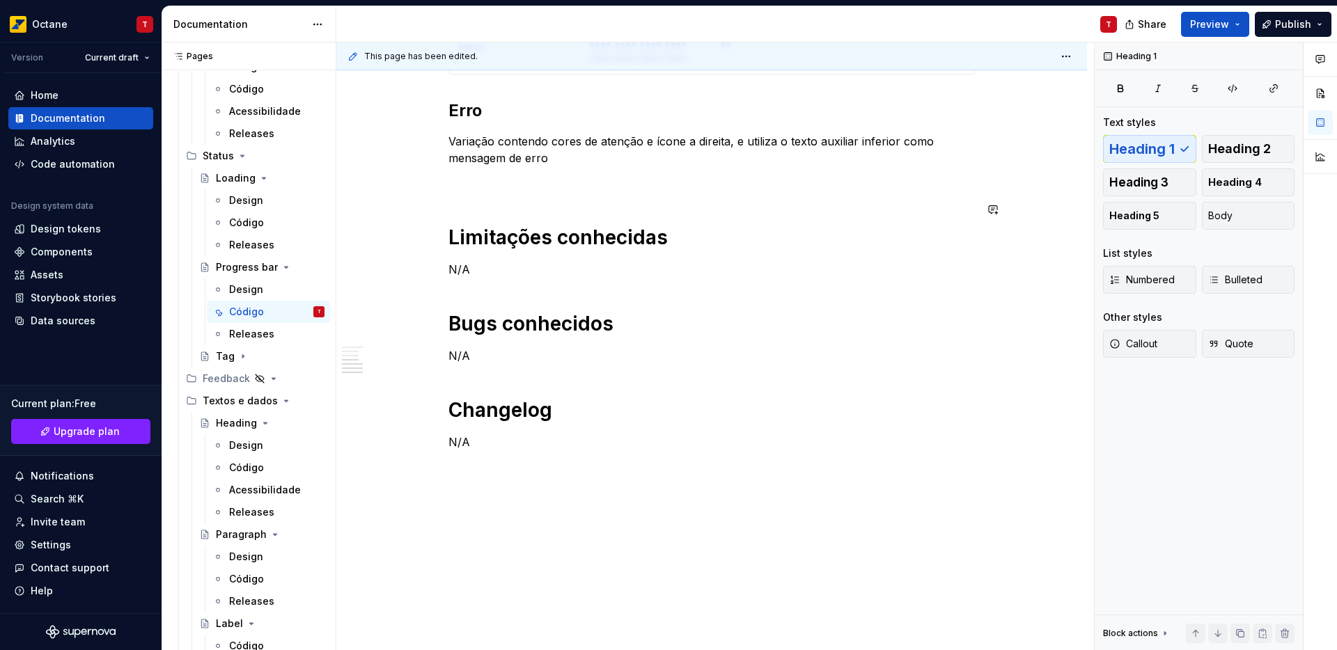
click at [497, 175] on p at bounding box center [711, 183] width 526 height 17
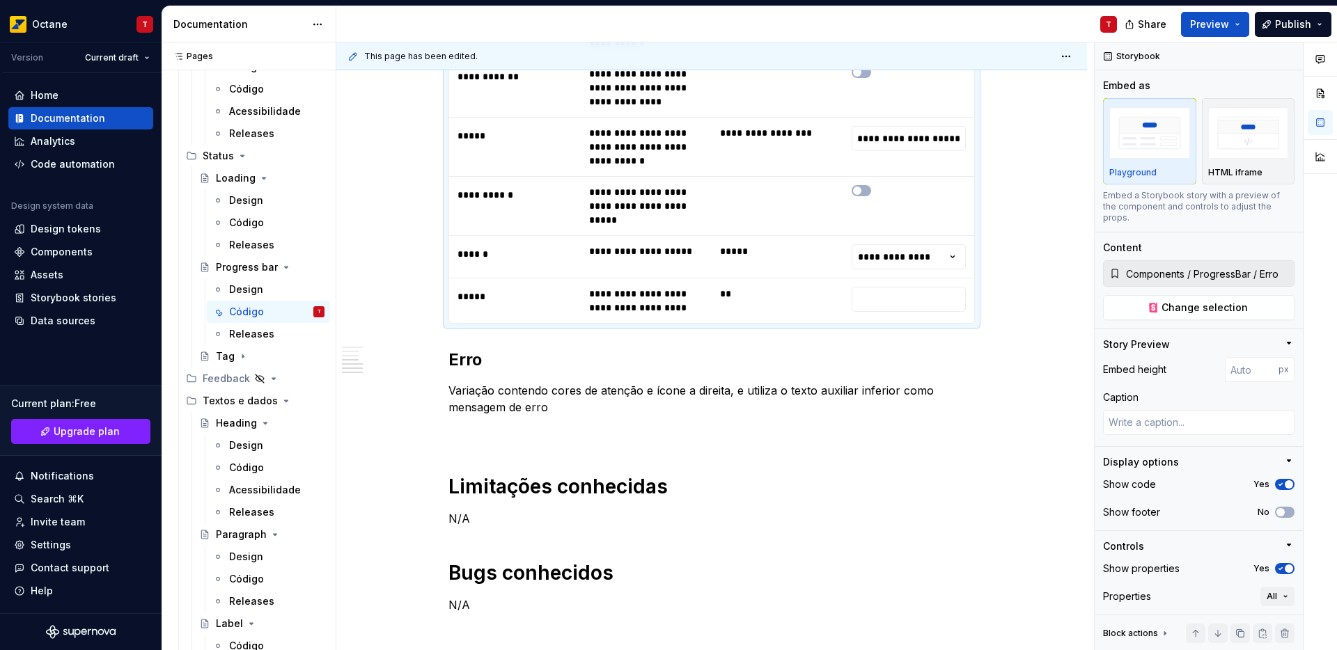
scroll to position [2081, 0]
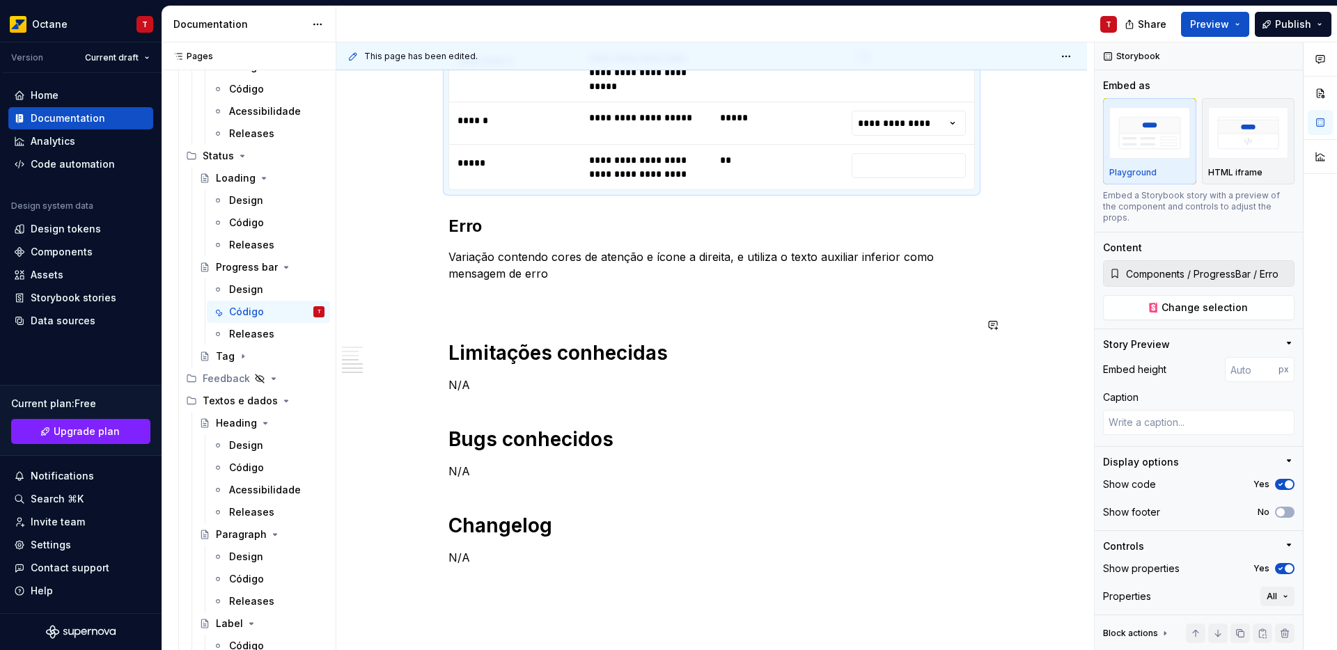
click at [466, 290] on p at bounding box center [711, 298] width 526 height 17
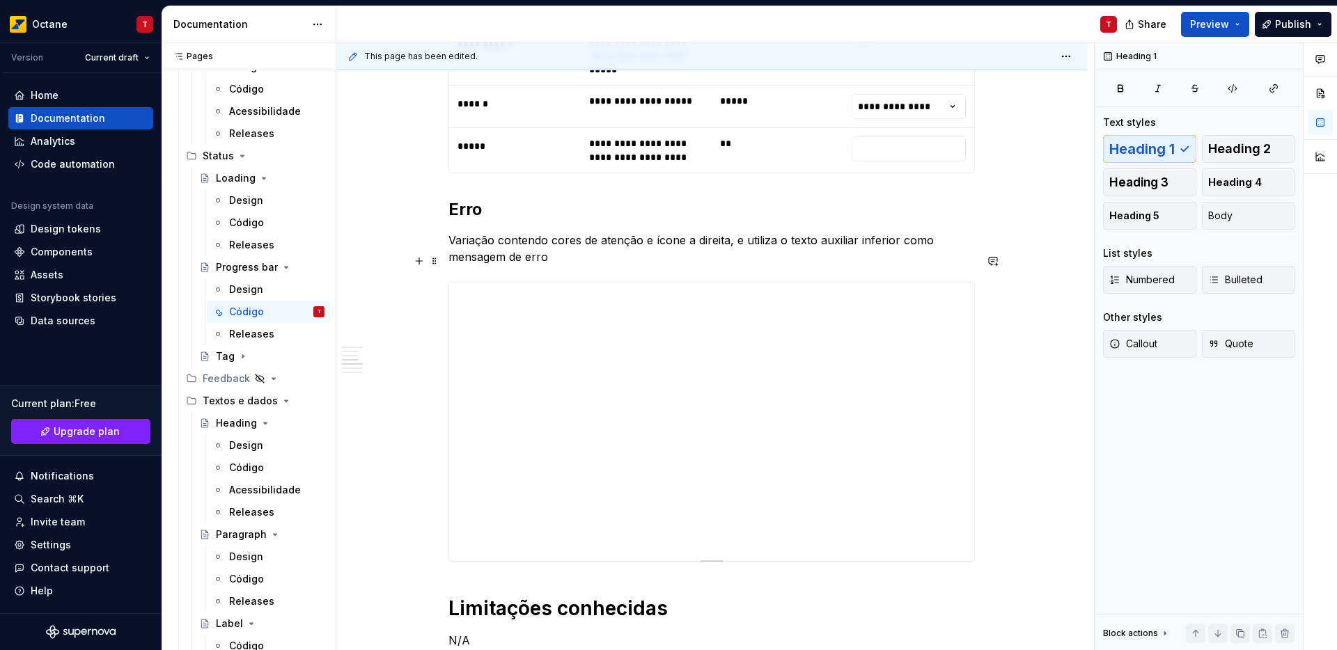
scroll to position [2103, 0]
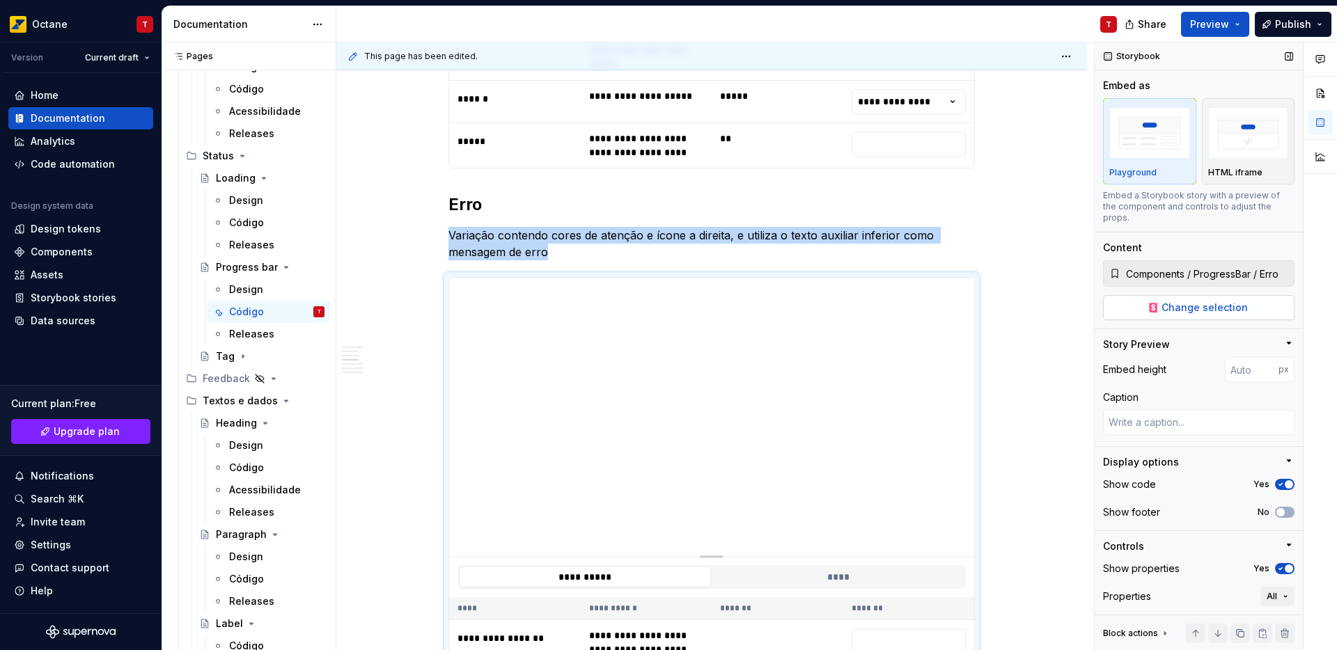
click at [1240, 302] on span "Change selection" at bounding box center [1204, 308] width 86 height 14
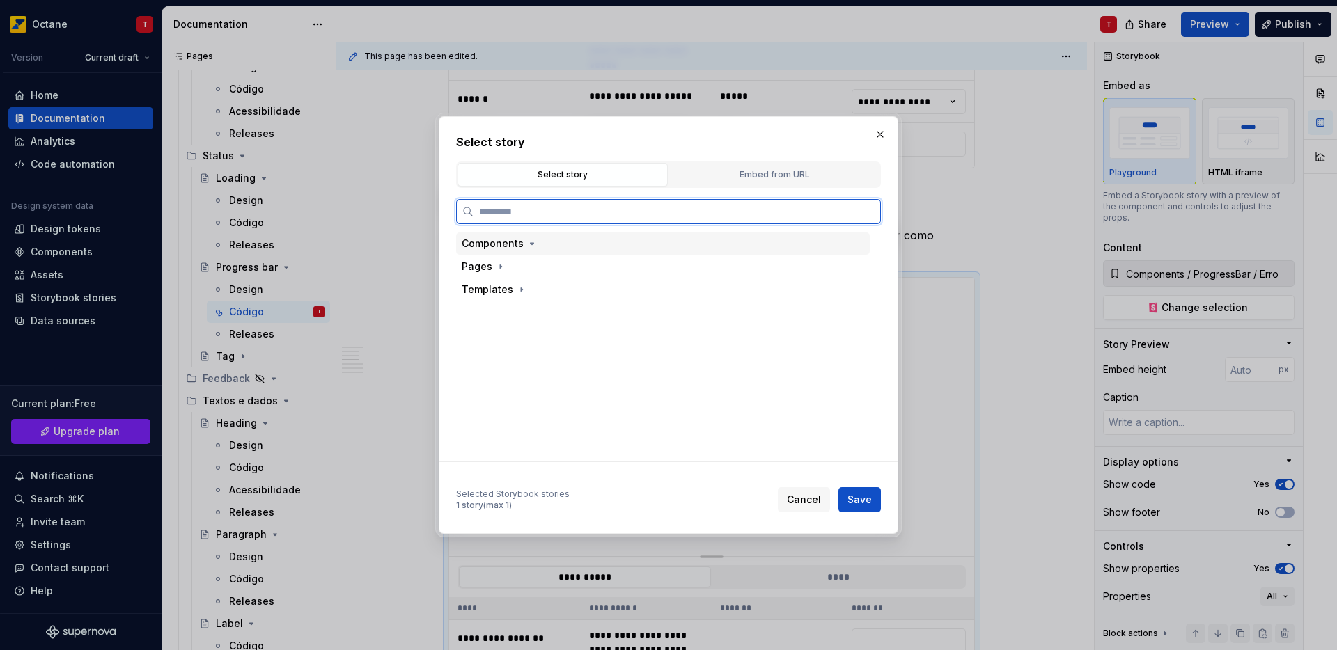
click at [544, 243] on div "Components" at bounding box center [663, 244] width 414 height 22
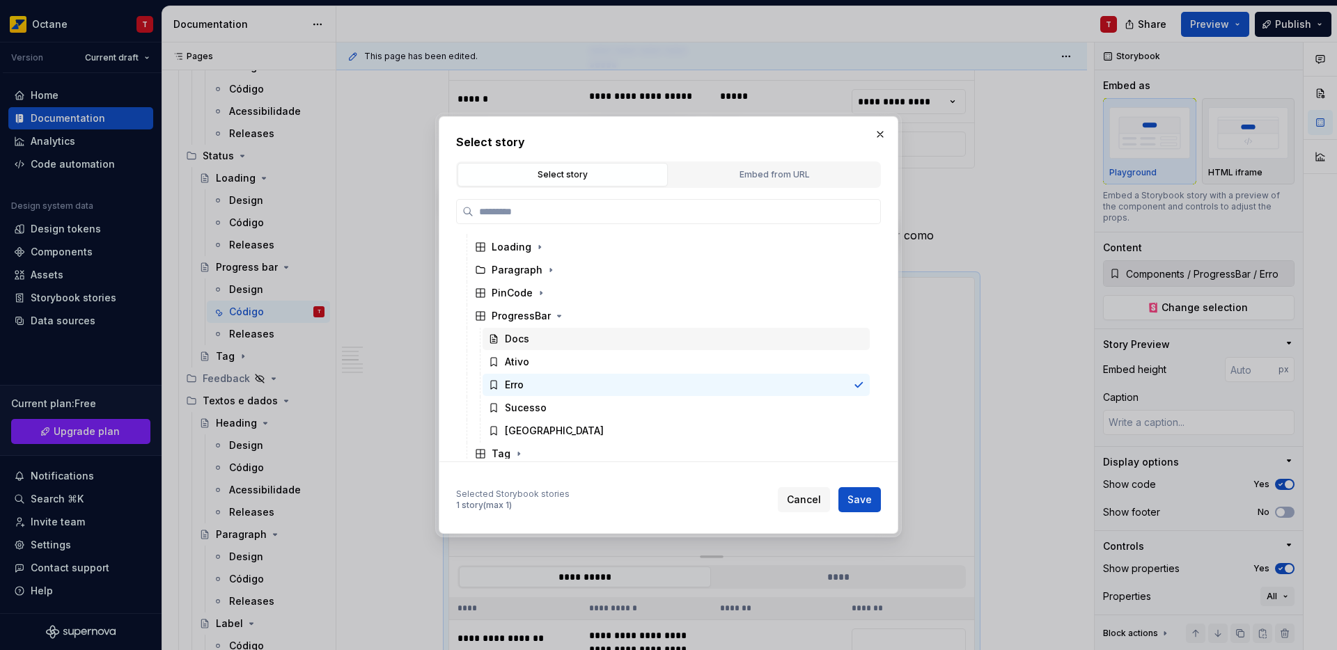
scroll to position [223, 0]
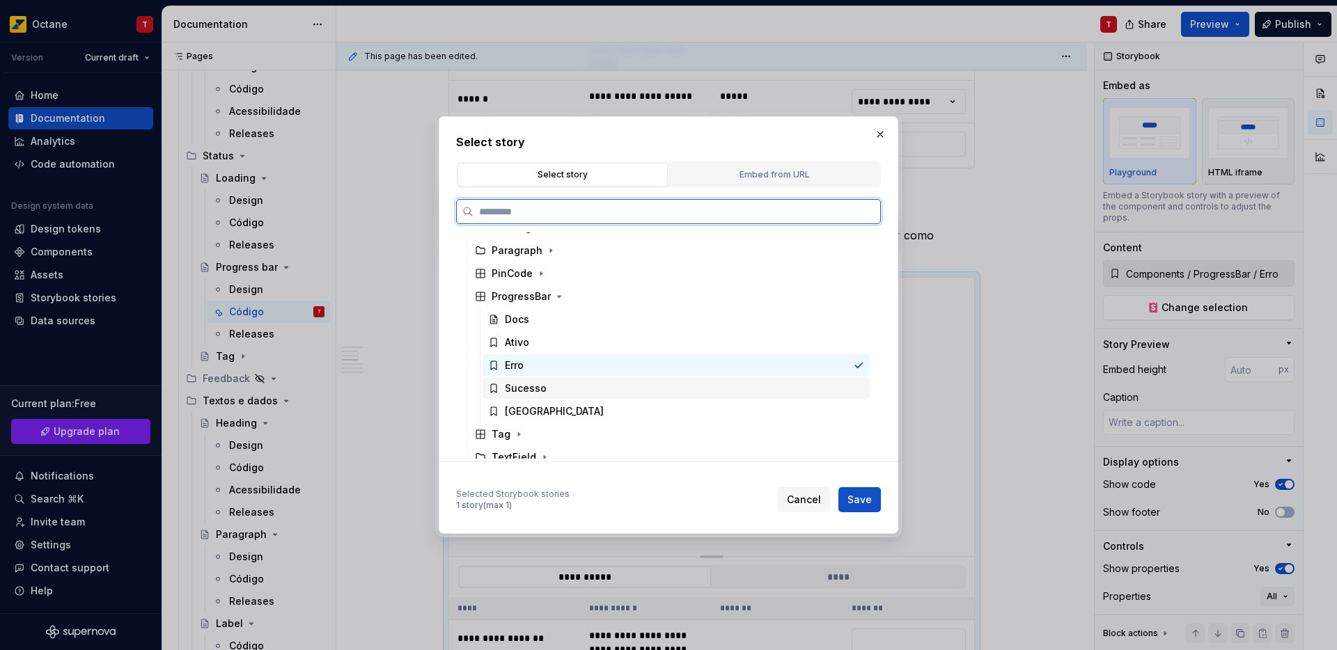
click at [541, 388] on div "Sucesso" at bounding box center [526, 389] width 42 height 14
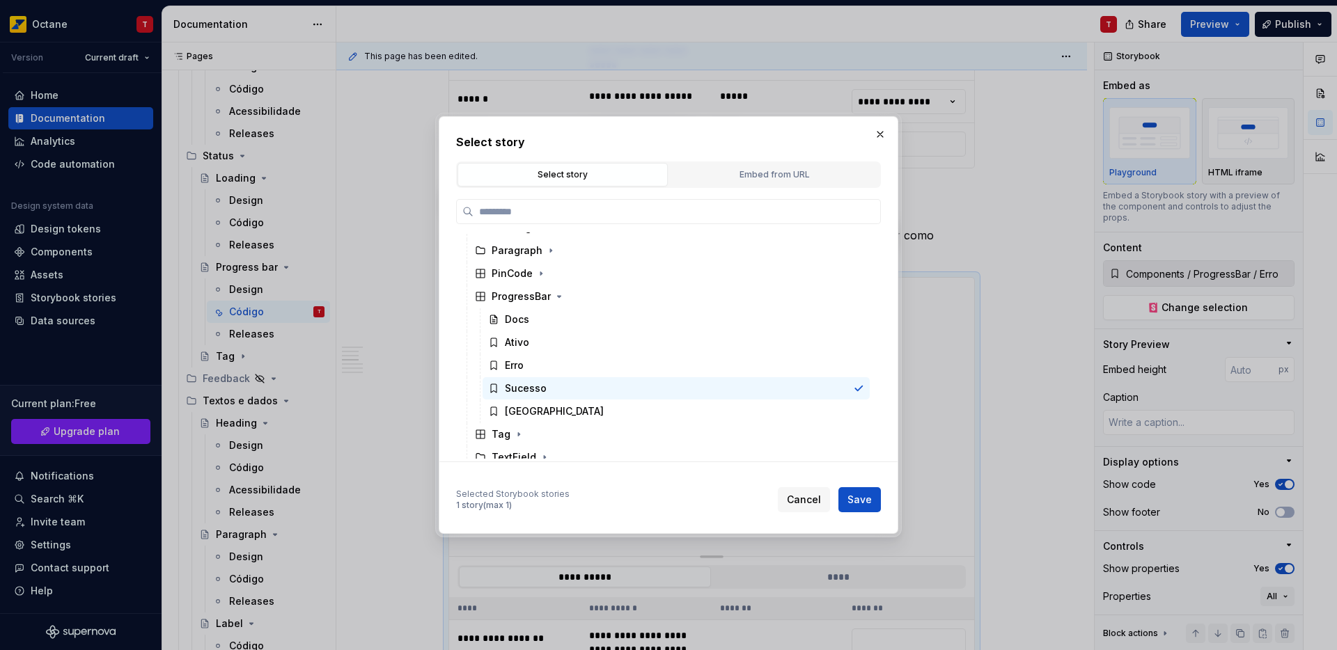
click at [833, 502] on div "Cancel Save" at bounding box center [829, 499] width 103 height 25
click at [856, 502] on span "Save" at bounding box center [859, 500] width 24 height 14
type textarea "*"
type input "Components / ProgressBar / Sucesso"
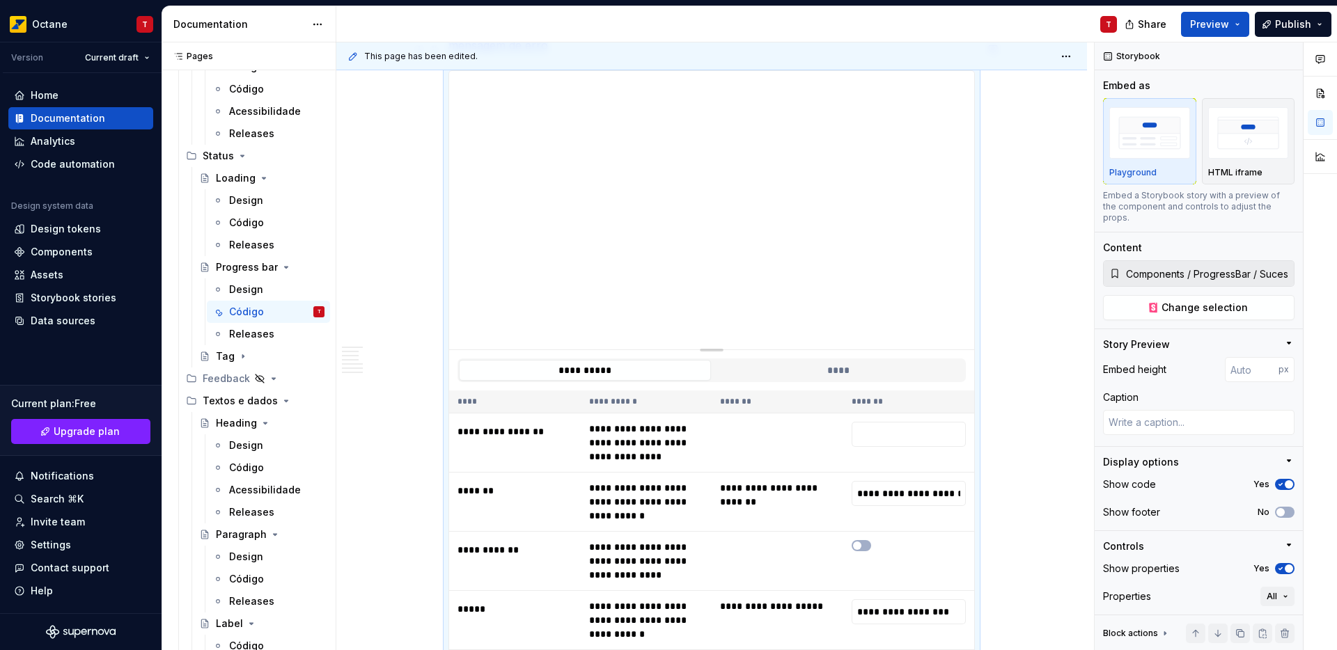
scroll to position [2011, 0]
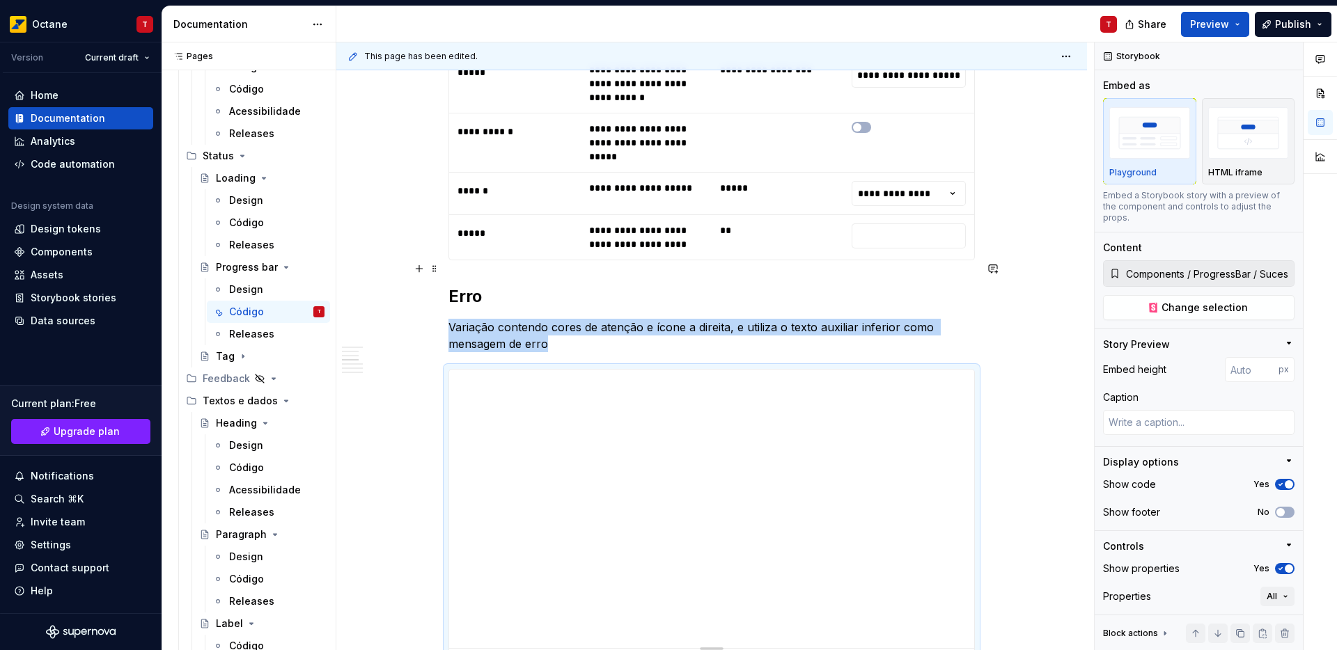
click at [470, 286] on strong "Erro" at bounding box center [464, 296] width 33 height 20
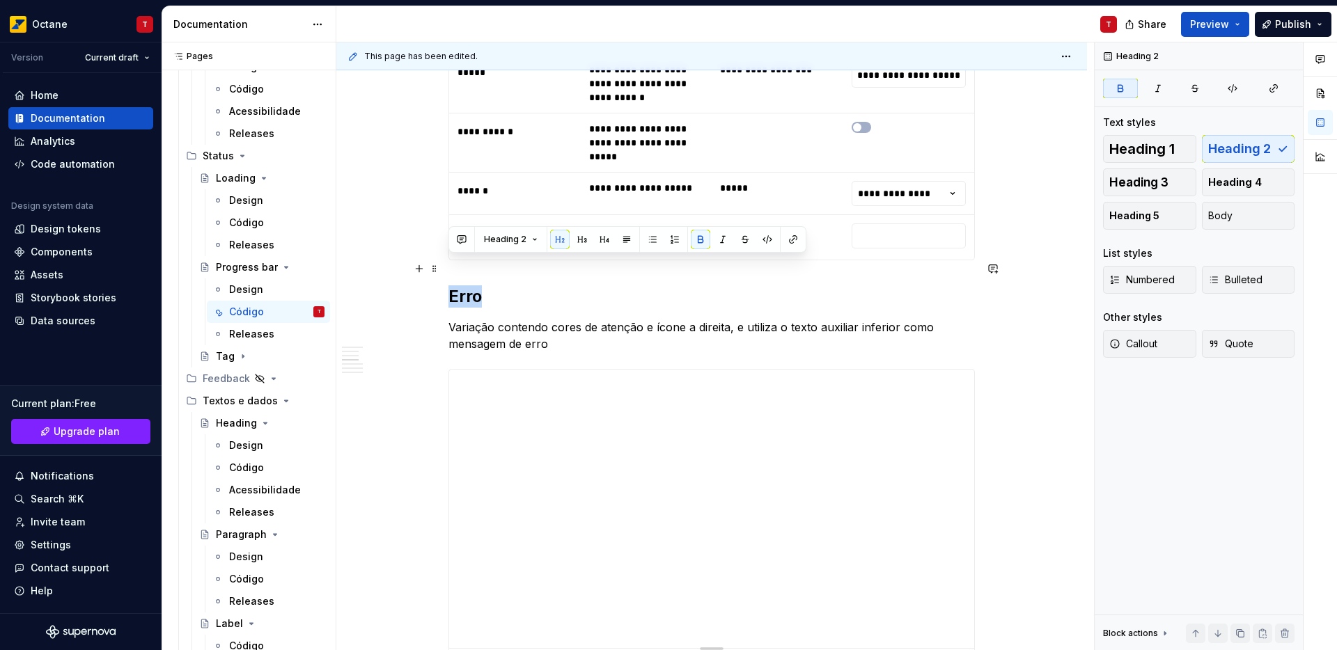
click at [470, 286] on strong "Erro" at bounding box center [464, 296] width 33 height 20
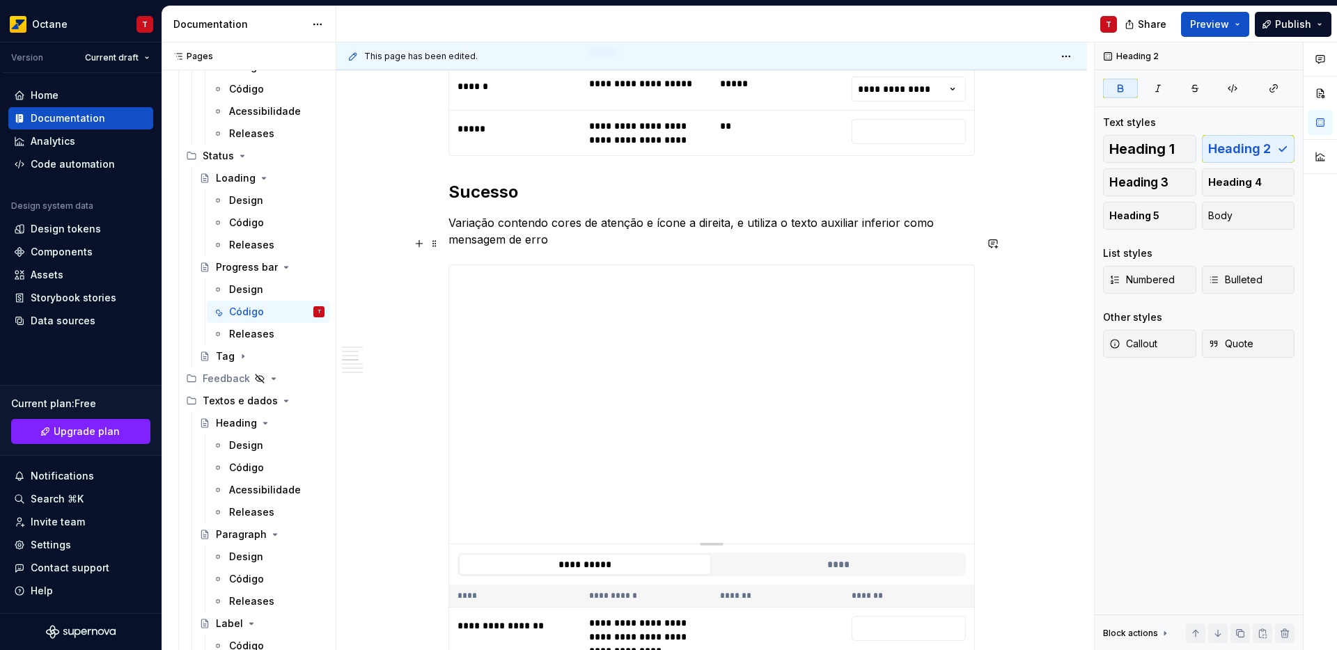
scroll to position [2133, 0]
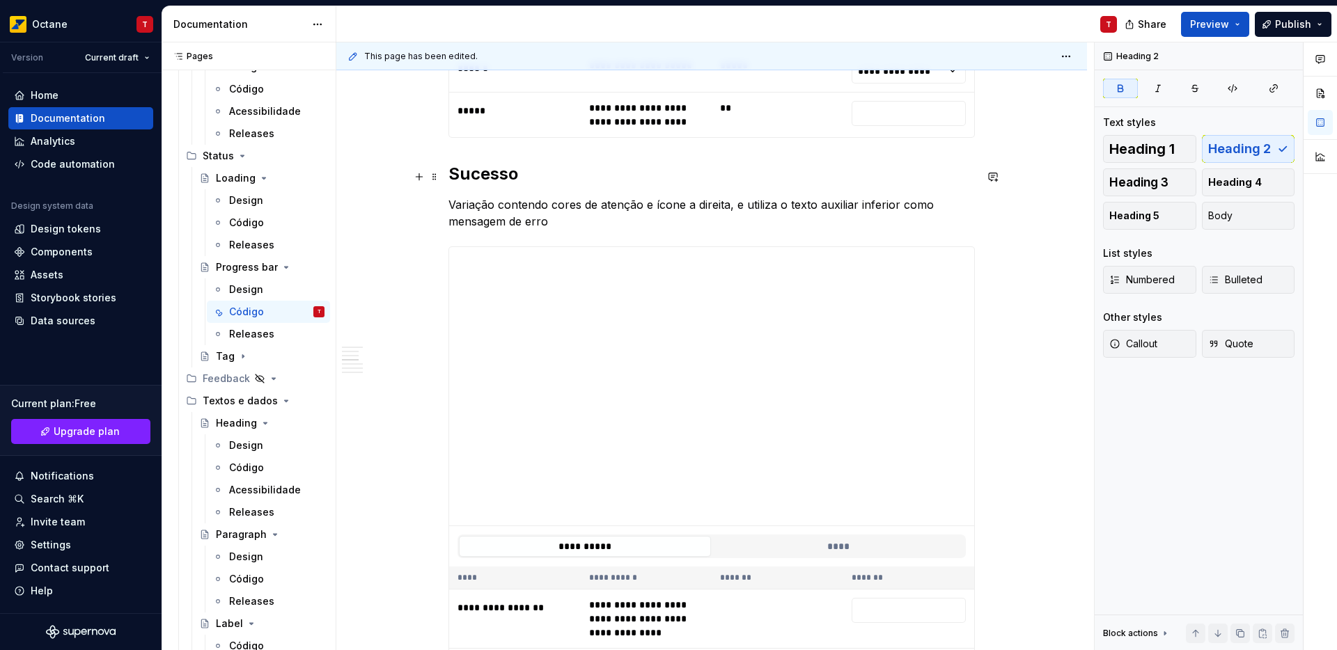
click at [595, 196] on p "Variação contendo cores de atenção e ícone a direita, e utiliza o texto auxilia…" at bounding box center [711, 212] width 526 height 33
click at [608, 196] on p "Variação contendo cores de atenção e ícone a direita, e utiliza o texto auxilia…" at bounding box center [711, 212] width 526 height 33
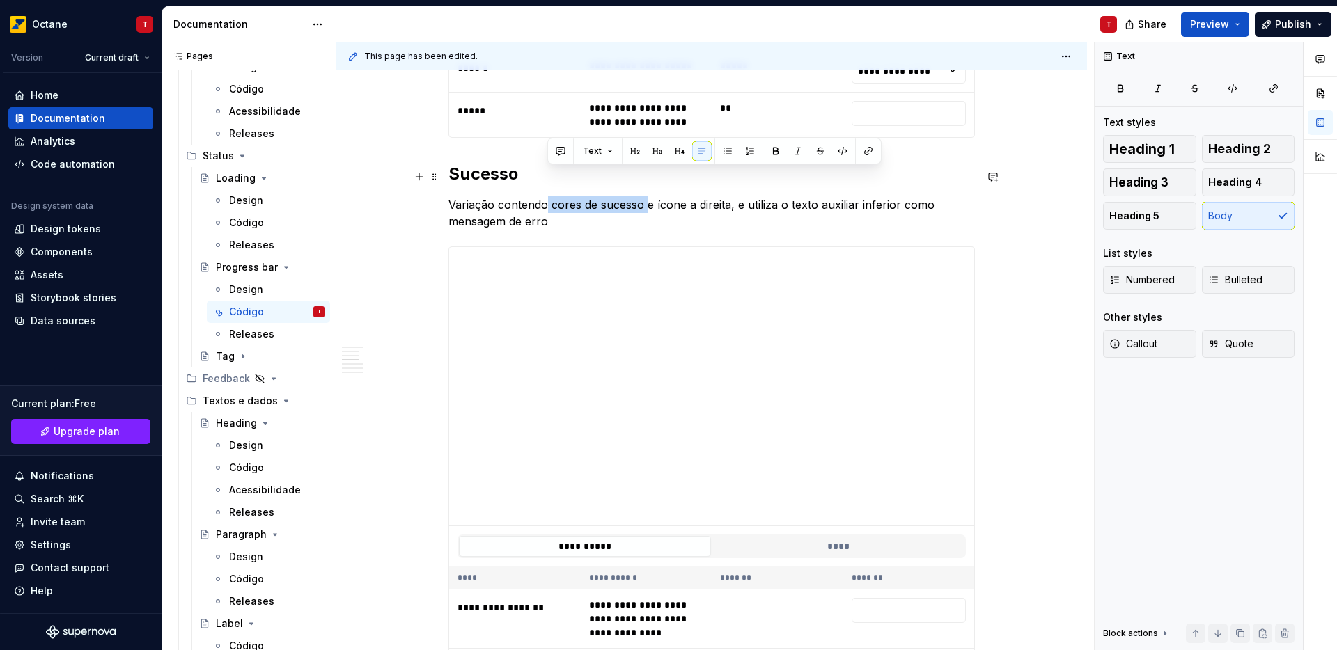
drag, startPoint x: 648, startPoint y: 179, endPoint x: 547, endPoint y: 178, distance: 100.3
click at [547, 196] on p "Variação contendo cores de sucesso e ícone a direita, e utiliza o texto auxilia…" at bounding box center [711, 212] width 526 height 33
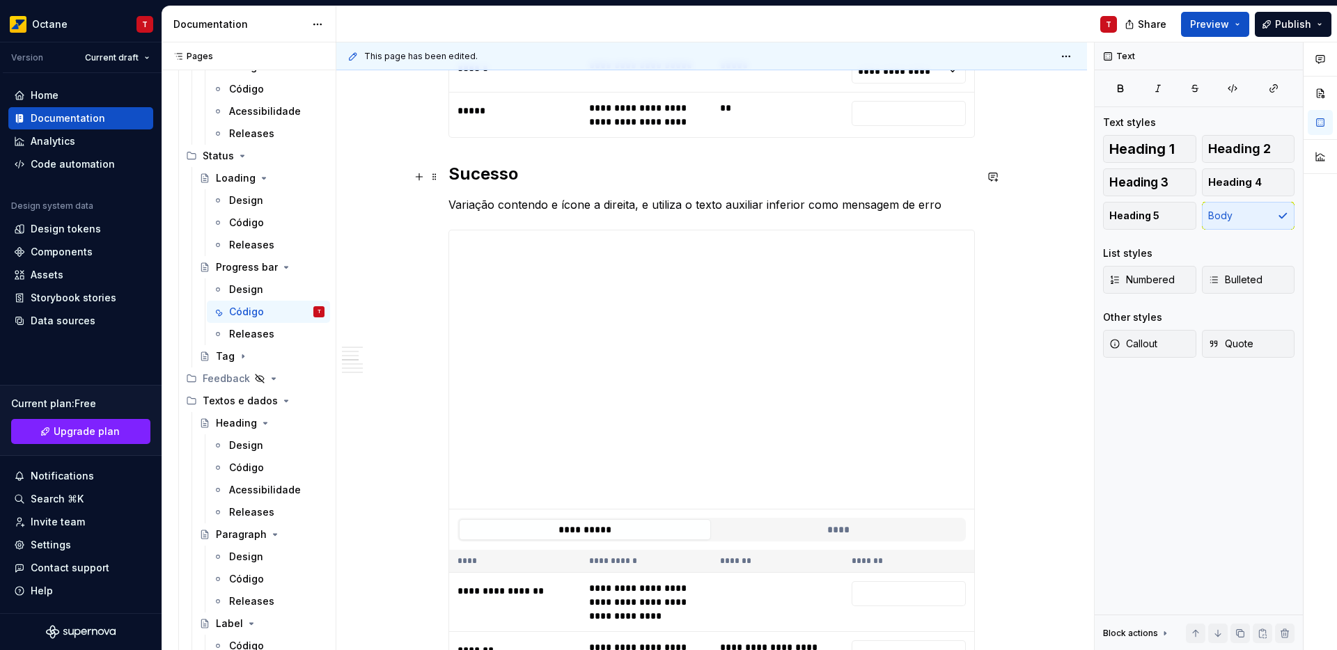
click at [560, 196] on p "Variação contendo e ícone a direita, e utiliza o texto auxiliar inferior como m…" at bounding box center [711, 204] width 526 height 17
click at [644, 196] on p "Variação contendo ícone a direita, e utiliza o texto auxiliar inferior como men…" at bounding box center [711, 204] width 526 height 17
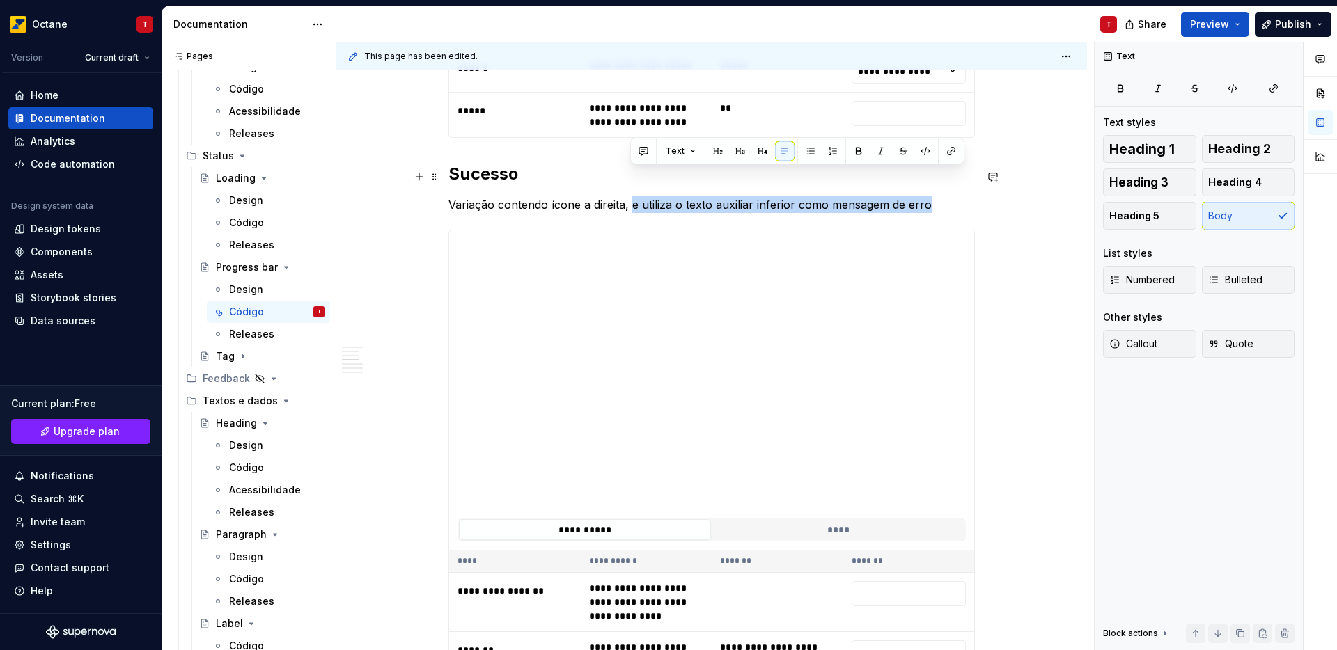
drag, startPoint x: 629, startPoint y: 177, endPoint x: 946, endPoint y: 178, distance: 316.8
click at [946, 196] on p "Variação contendo ícone a direita, e utiliza o texto auxiliar inferior como men…" at bounding box center [711, 204] width 526 height 17
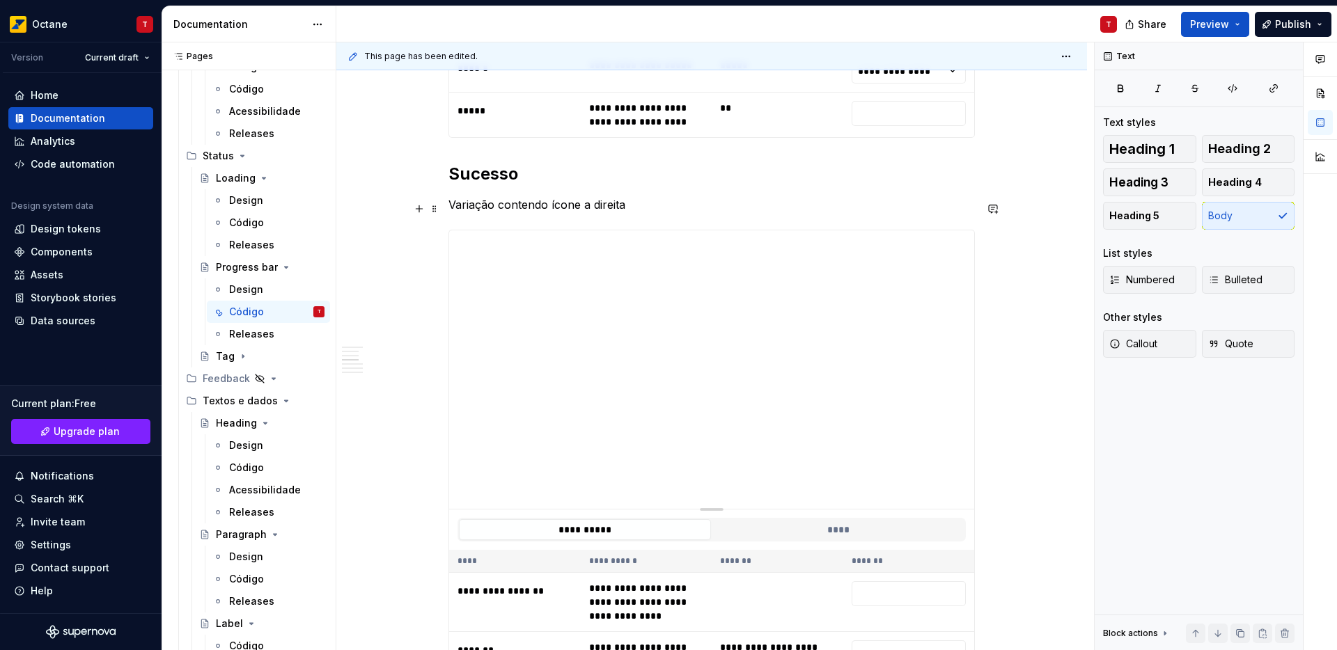
scroll to position [2136, 0]
click at [583, 194] on p "Variação contendo ícone a direita" at bounding box center [711, 202] width 526 height 17
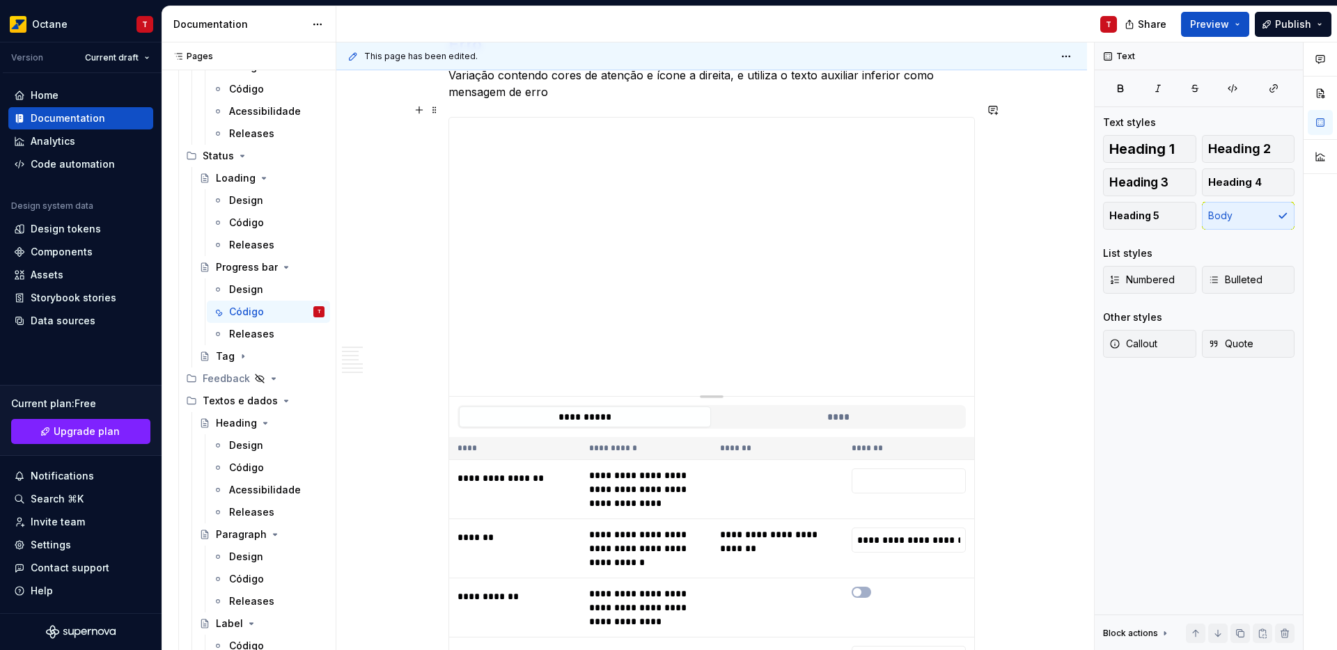
scroll to position [1140, 0]
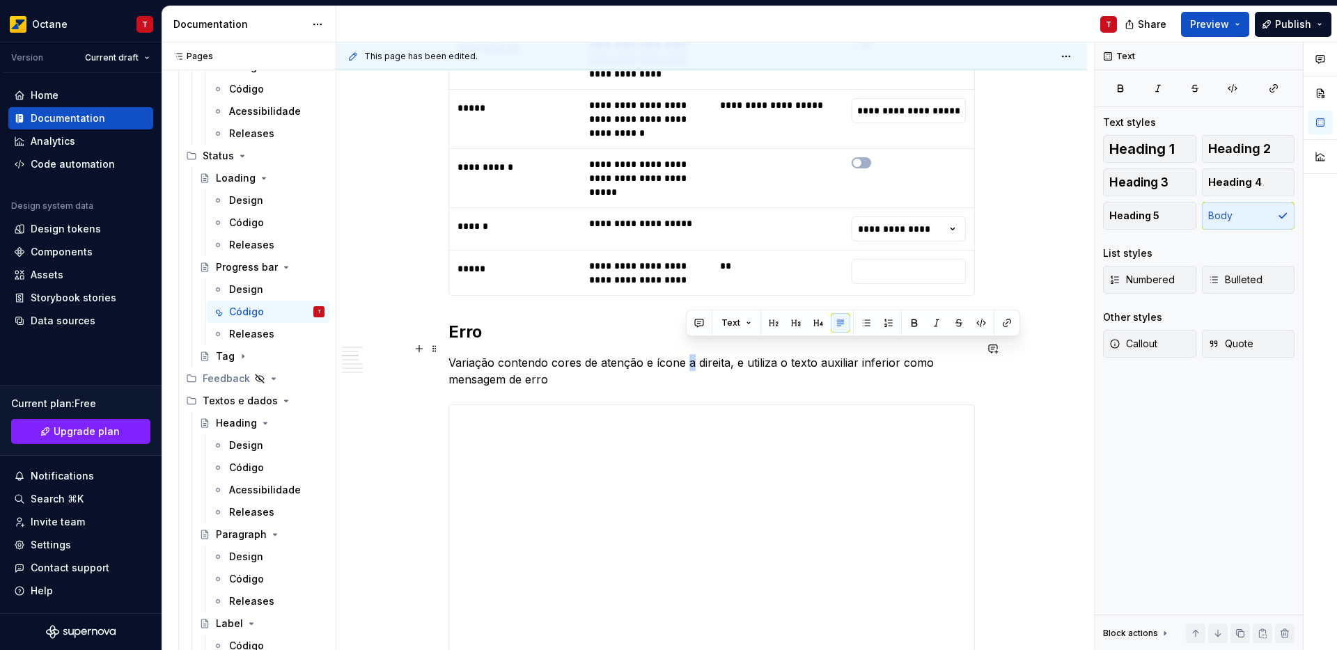
click at [690, 354] on p "Variação contendo cores de atenção e ícone a direita, e utiliza o texto auxilia…" at bounding box center [711, 370] width 526 height 33
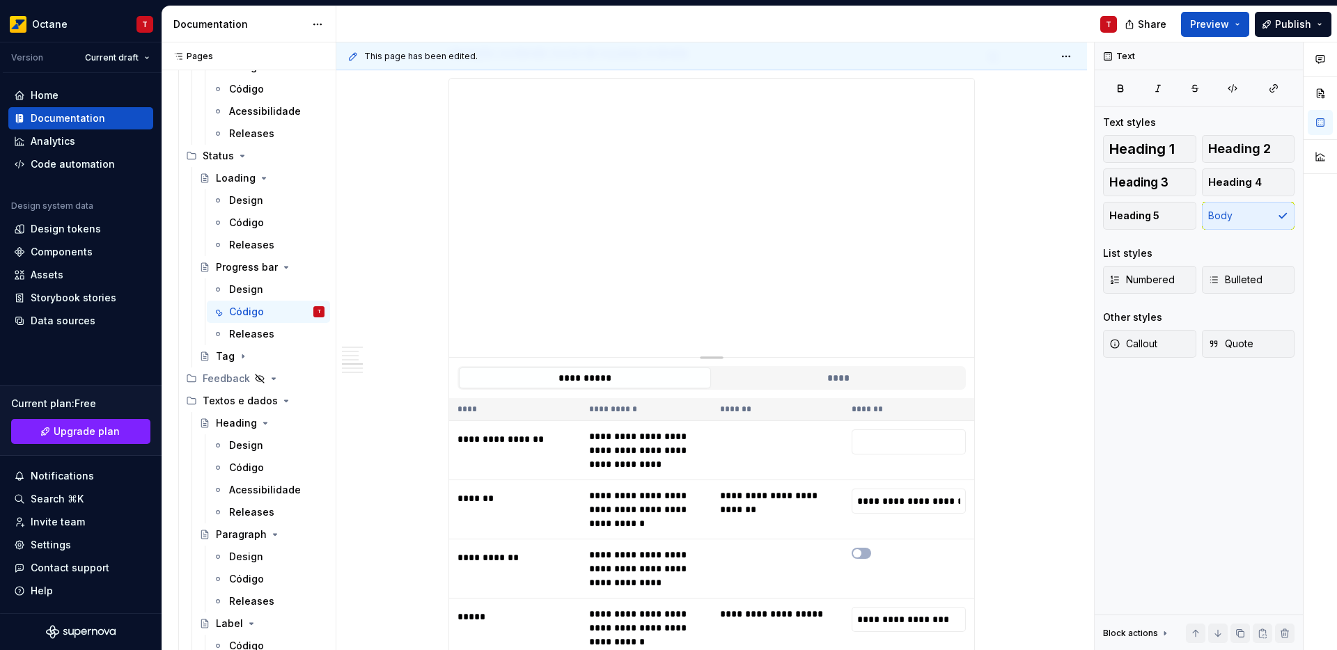
scroll to position [2031, 0]
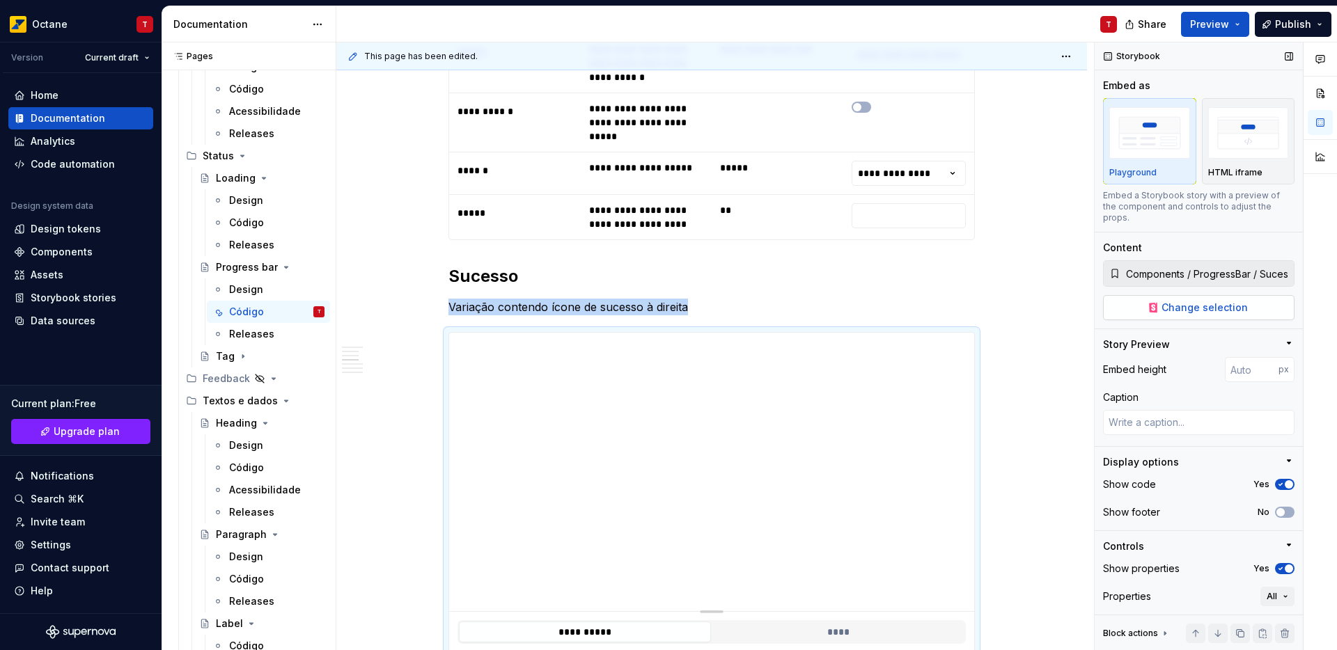
click at [1230, 311] on span "Change selection" at bounding box center [1204, 308] width 86 height 14
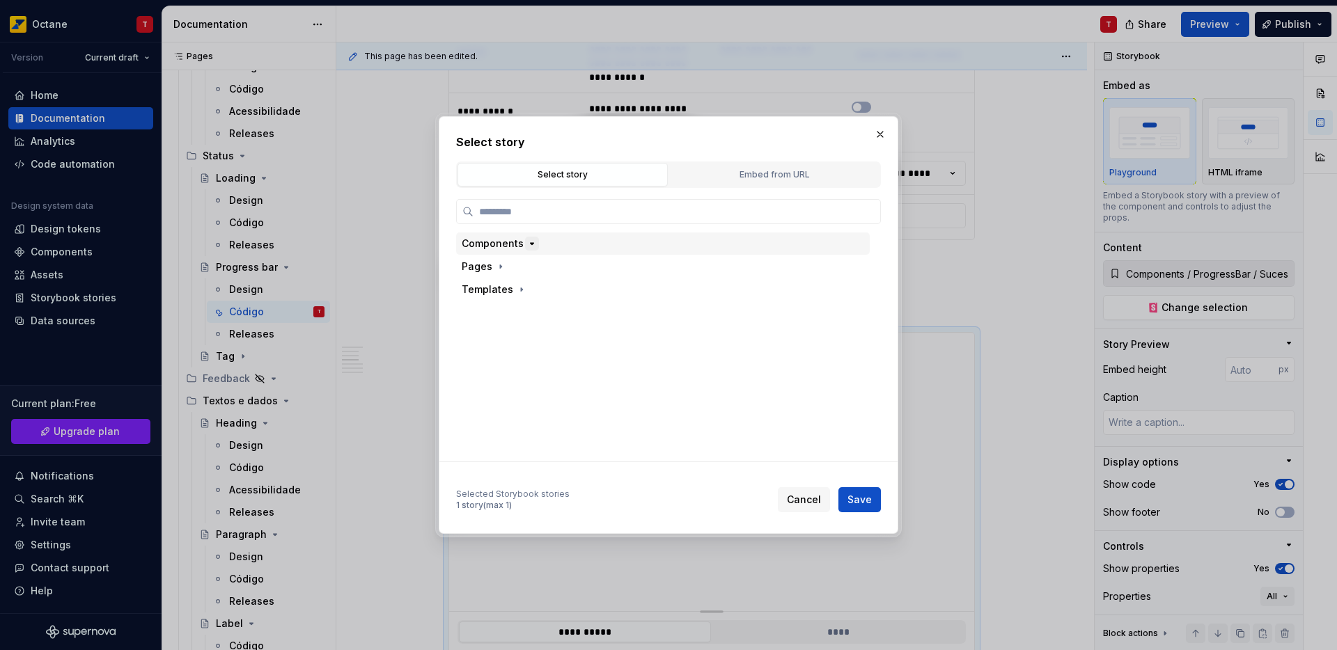
click at [530, 242] on icon "button" at bounding box center [531, 243] width 11 height 11
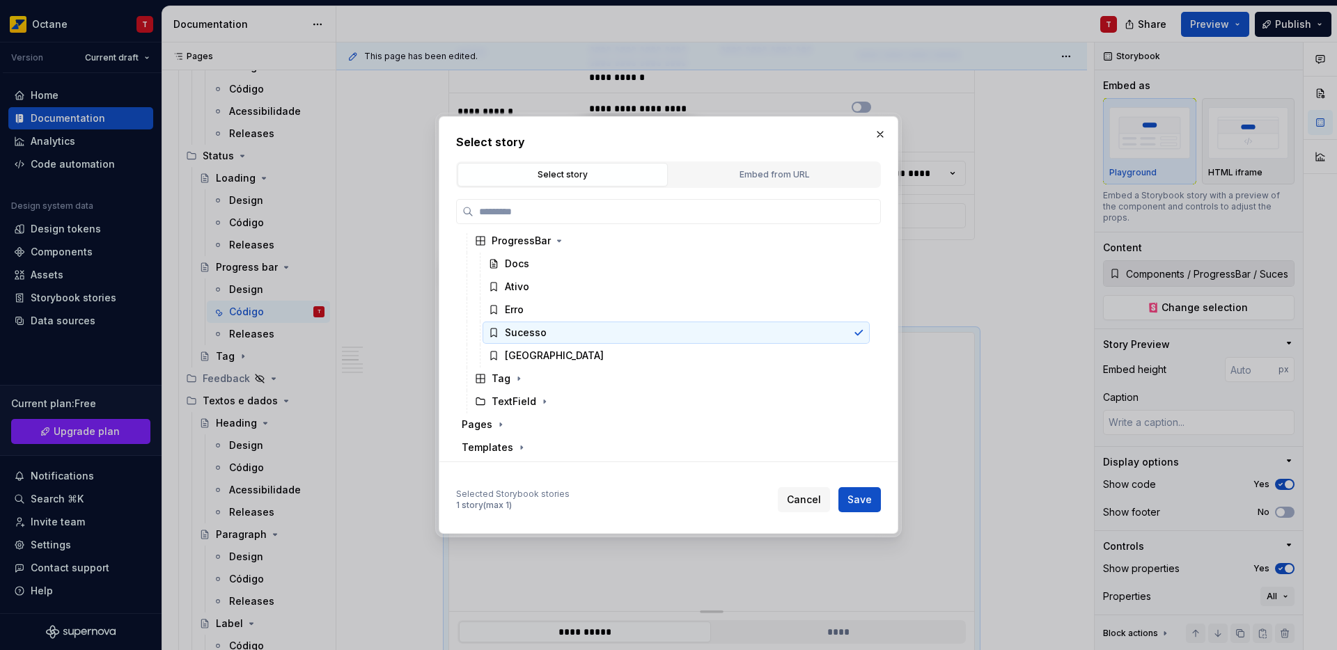
scroll to position [279, 0]
click at [808, 502] on span "Cancel" at bounding box center [804, 500] width 34 height 14
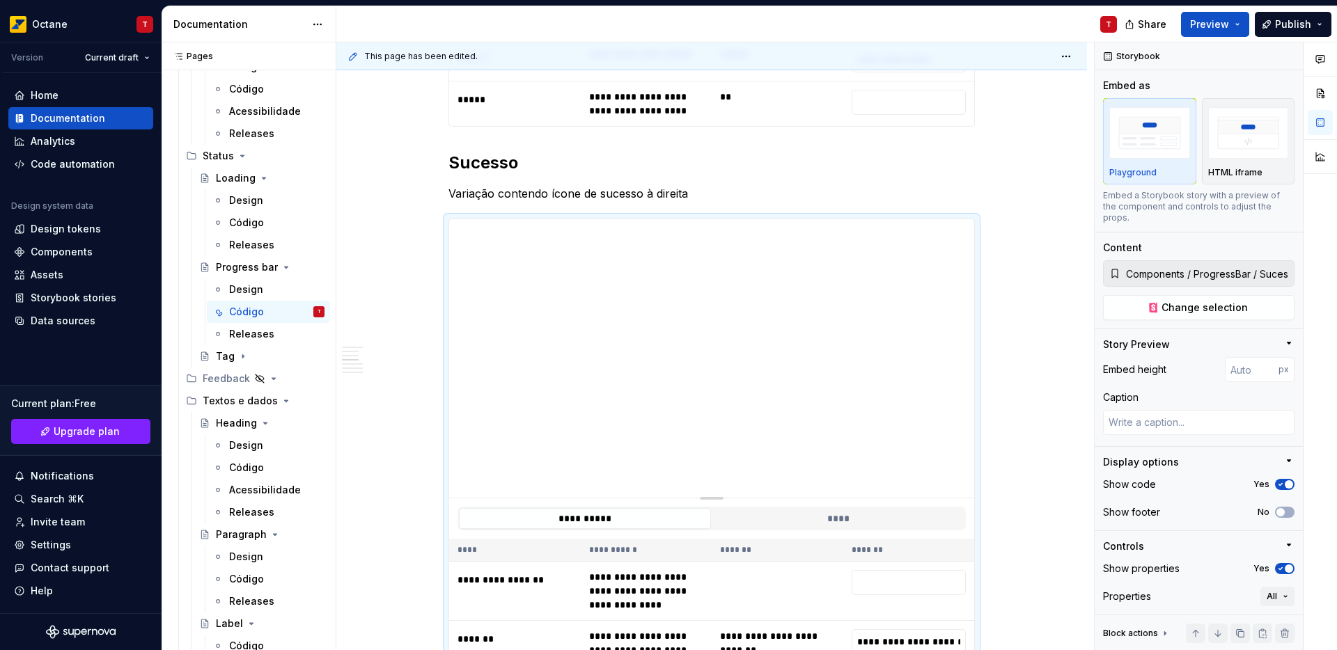
scroll to position [1997, 0]
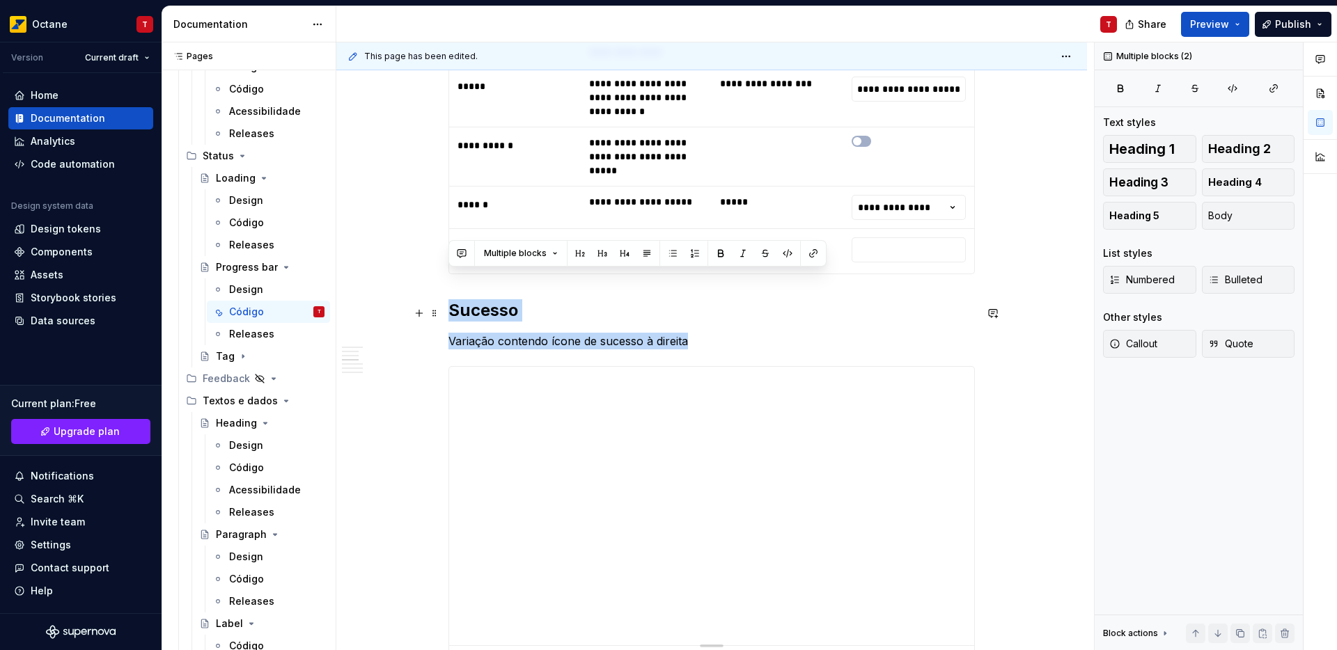
drag, startPoint x: 448, startPoint y: 276, endPoint x: 693, endPoint y: 308, distance: 247.1
copy div "Sucesso Variação contendo ícone de sucesso à direita"
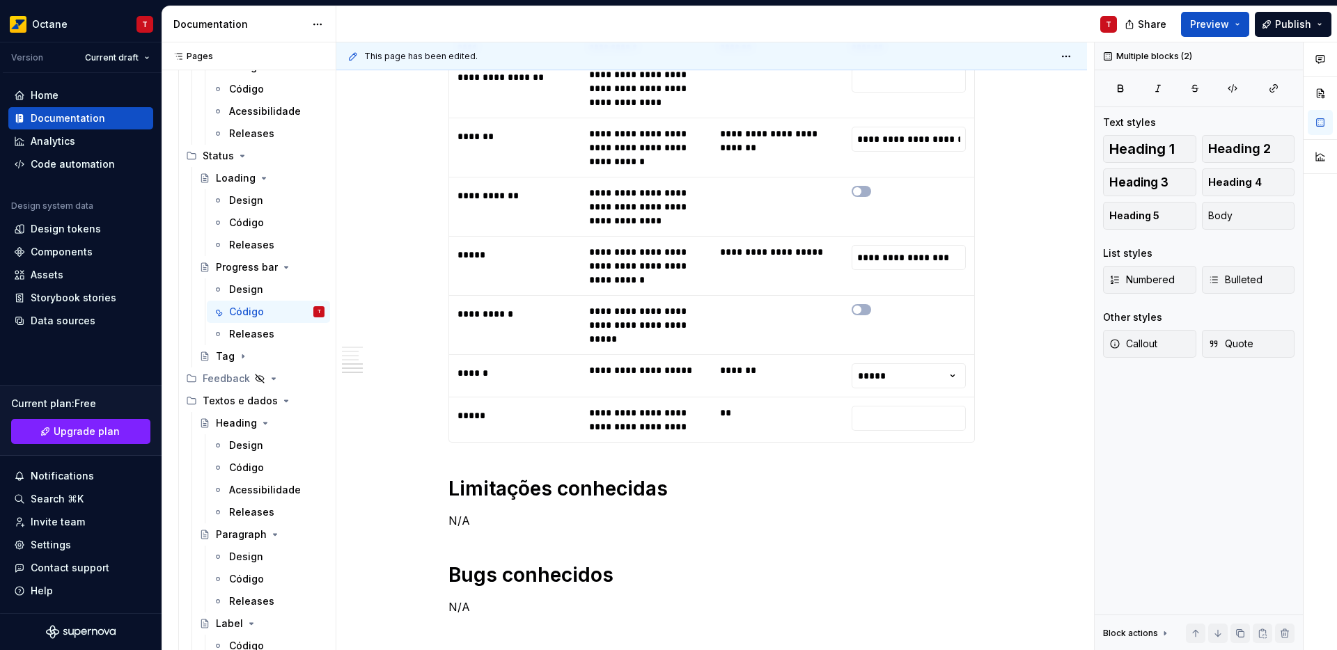
scroll to position [2713, 0]
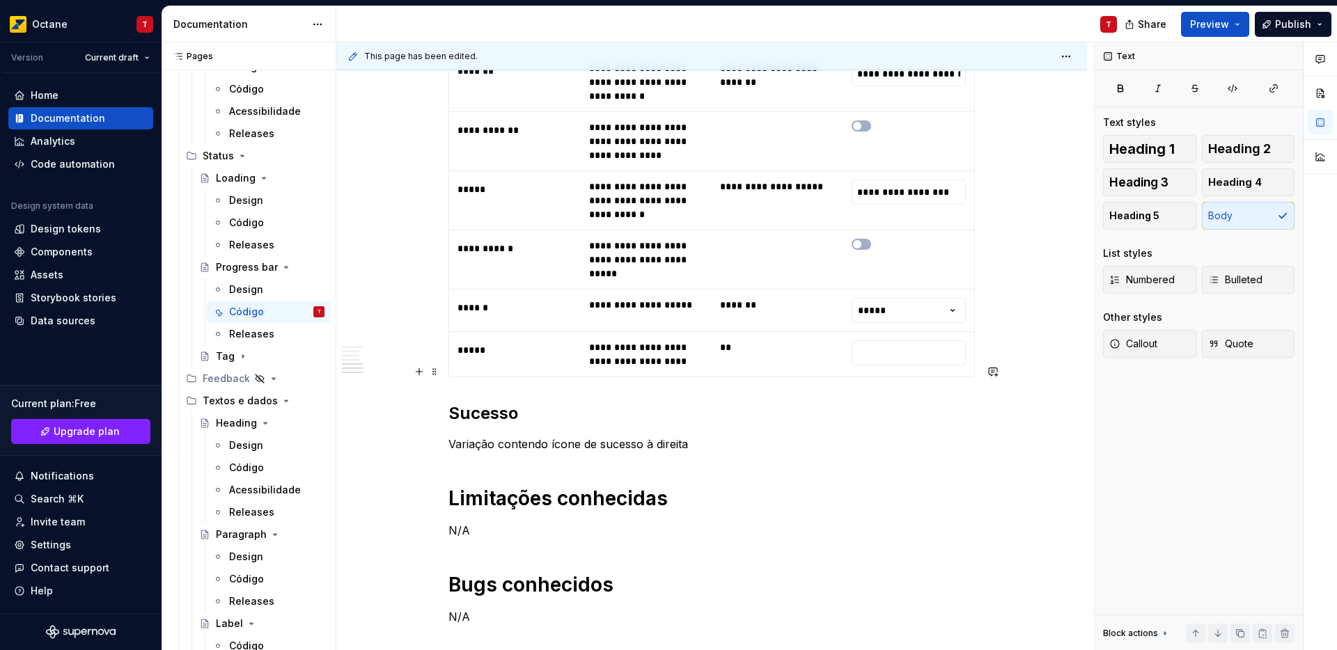
click at [455, 403] on strong "Sucesso" at bounding box center [483, 413] width 70 height 20
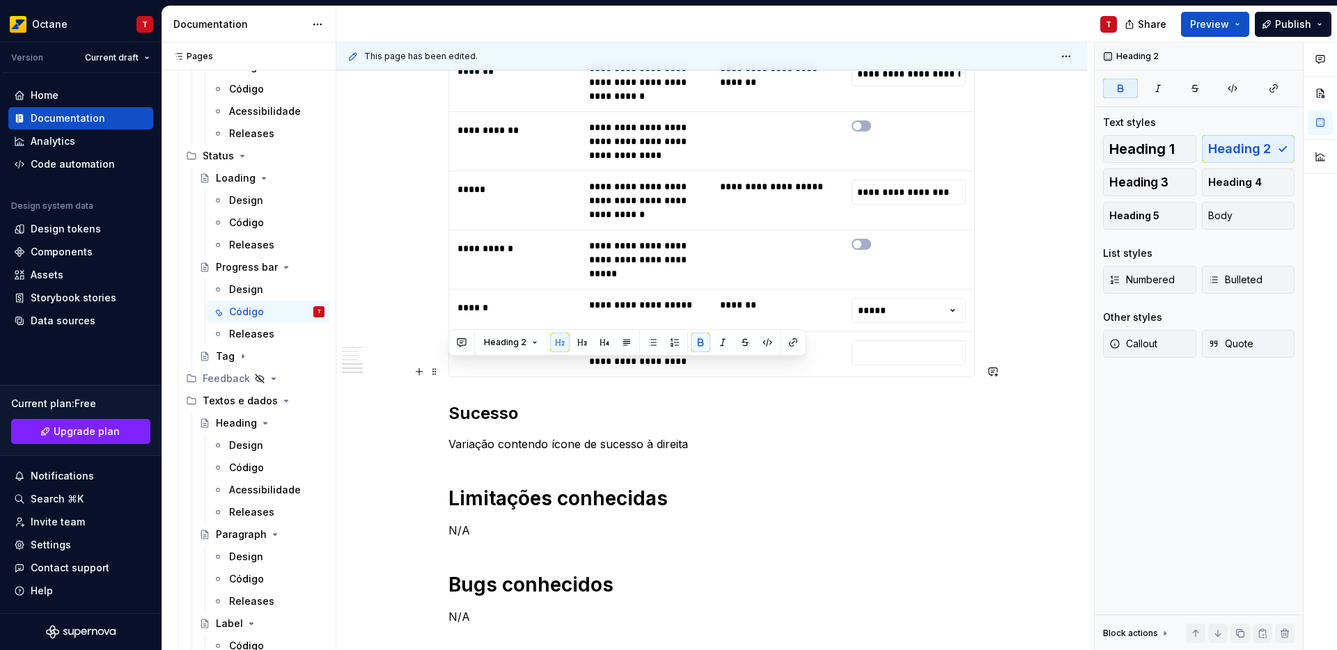
click at [455, 403] on strong "Sucesso" at bounding box center [483, 413] width 70 height 20
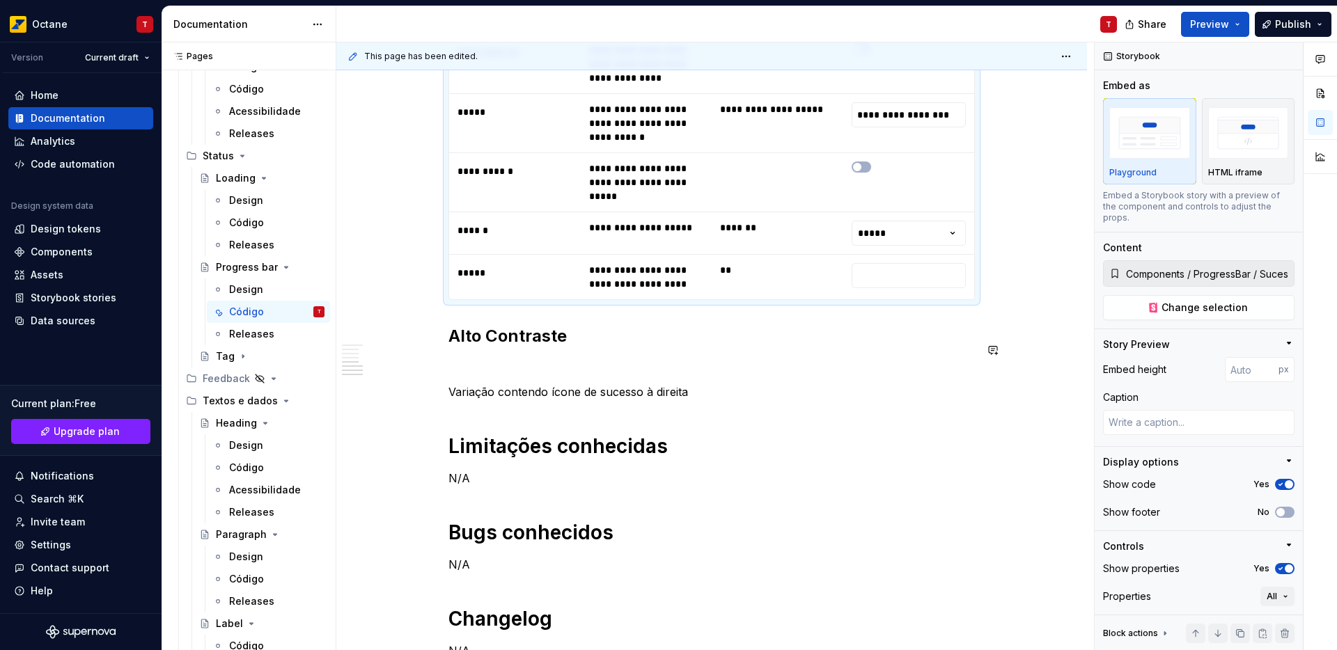
scroll to position [2791, 0]
click at [506, 358] on p at bounding box center [711, 366] width 526 height 17
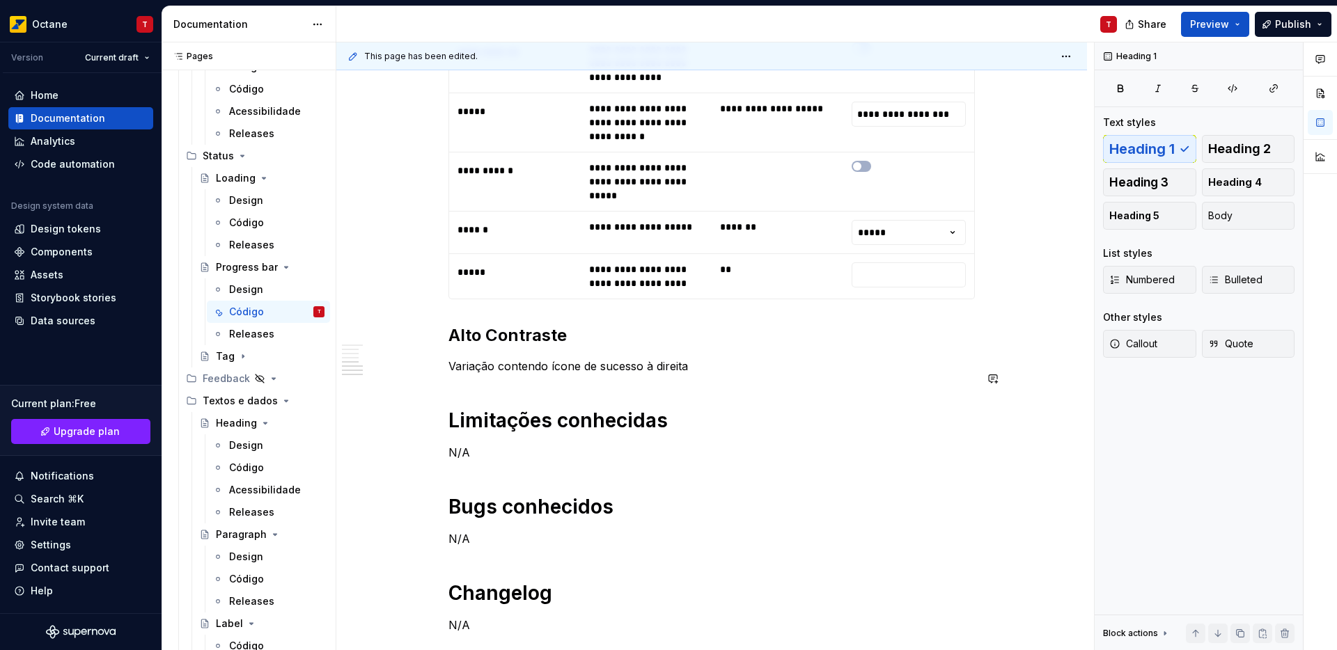
click at [768, 358] on p "Variação contendo ícone de sucesso à direita" at bounding box center [711, 366] width 526 height 17
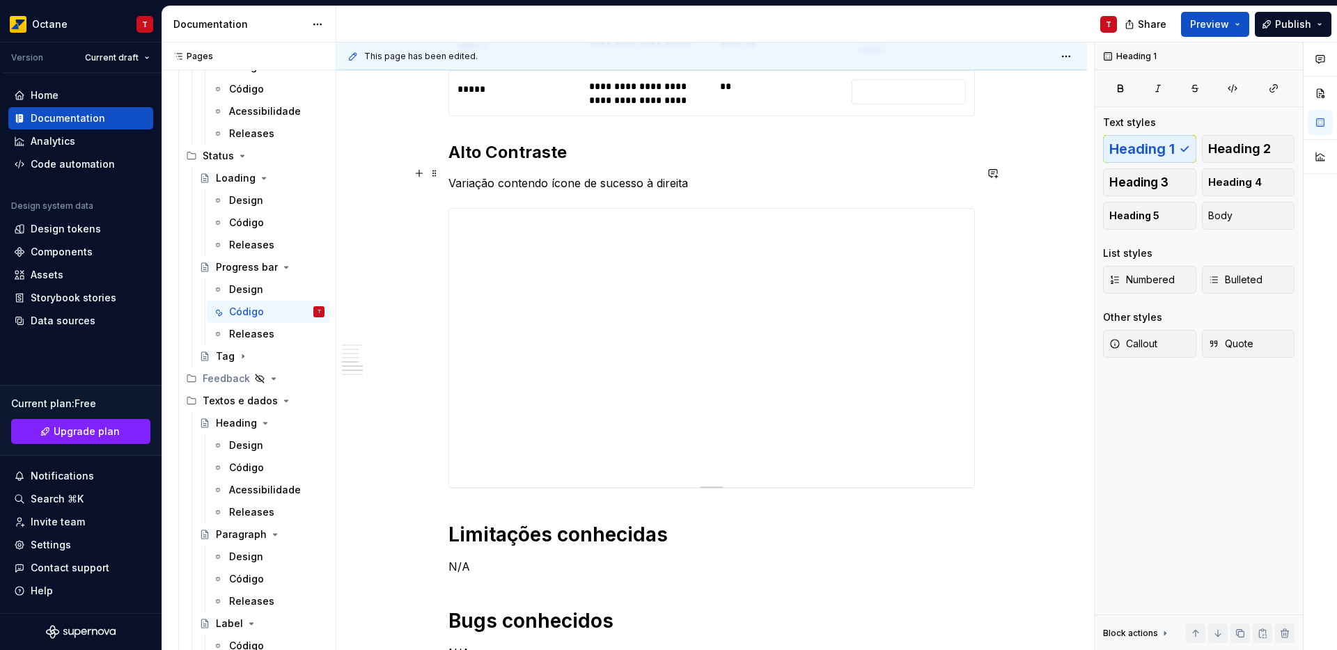
scroll to position [2963, 0]
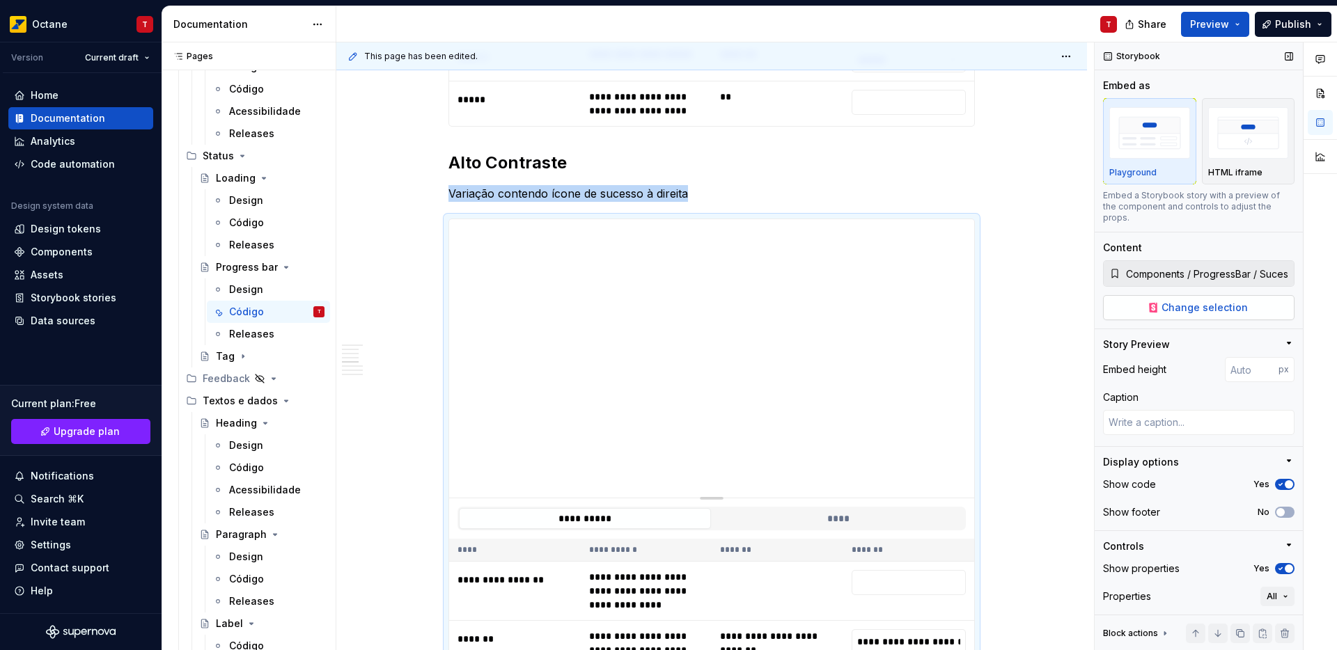
click at [1219, 311] on span "Change selection" at bounding box center [1204, 308] width 86 height 14
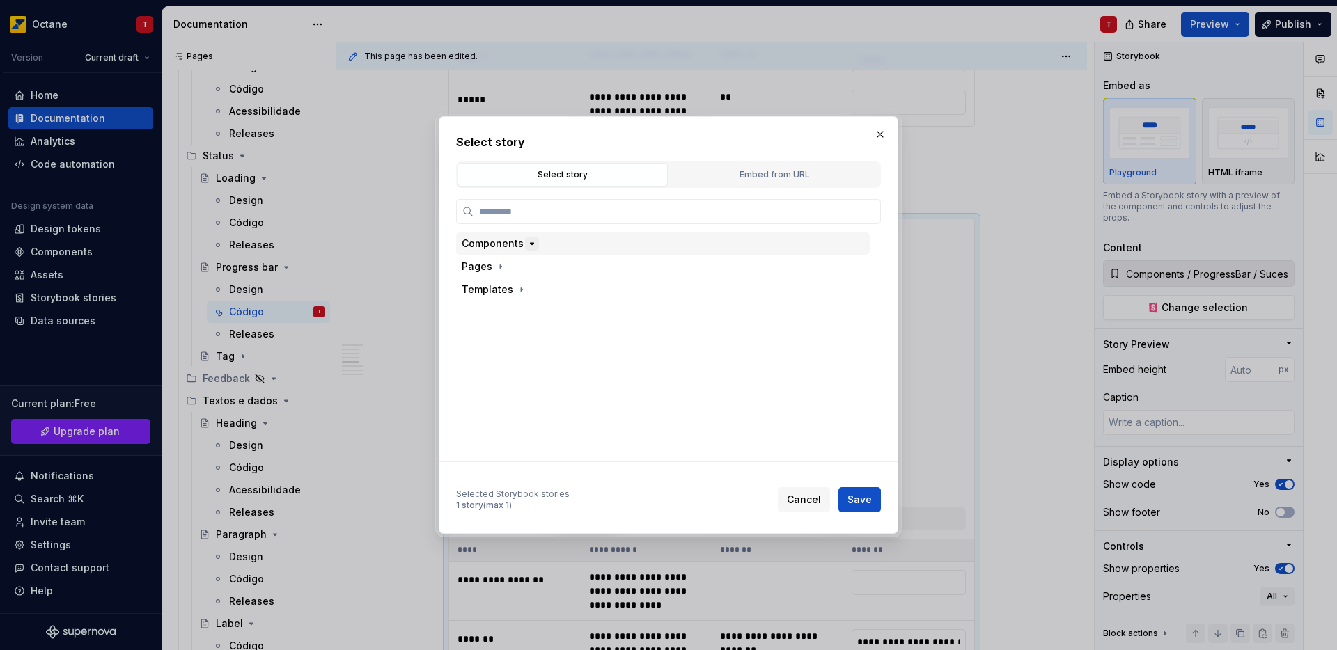
click at [530, 237] on button "button" at bounding box center [532, 244] width 14 height 14
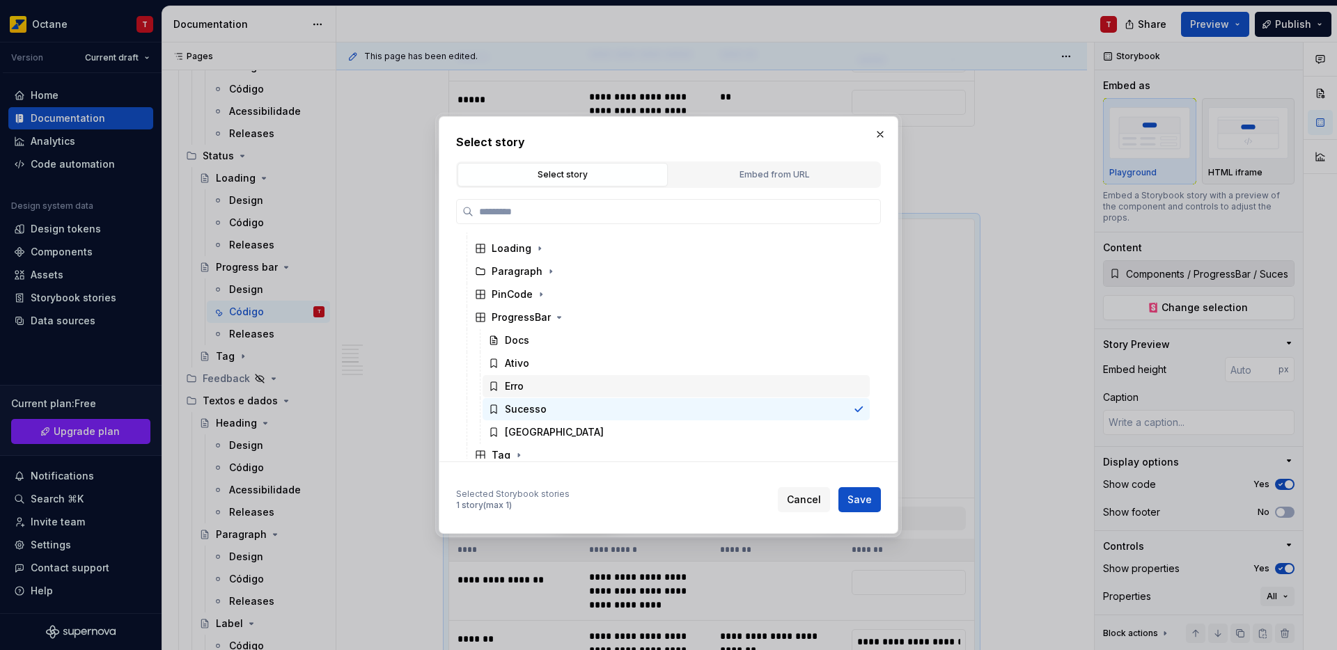
scroll to position [214, 0]
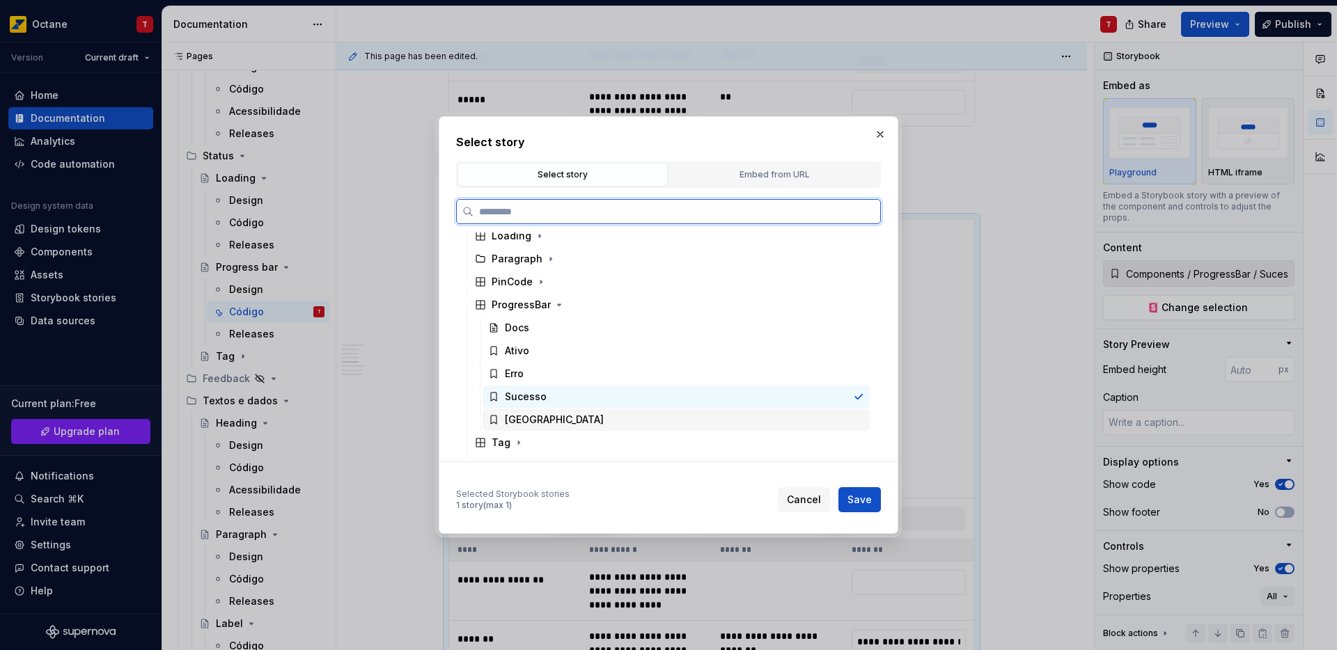
click at [527, 416] on div "[GEOGRAPHIC_DATA]" at bounding box center [554, 420] width 99 height 14
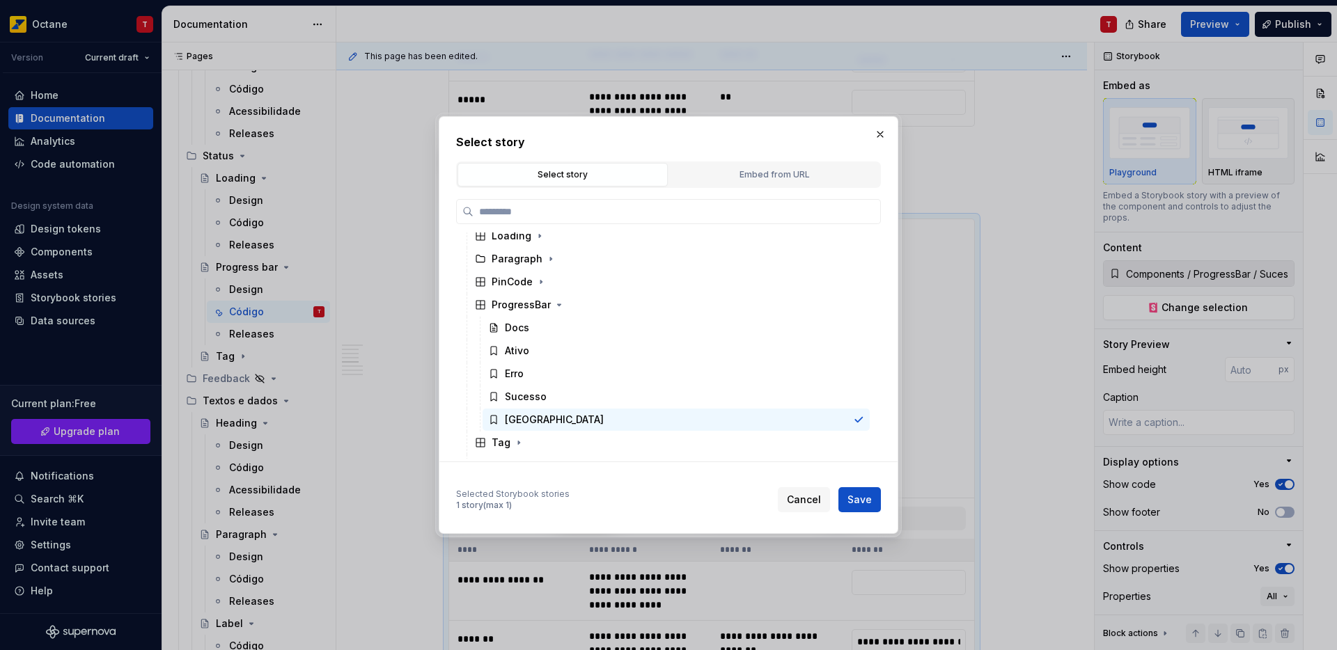
click at [887, 501] on div "Select story Select story Embed from URL Components ActionButton Button Card Ch…" at bounding box center [669, 325] width 460 height 418
click at [875, 501] on button "Save" at bounding box center [859, 499] width 42 height 25
type textarea "*"
type input "Components / ProgressBar / [GEOGRAPHIC_DATA]"
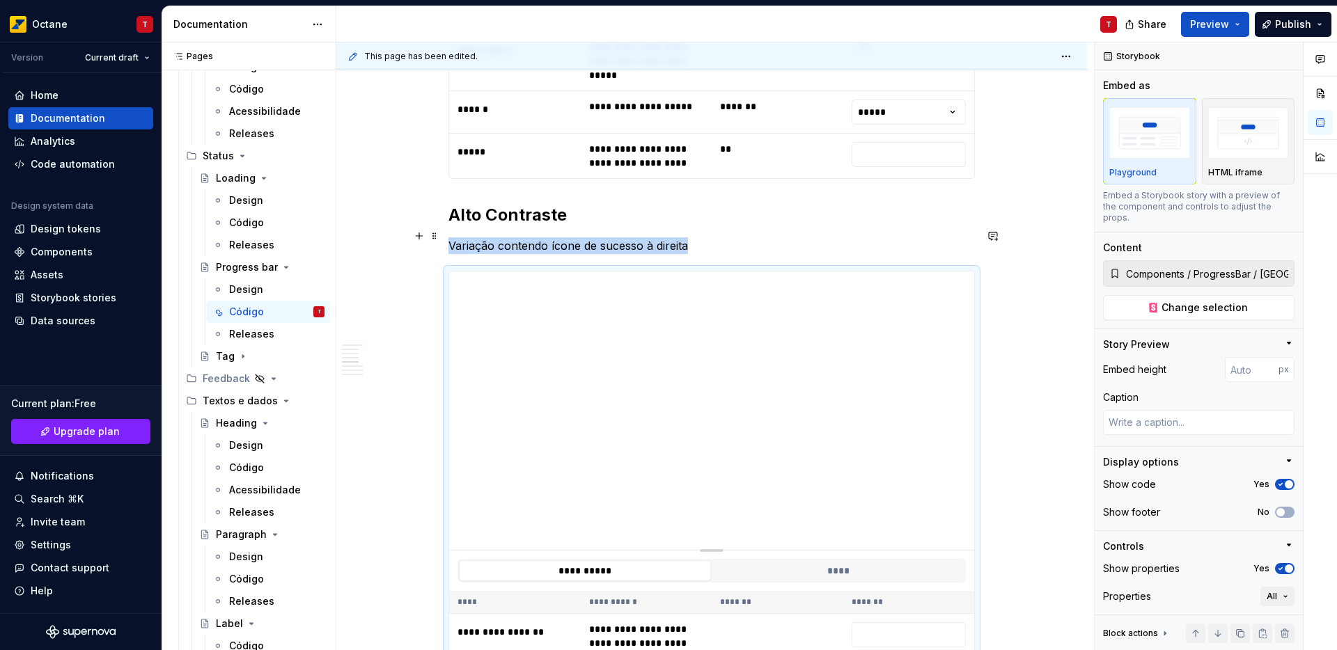
scroll to position [2908, 0]
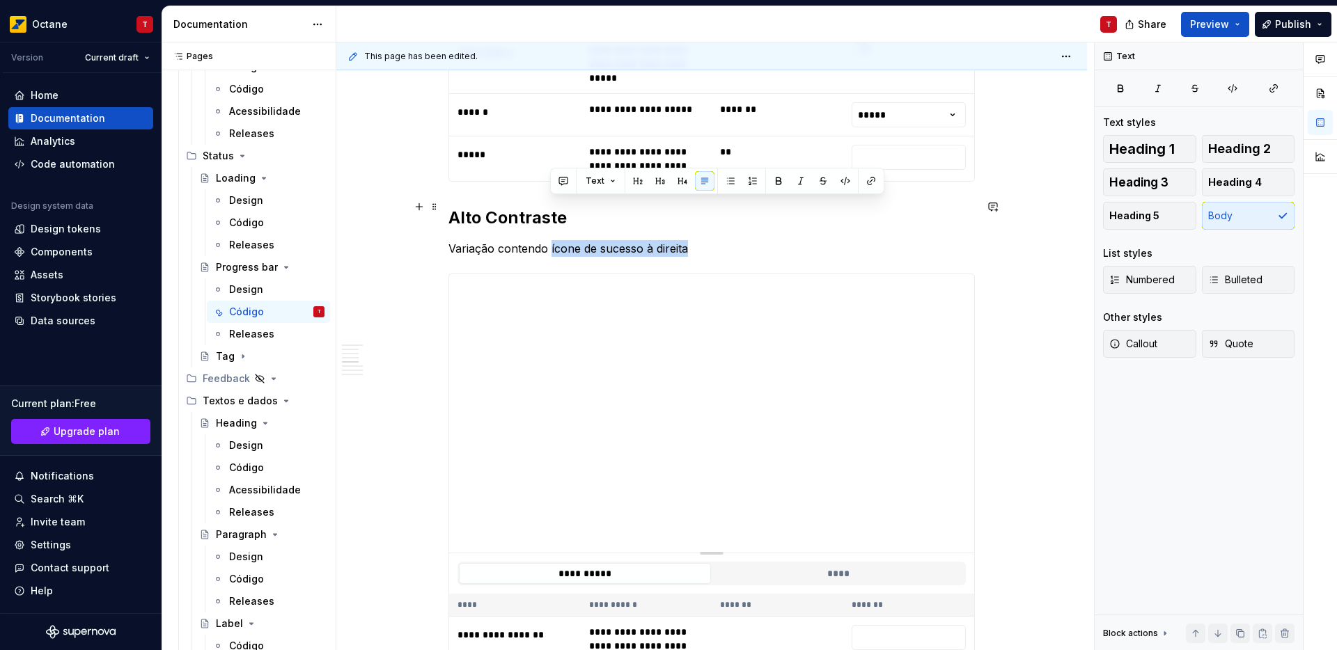
drag, startPoint x: 549, startPoint y: 207, endPoint x: 686, endPoint y: 205, distance: 137.2
click at [686, 240] on p "Variação contendo ícone de sucesso à direita" at bounding box center [711, 248] width 526 height 17
drag, startPoint x: 498, startPoint y: 207, endPoint x: 719, endPoint y: 213, distance: 221.5
click at [719, 240] on p "Variação contendo ícone de sucesso à direita" at bounding box center [711, 248] width 526 height 17
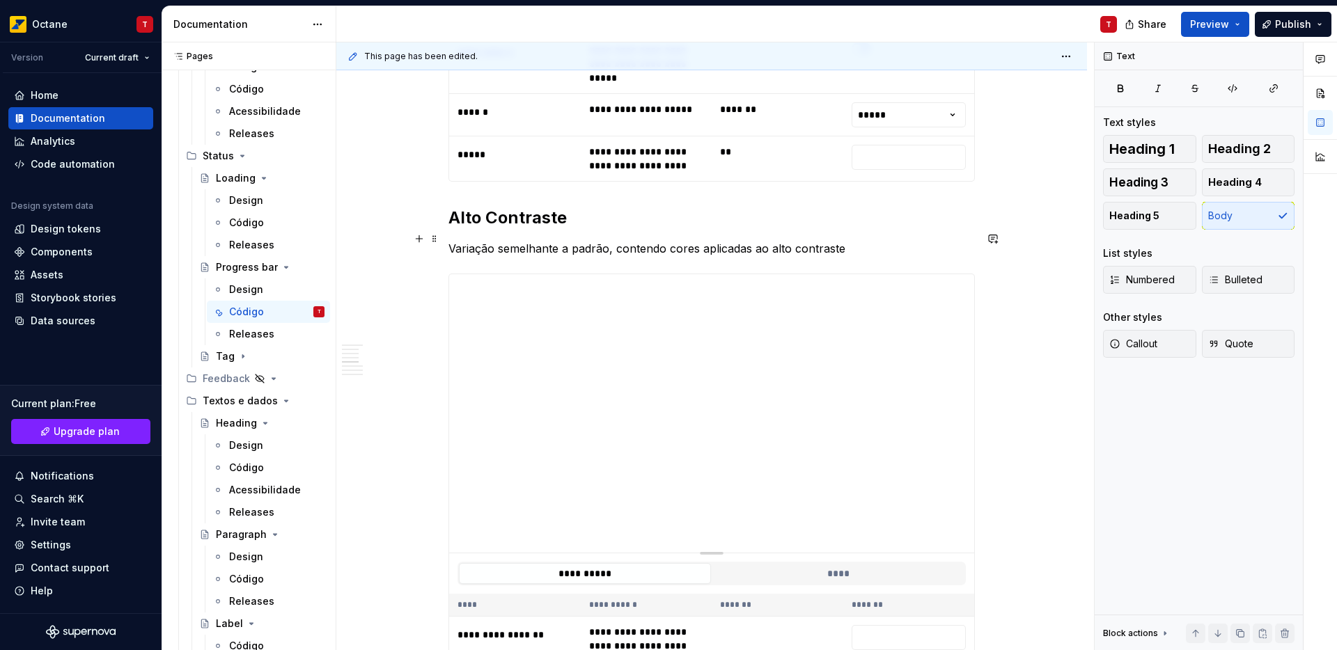
click at [1062, 371] on div "**********" at bounding box center [715, 346] width 758 height 609
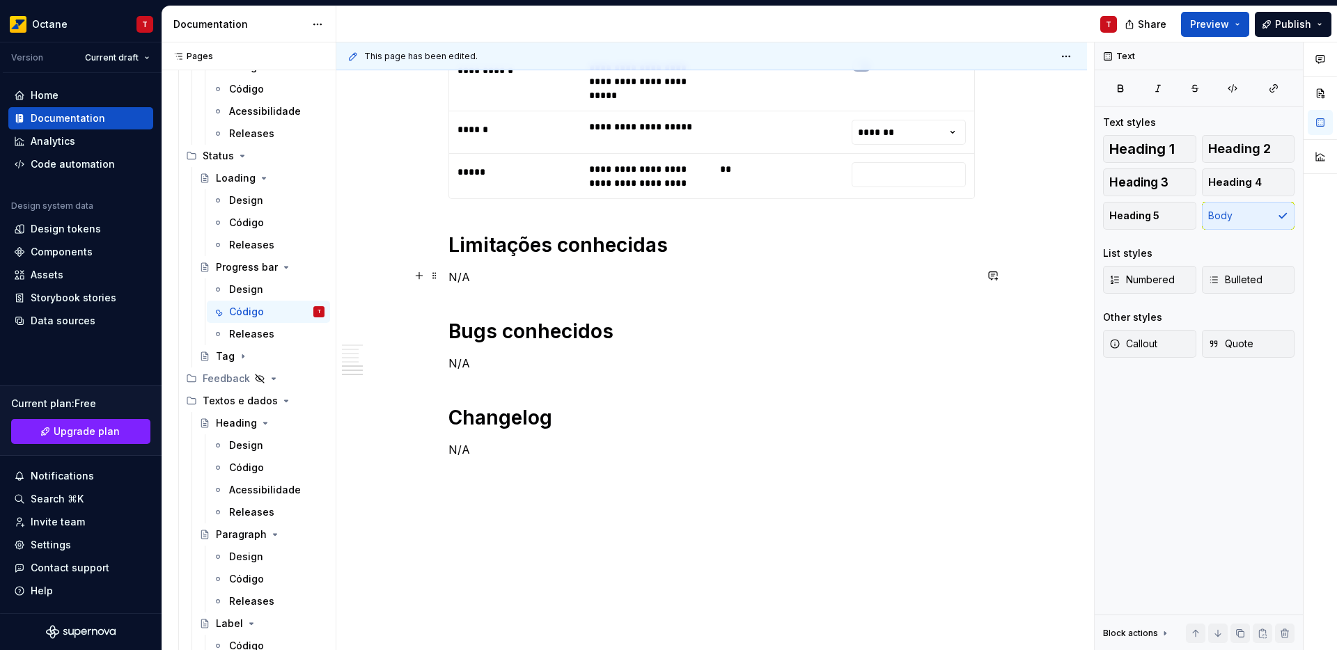
scroll to position [3713, 0]
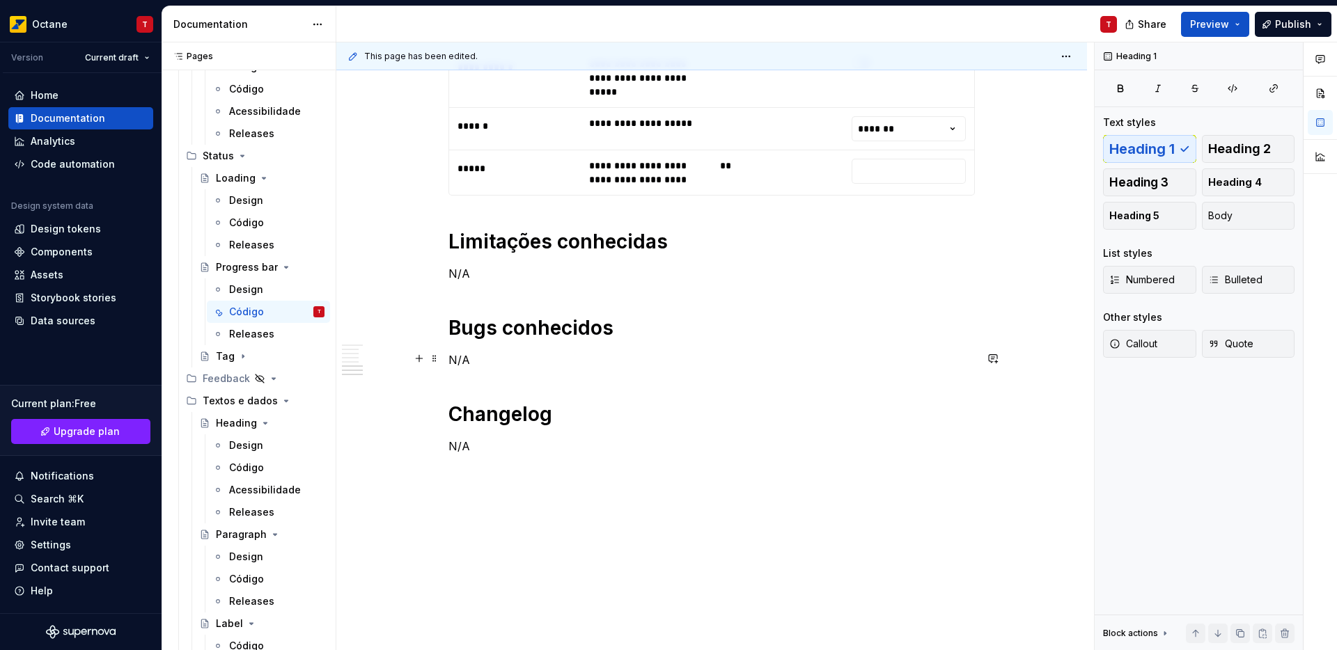
click at [457, 402] on h1 "Changelog" at bounding box center [711, 414] width 526 height 25
click at [520, 438] on p "N/A" at bounding box center [711, 446] width 526 height 17
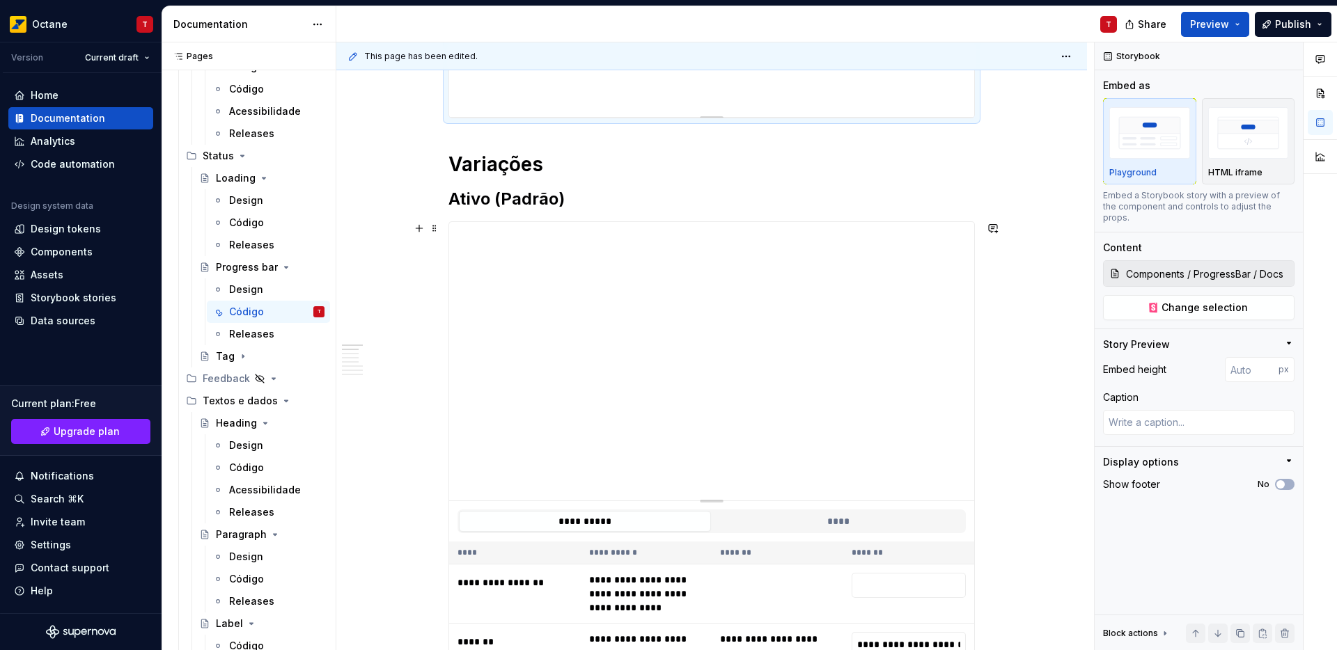
scroll to position [488, 0]
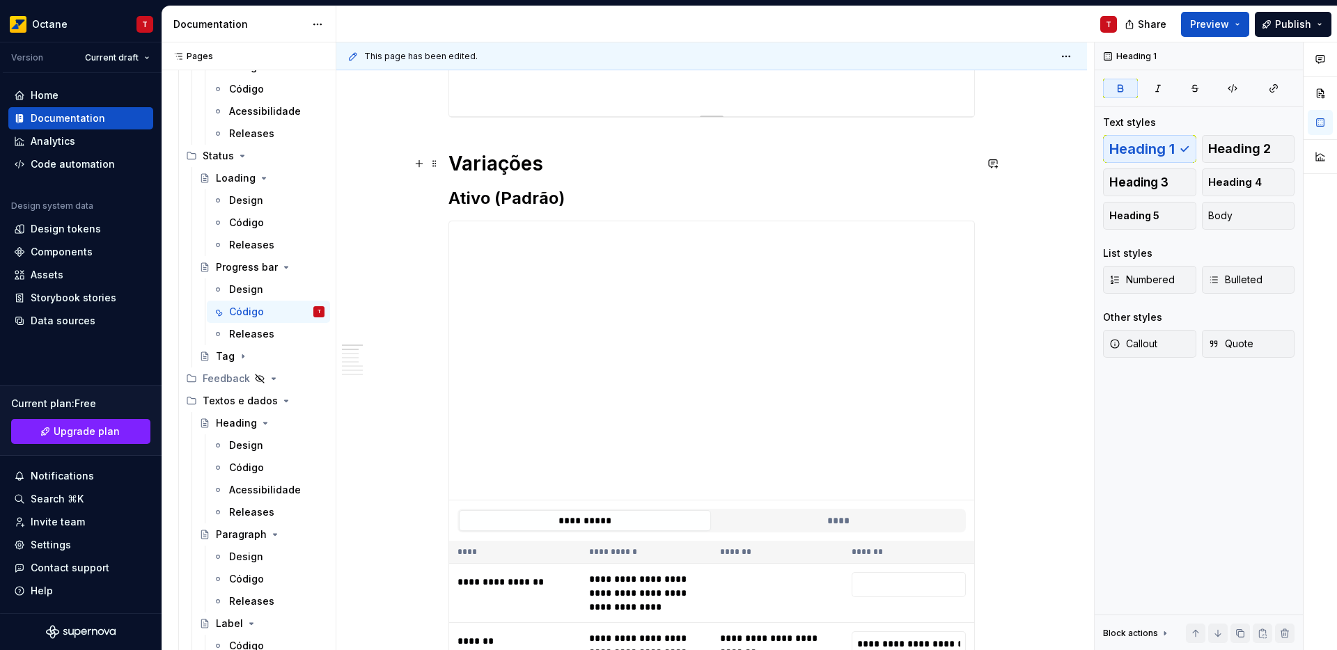
click at [516, 162] on strong "Variações" at bounding box center [495, 164] width 95 height 24
click at [522, 193] on strong "Ativo (Padrão)" at bounding box center [506, 198] width 116 height 20
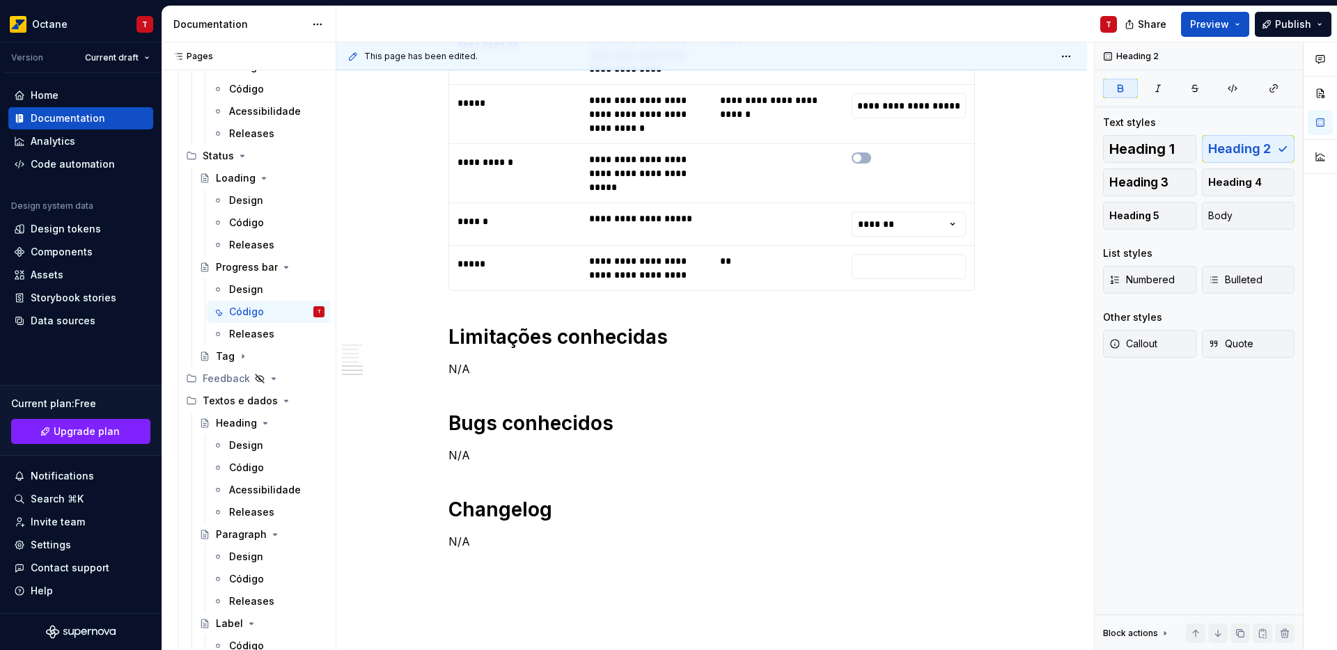
scroll to position [3621, 0]
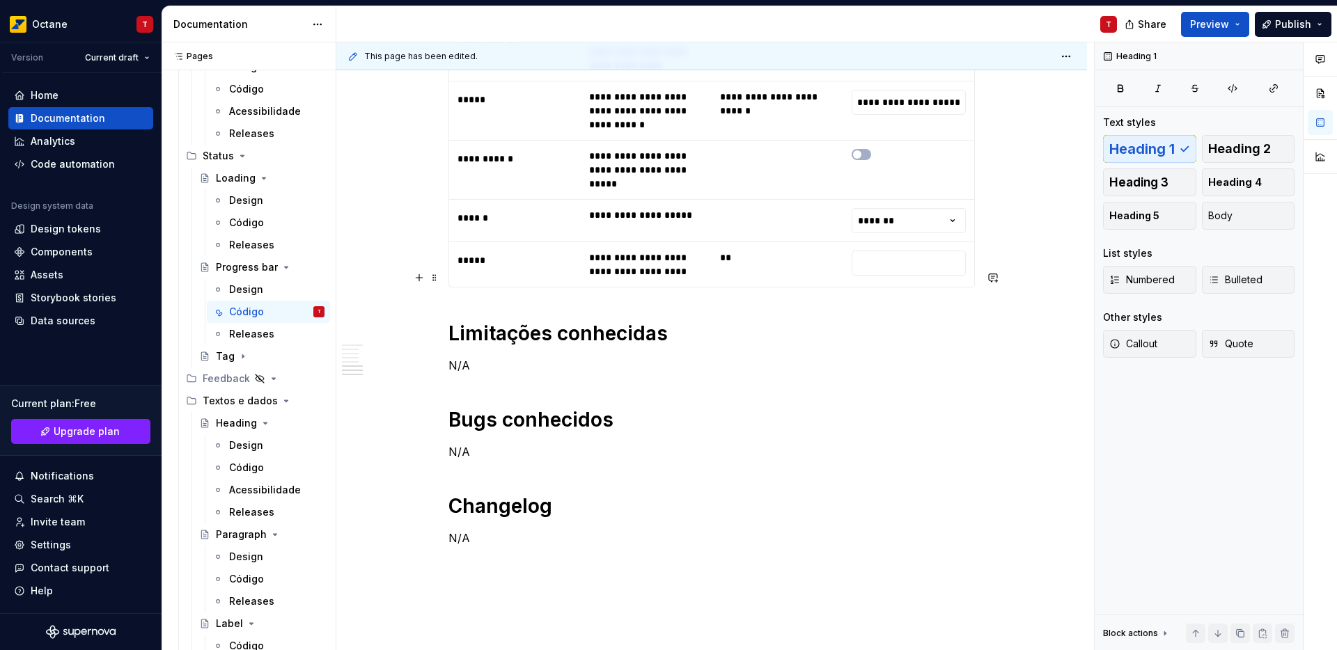
click at [540, 321] on h1 "Limitações conhecidas" at bounding box center [711, 333] width 526 height 25
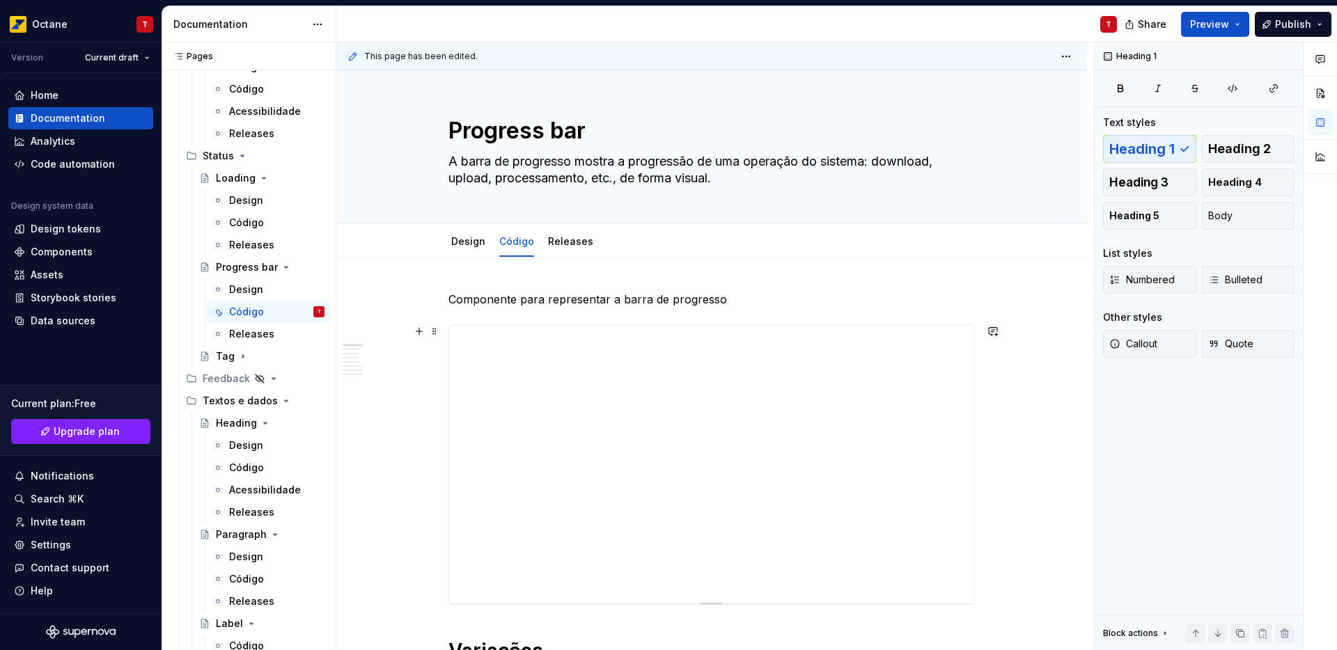
scroll to position [0, 0]
click at [1299, 26] on span "Publish" at bounding box center [1293, 24] width 36 height 14
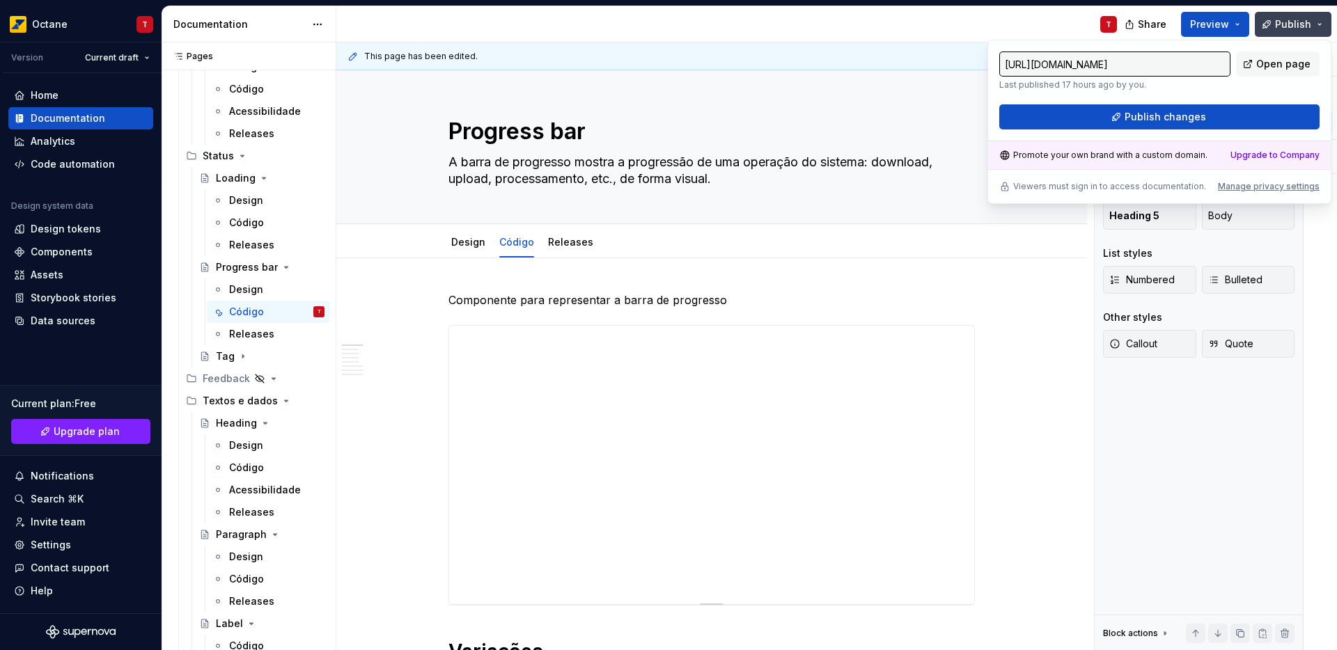
click at [1299, 26] on span "Publish" at bounding box center [1293, 24] width 36 height 14
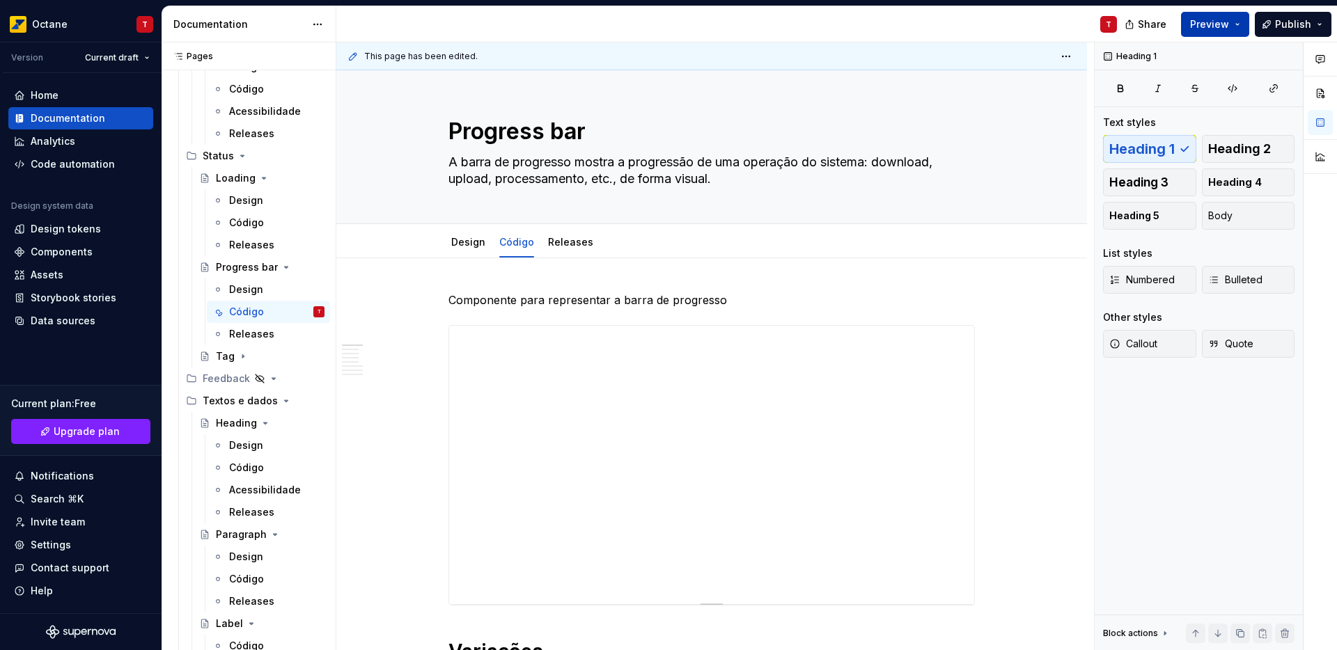
click at [1229, 24] on span "Preview" at bounding box center [1209, 24] width 39 height 14
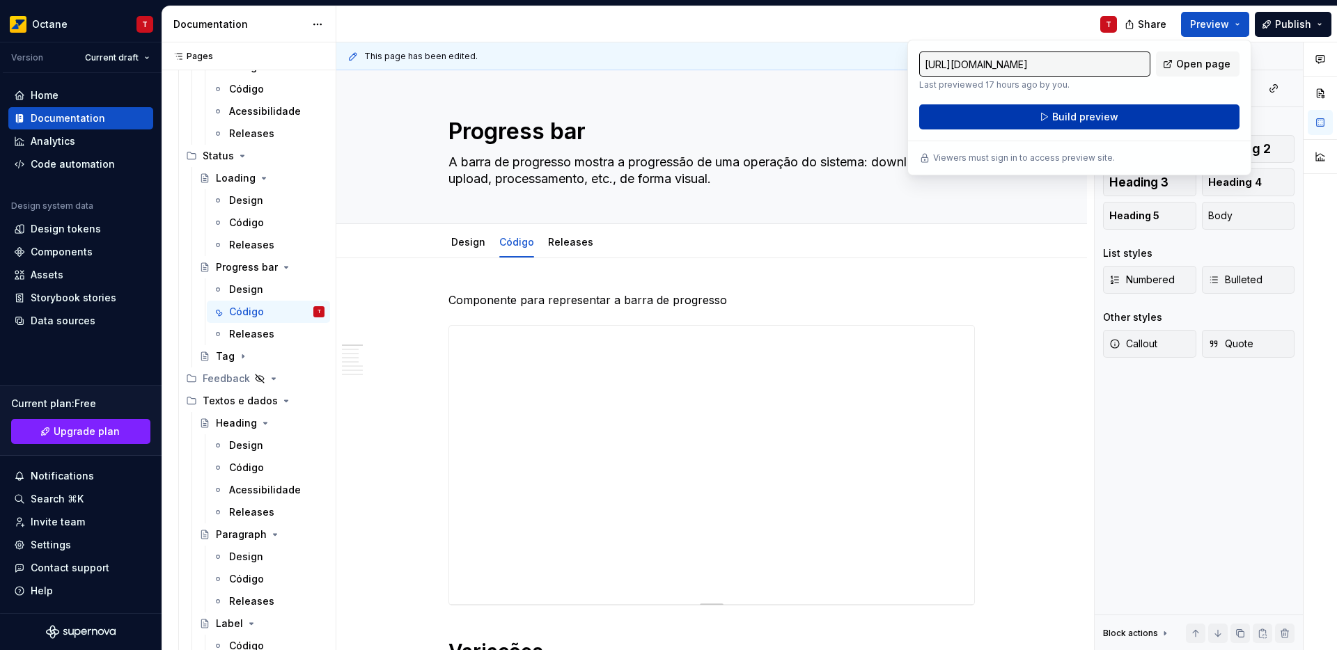
click at [1063, 124] on button "Build preview" at bounding box center [1079, 116] width 320 height 25
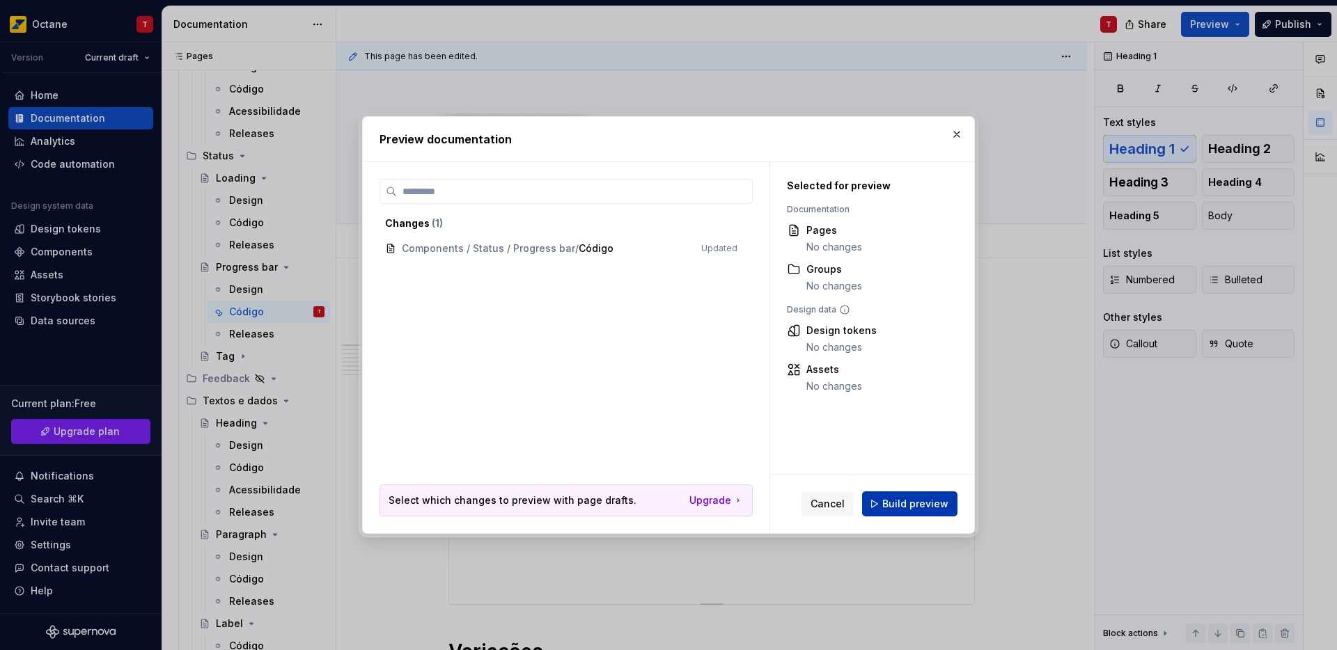
click at [901, 506] on span "Build preview" at bounding box center [915, 504] width 66 height 14
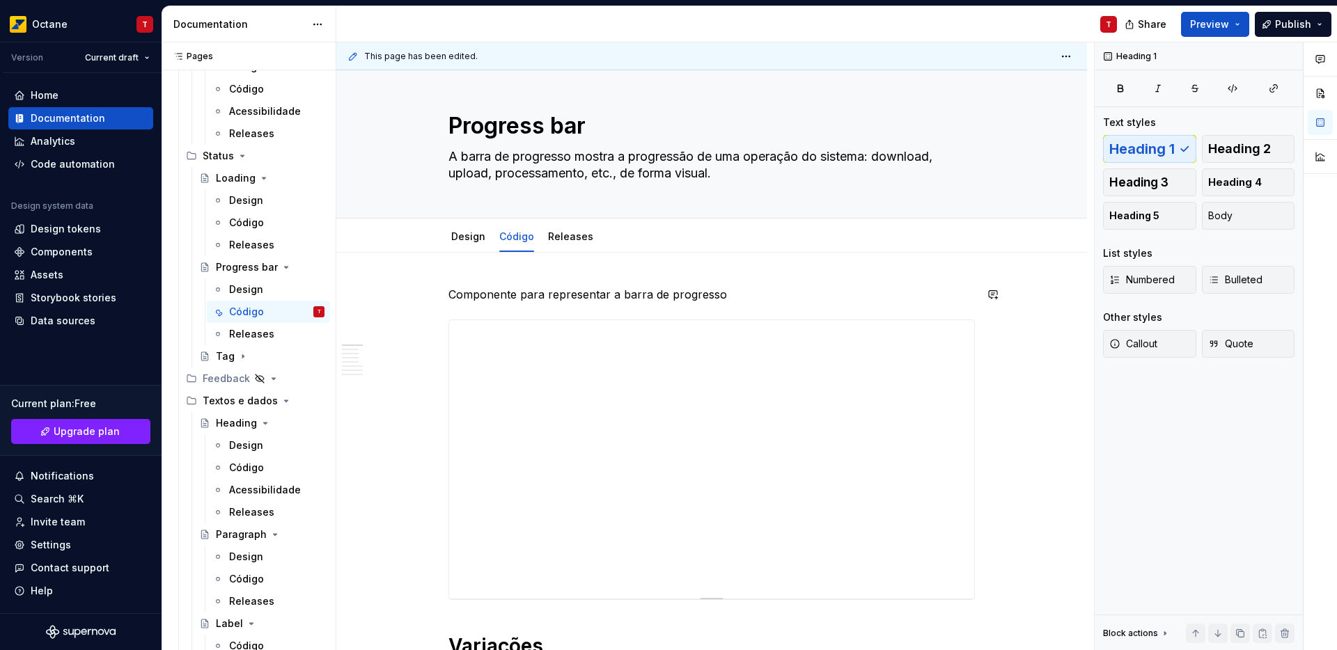
scroll to position [12, 0]
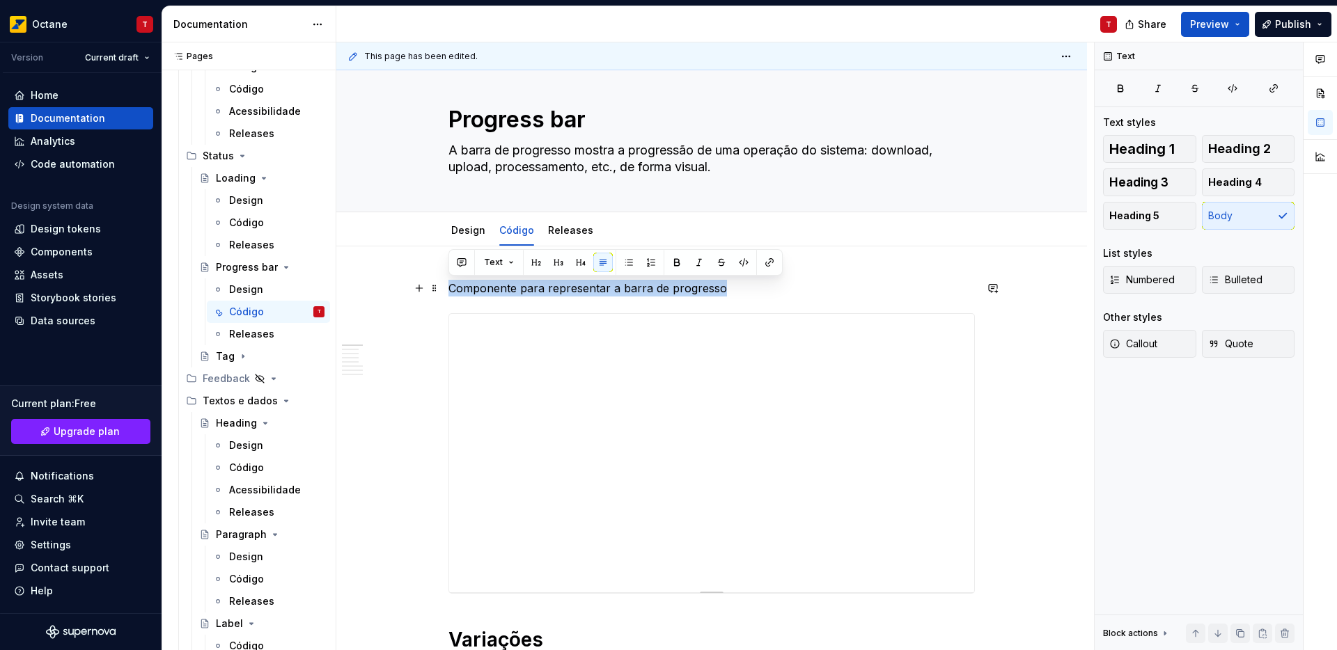
drag, startPoint x: 448, startPoint y: 289, endPoint x: 728, endPoint y: 288, distance: 280.6
click at [728, 288] on p "Componente para representar a barra de progresso" at bounding box center [711, 288] width 526 height 17
copy p "Componente para representar a barra de progresso"
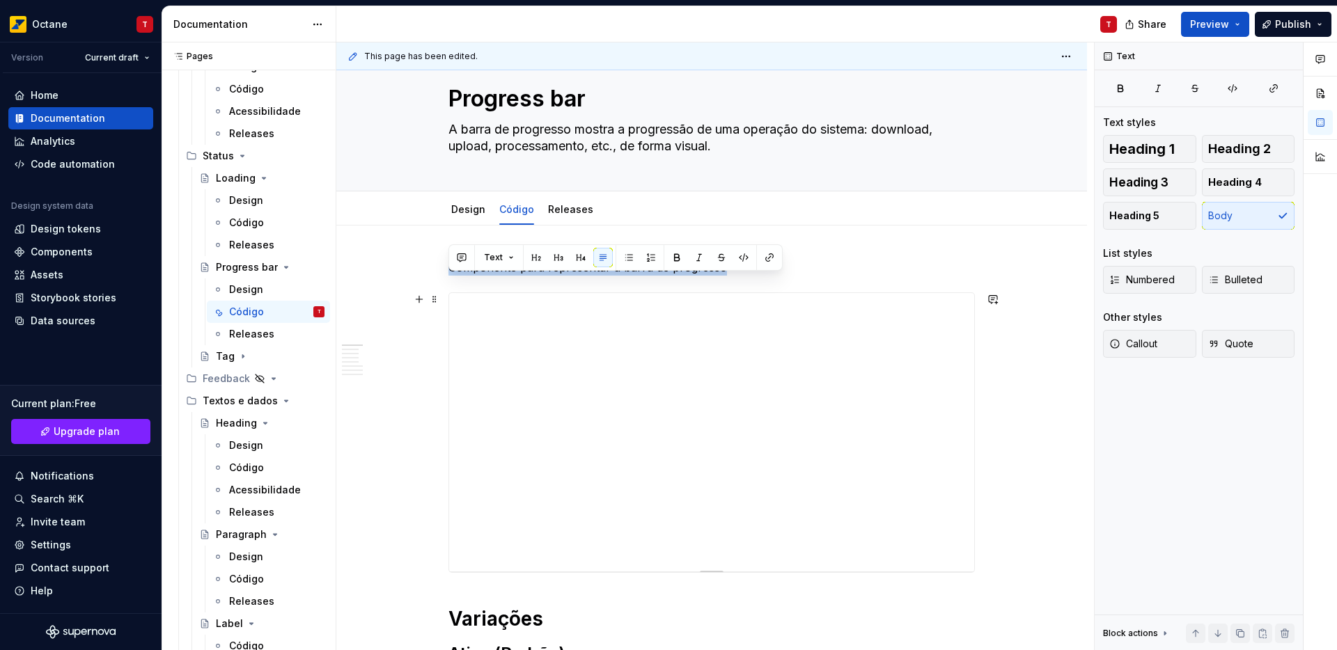
scroll to position [49, 0]
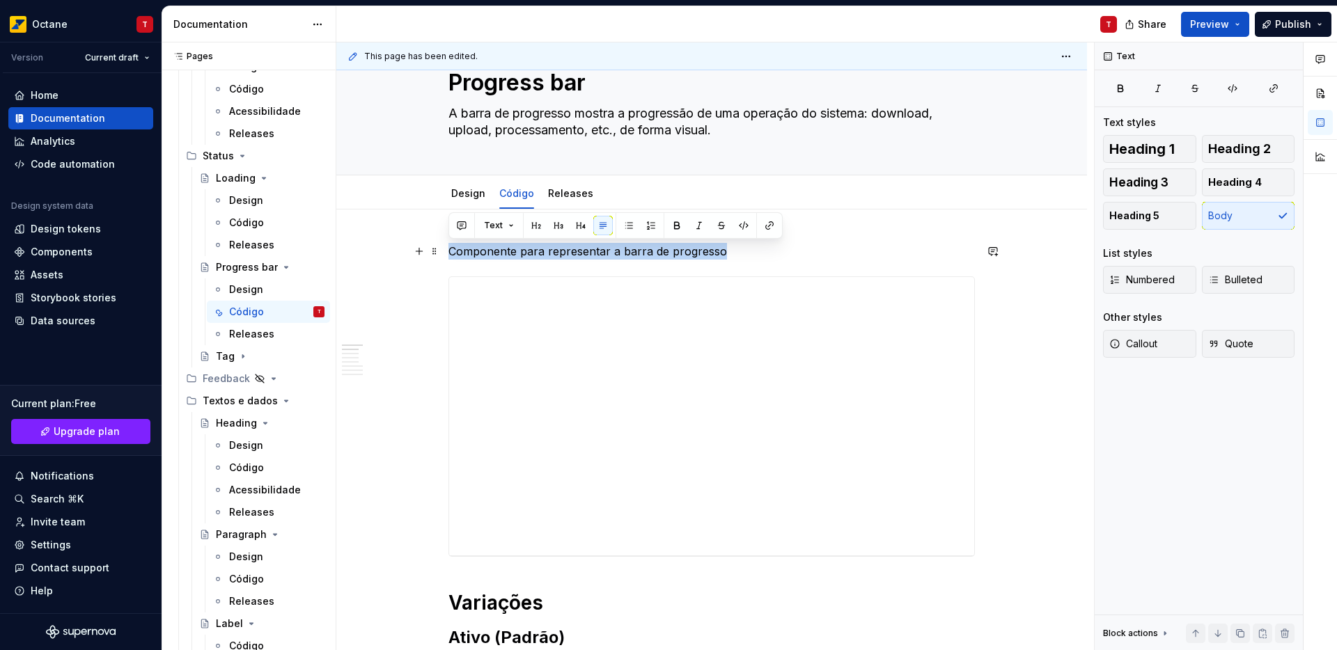
click at [765, 255] on p "Componente para representar a barra de progresso" at bounding box center [711, 251] width 526 height 17
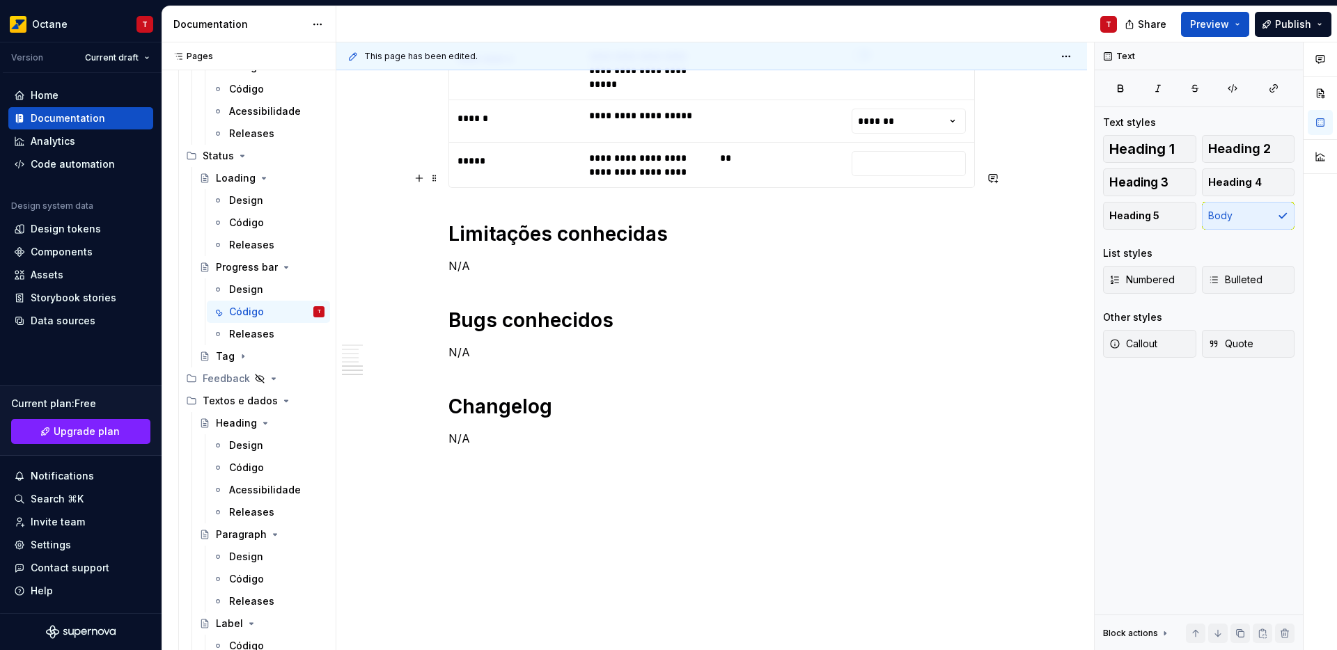
scroll to position [3723, 0]
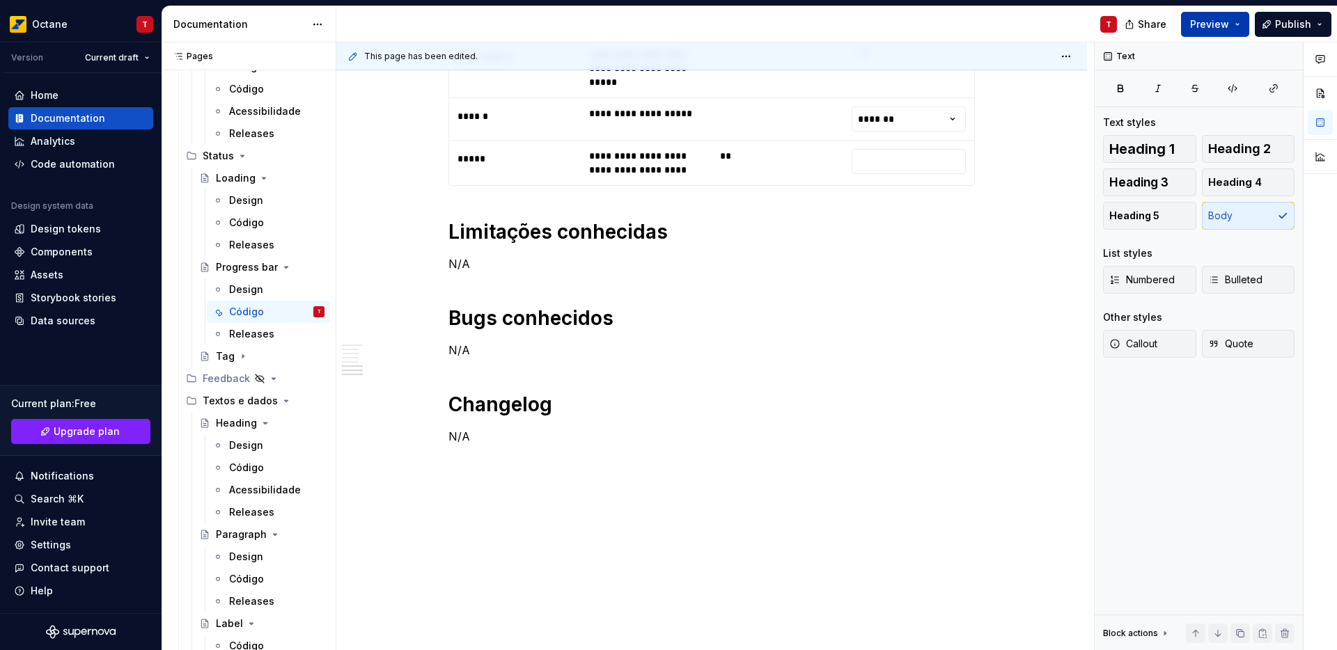
click at [1232, 35] on button "Preview" at bounding box center [1215, 24] width 68 height 25
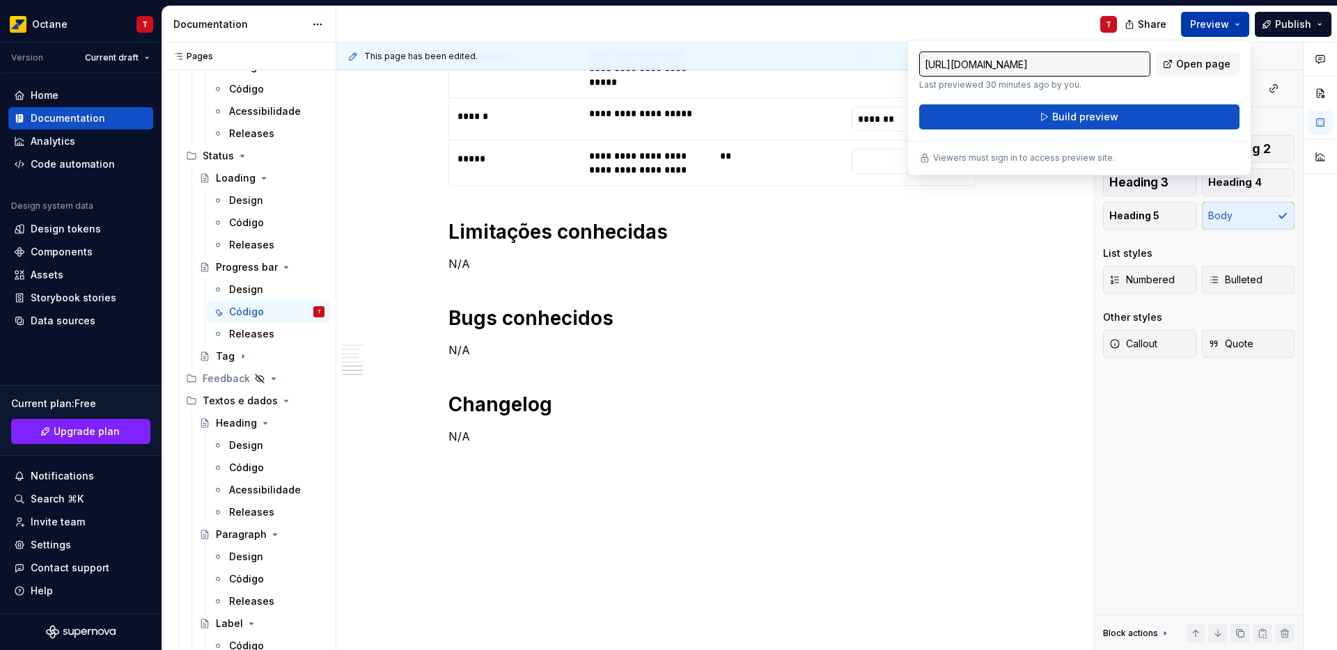
click at [1232, 33] on button "Preview" at bounding box center [1215, 24] width 68 height 25
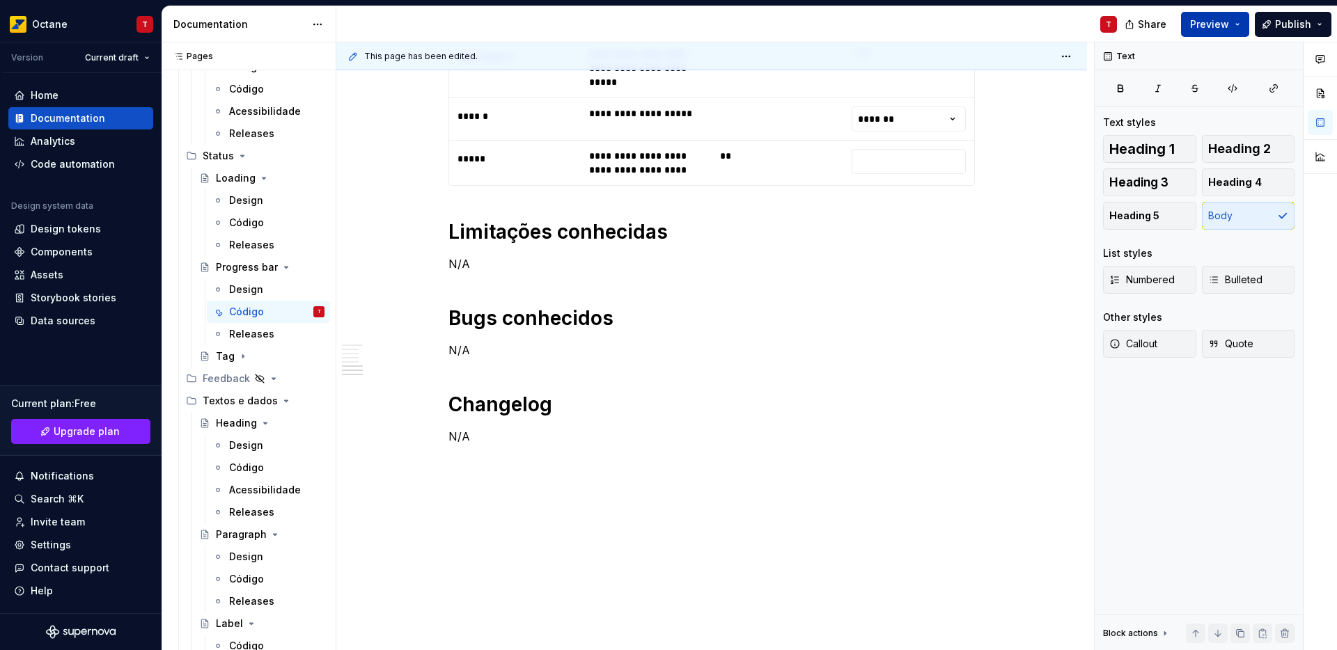
click at [1234, 22] on button "Preview" at bounding box center [1215, 24] width 68 height 25
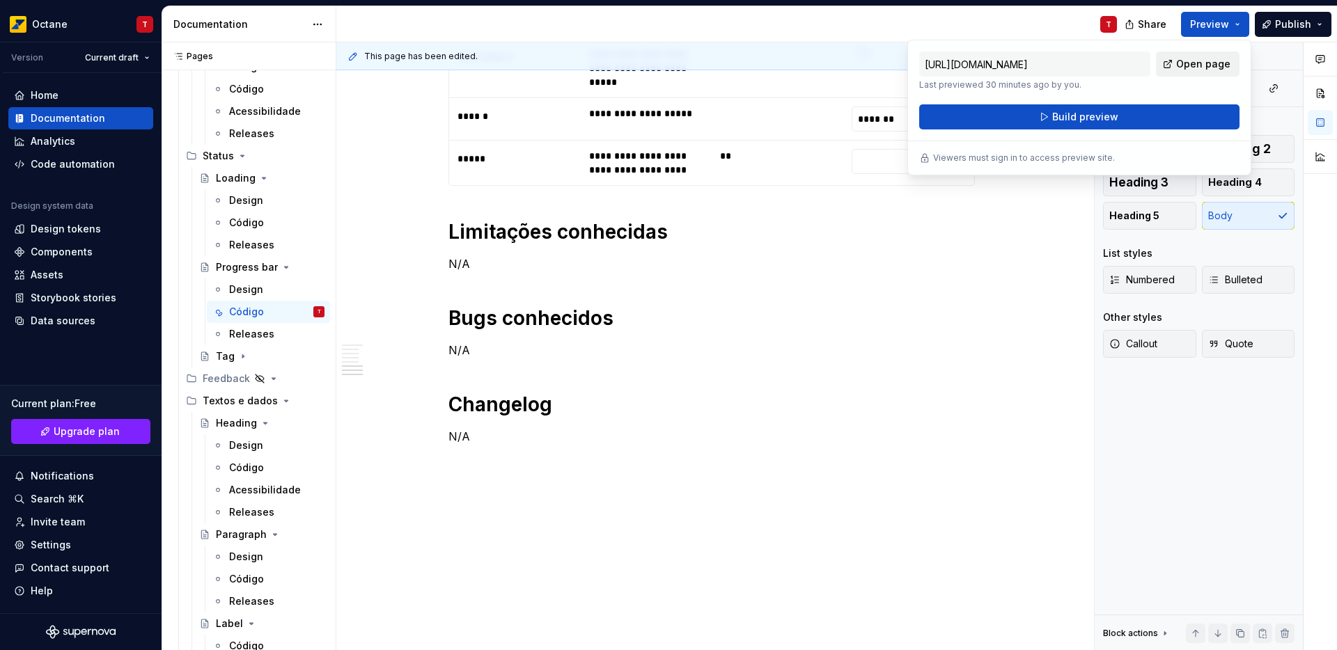
click at [1189, 57] on span "Open page" at bounding box center [1203, 64] width 54 height 14
click at [1310, 31] on button "Publish" at bounding box center [1293, 24] width 77 height 25
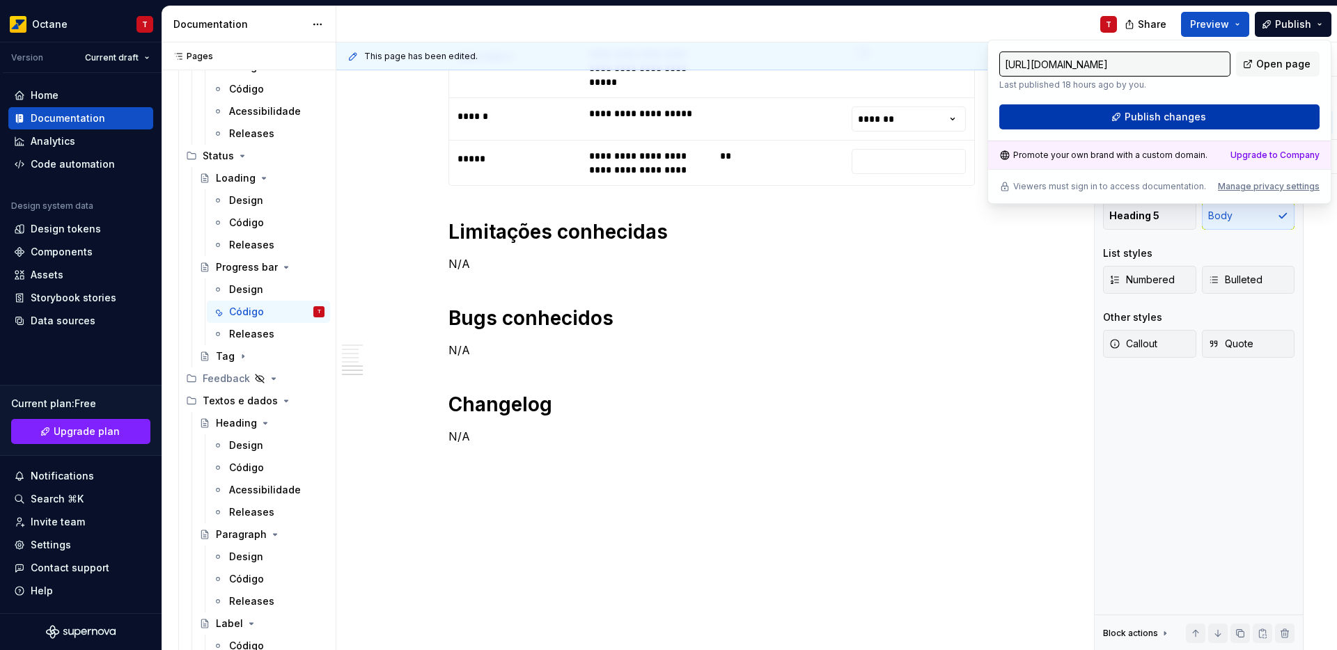
click at [1094, 119] on button "Publish changes" at bounding box center [1159, 116] width 320 height 25
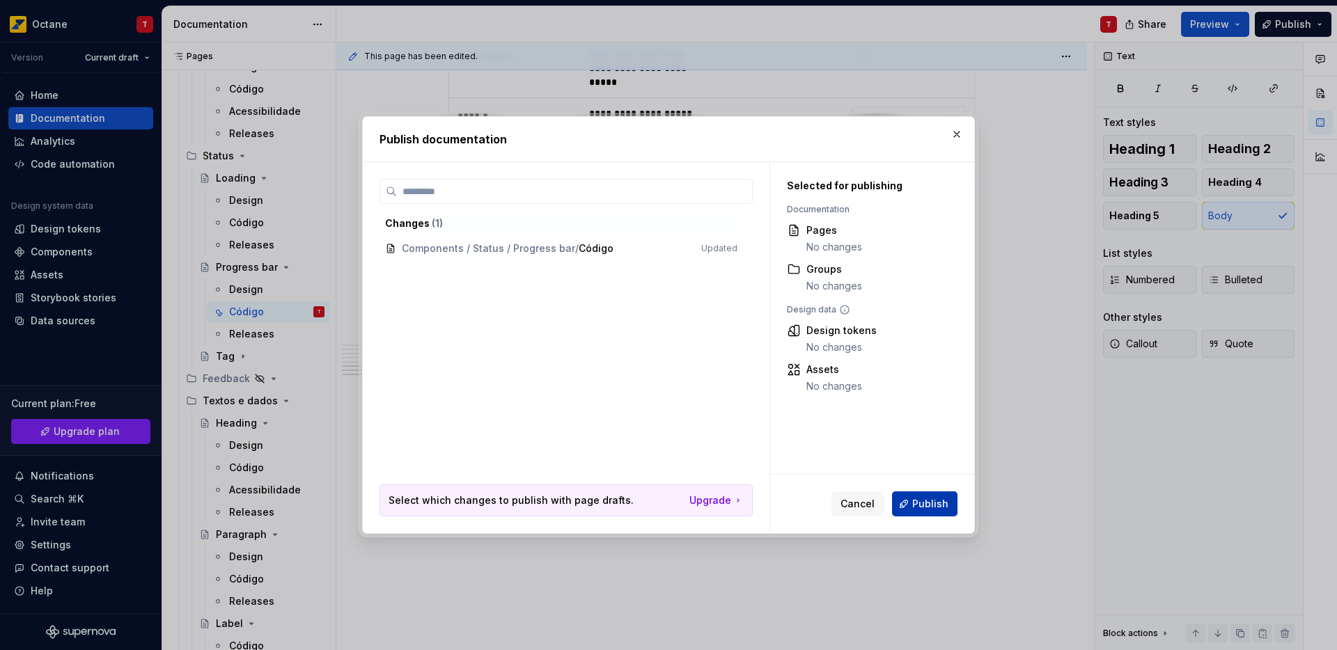
click at [927, 505] on span "Publish" at bounding box center [930, 504] width 36 height 14
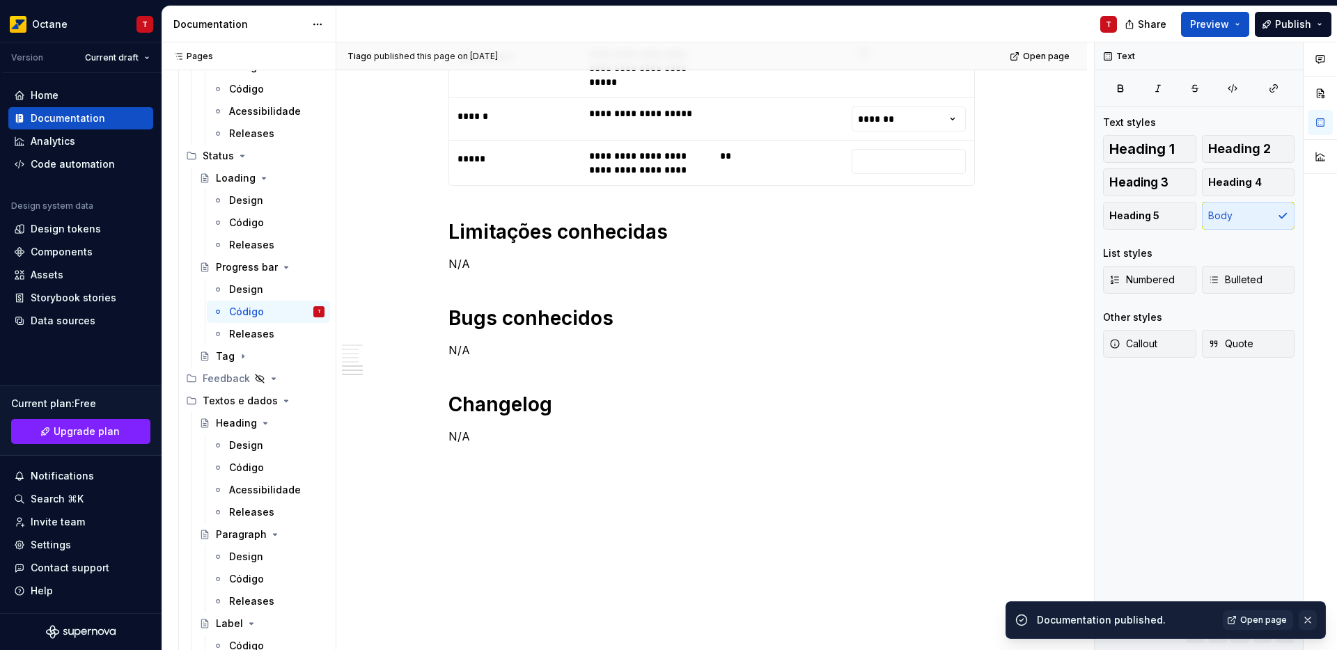
click at [1312, 614] on button "button" at bounding box center [1308, 620] width 18 height 19
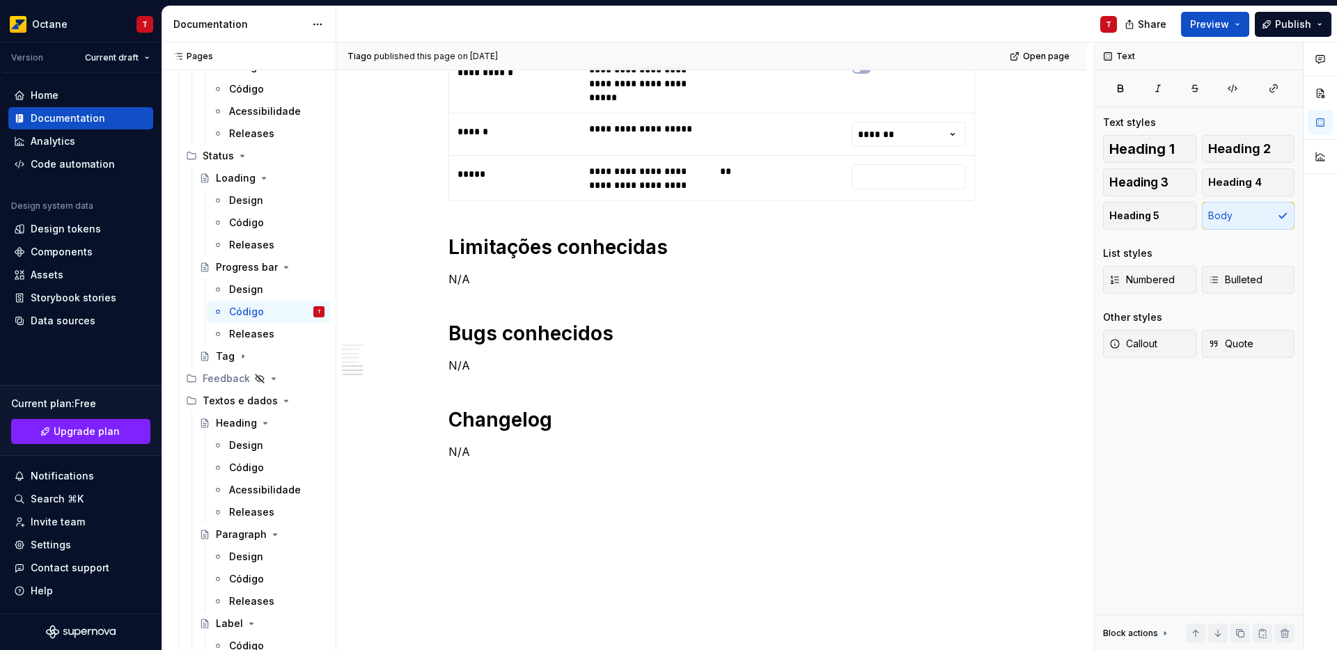
scroll to position [3701, 0]
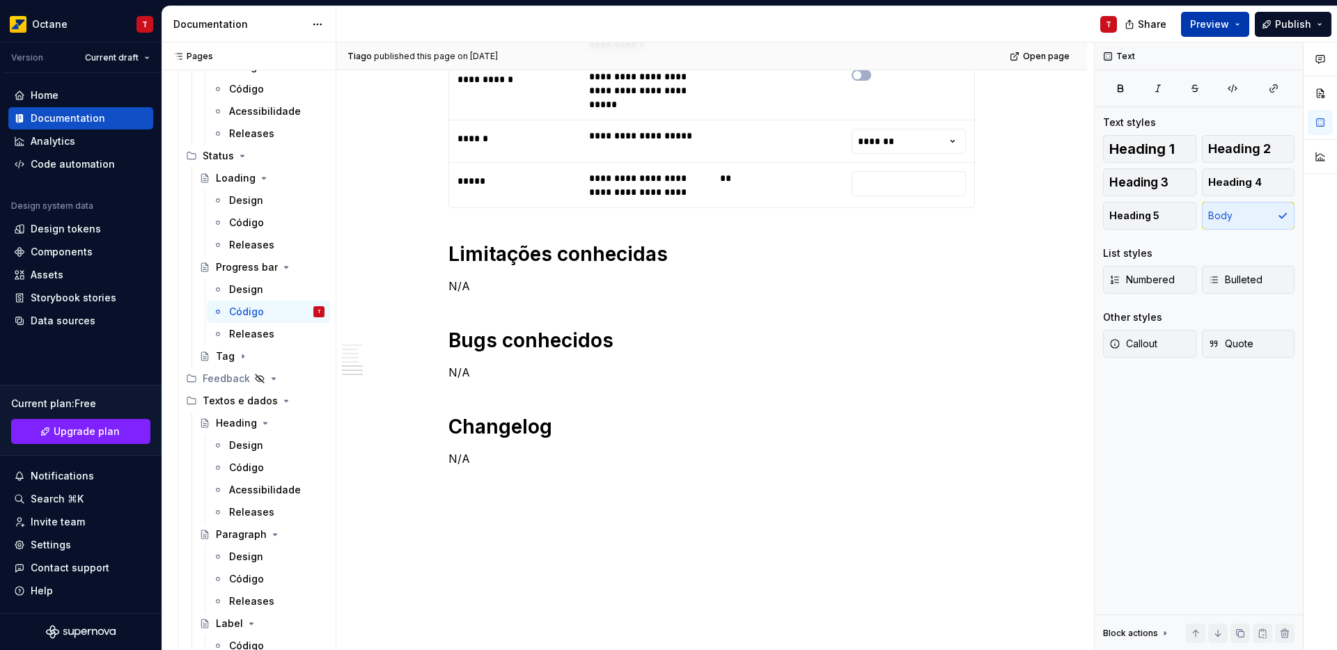
click at [1217, 26] on span "Preview" at bounding box center [1209, 24] width 39 height 14
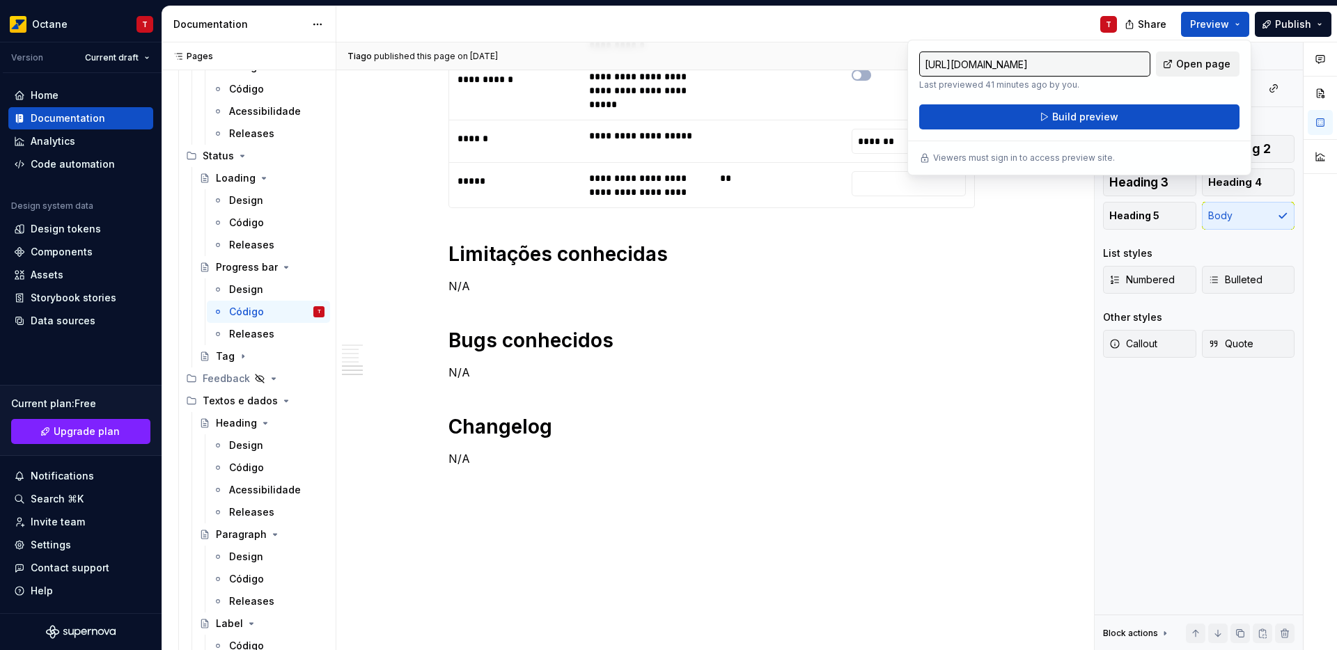
click at [1195, 68] on span "Open page" at bounding box center [1203, 64] width 54 height 14
click at [1229, 24] on span "Preview" at bounding box center [1209, 24] width 39 height 14
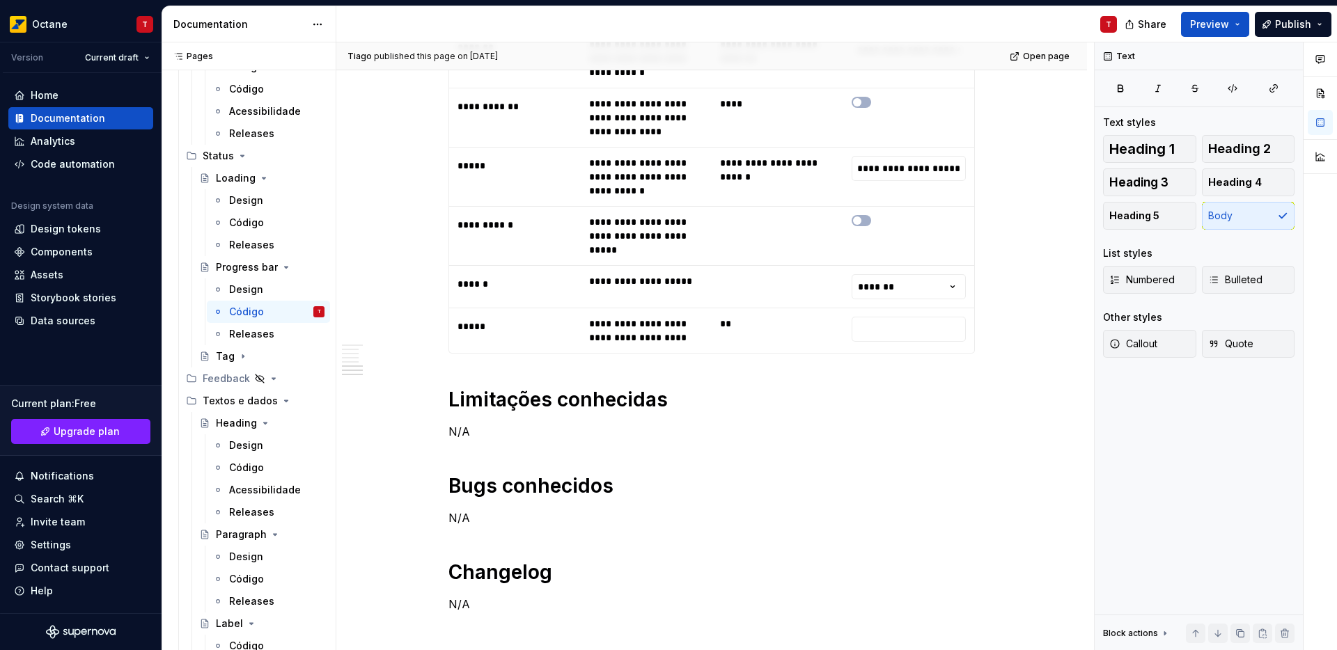
scroll to position [3723, 0]
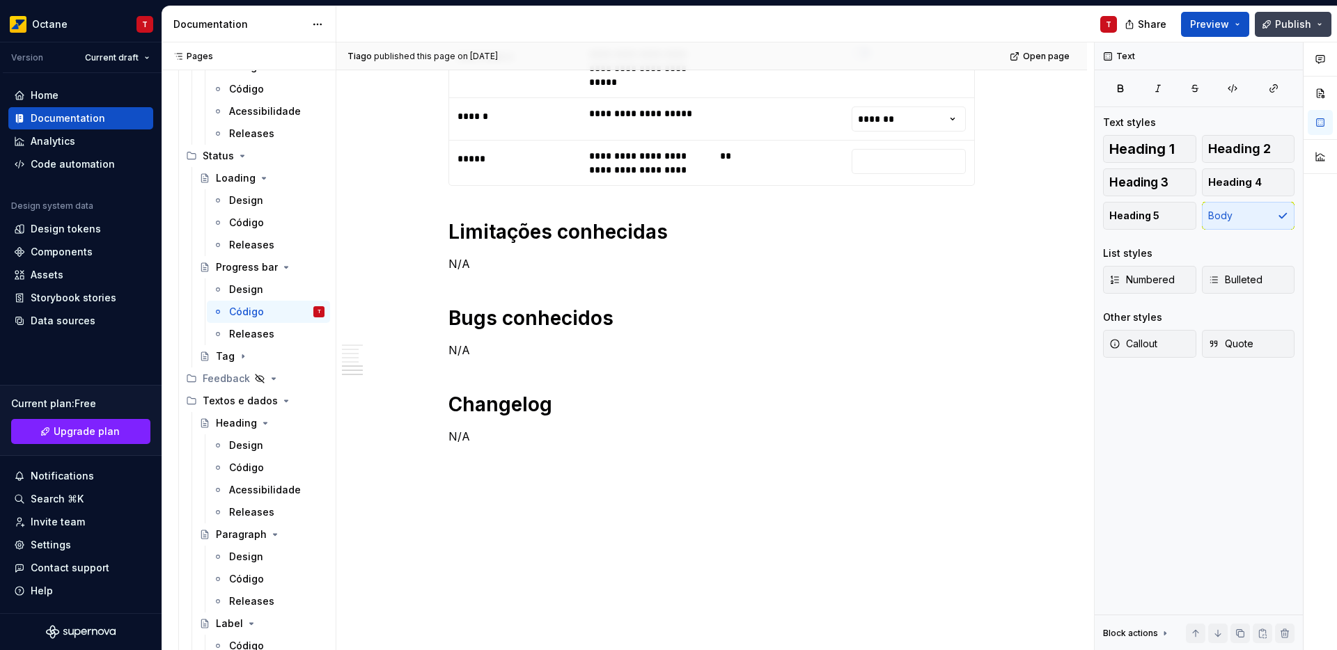
click at [1298, 27] on span "Publish" at bounding box center [1293, 24] width 36 height 14
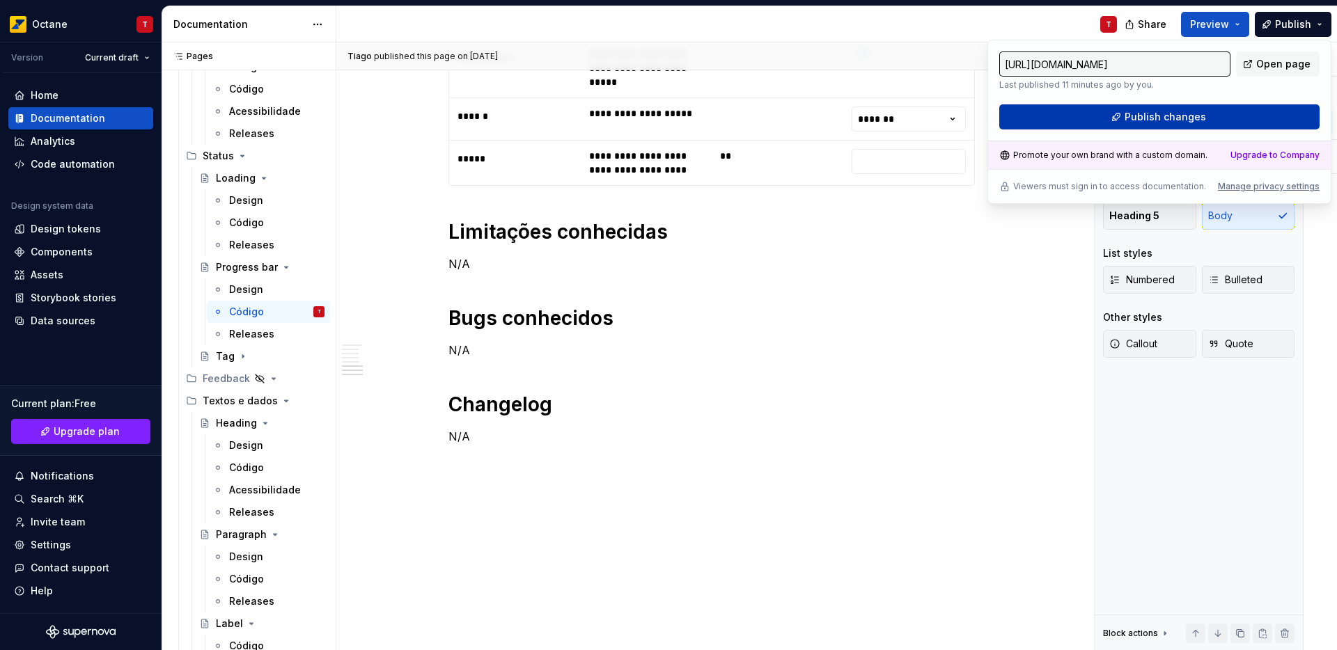
click at [1137, 120] on span "Publish changes" at bounding box center [1164, 117] width 81 height 14
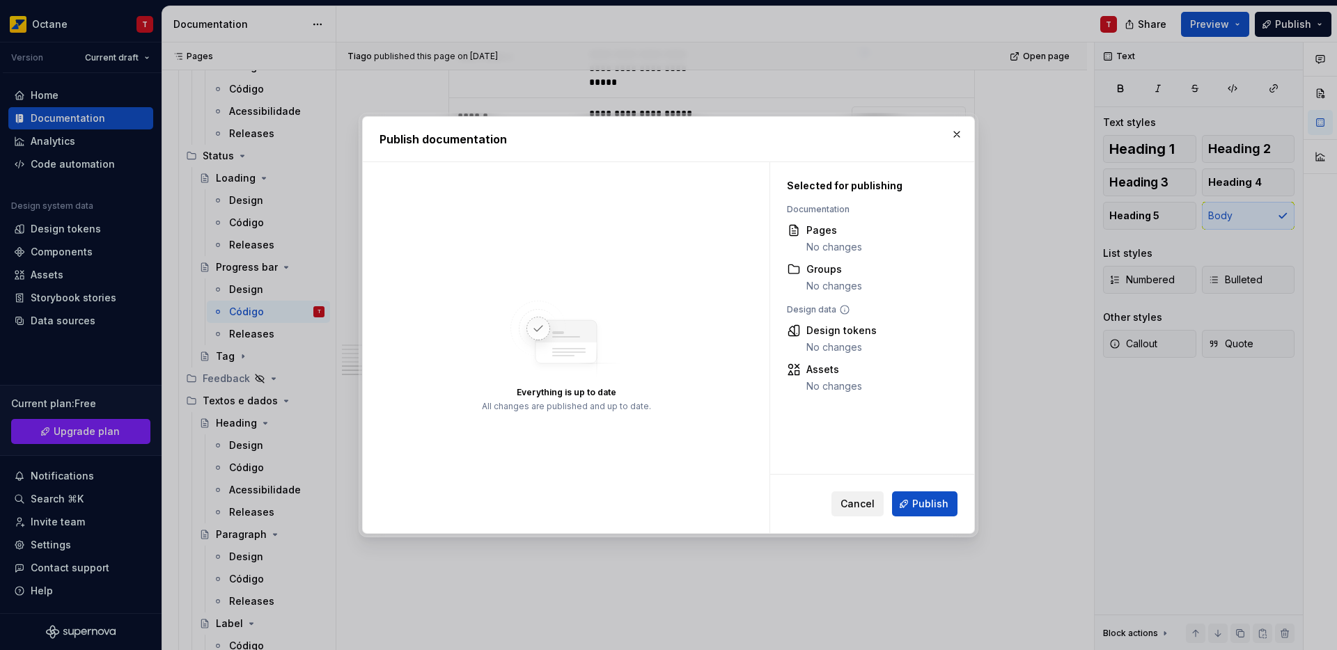
click at [872, 497] on span "Cancel" at bounding box center [857, 504] width 34 height 14
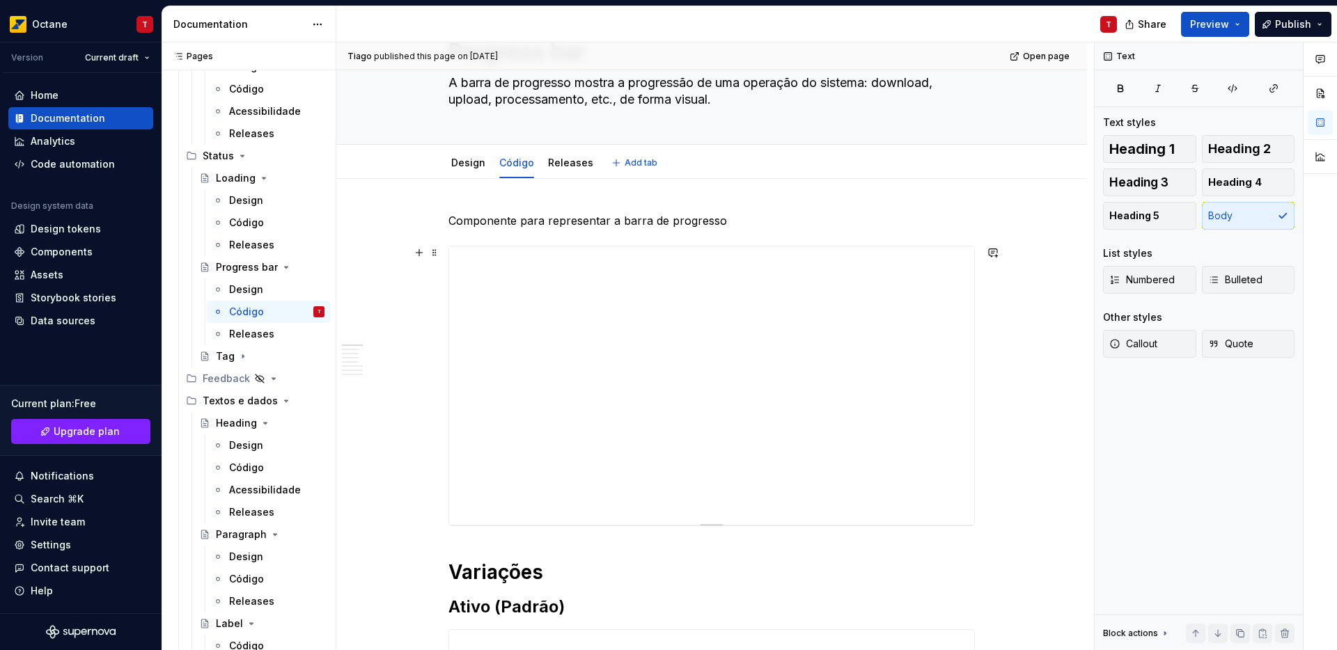
scroll to position [0, 0]
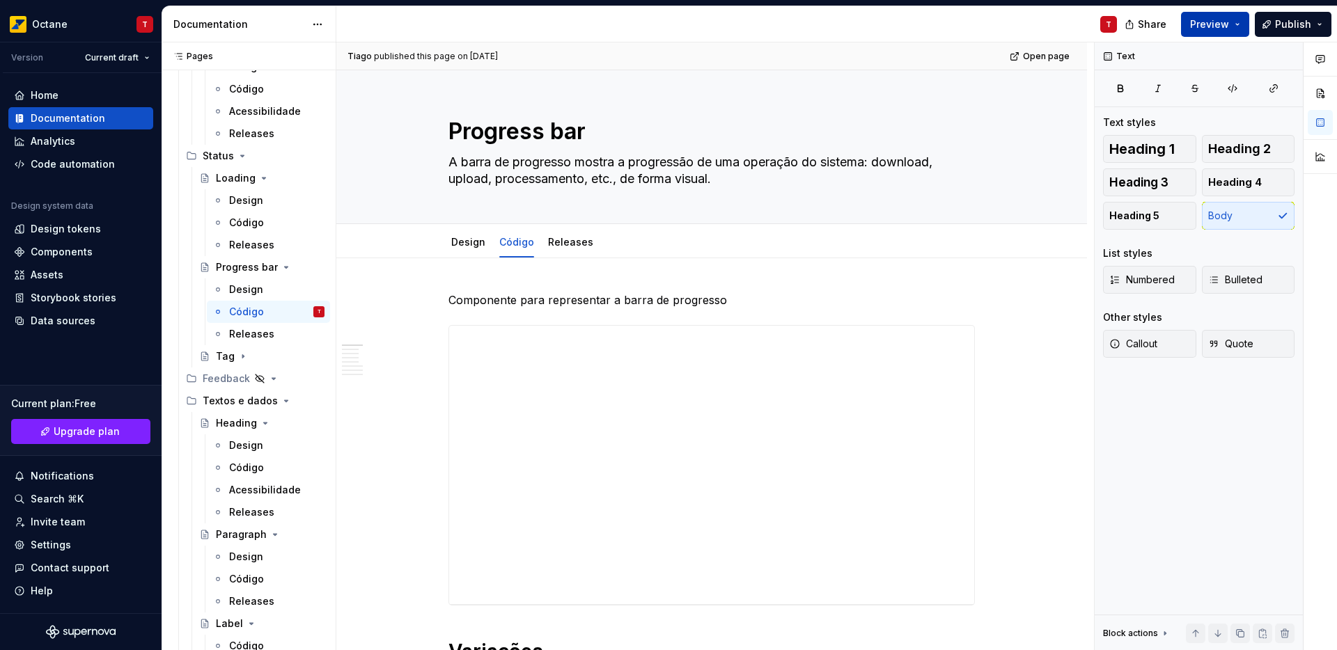
click at [1225, 25] on span "Preview" at bounding box center [1209, 24] width 39 height 14
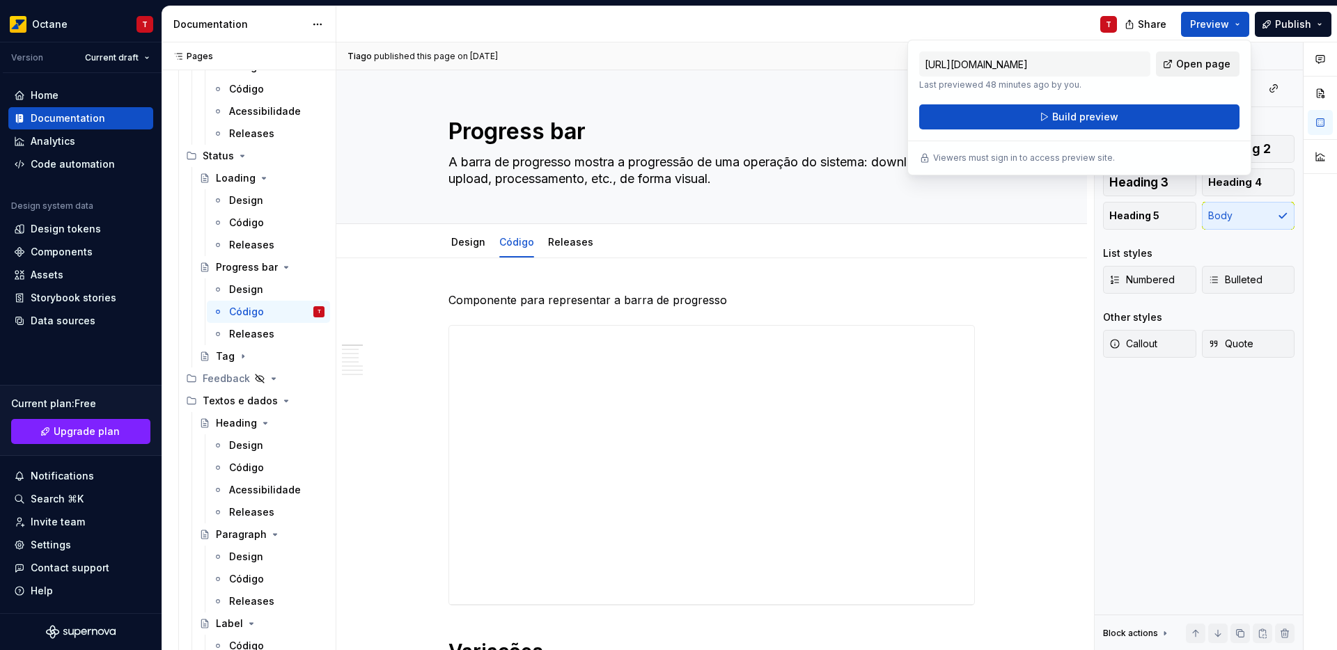
click at [1171, 66] on link "Open page" at bounding box center [1198, 64] width 84 height 25
type textarea "*"
